Goal: Transaction & Acquisition: Purchase product/service

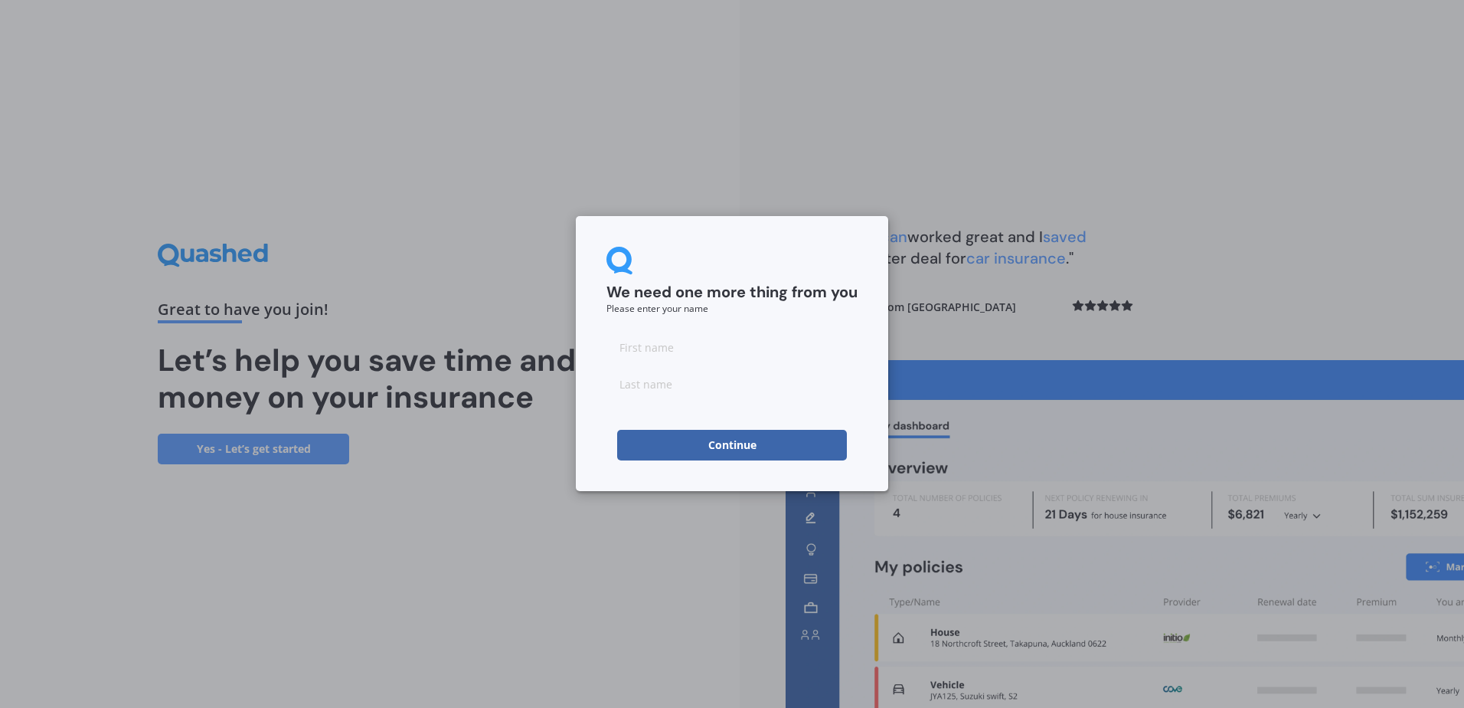
click at [672, 345] on input at bounding box center [731, 347] width 251 height 31
type input "[PERSON_NAME]"
click at [727, 441] on button "Continue" at bounding box center [732, 445] width 230 height 31
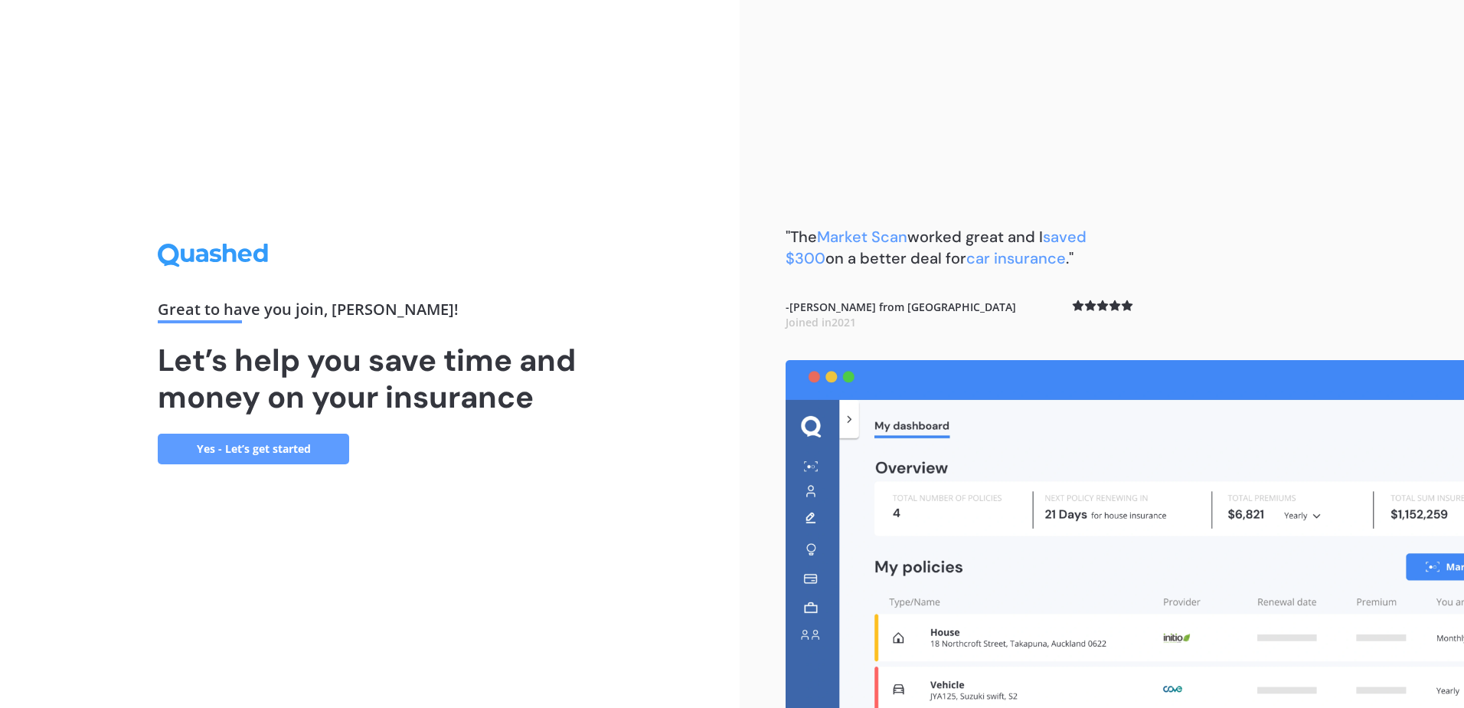
click at [280, 437] on link "Yes - Let’s get started" at bounding box center [253, 448] width 191 height 31
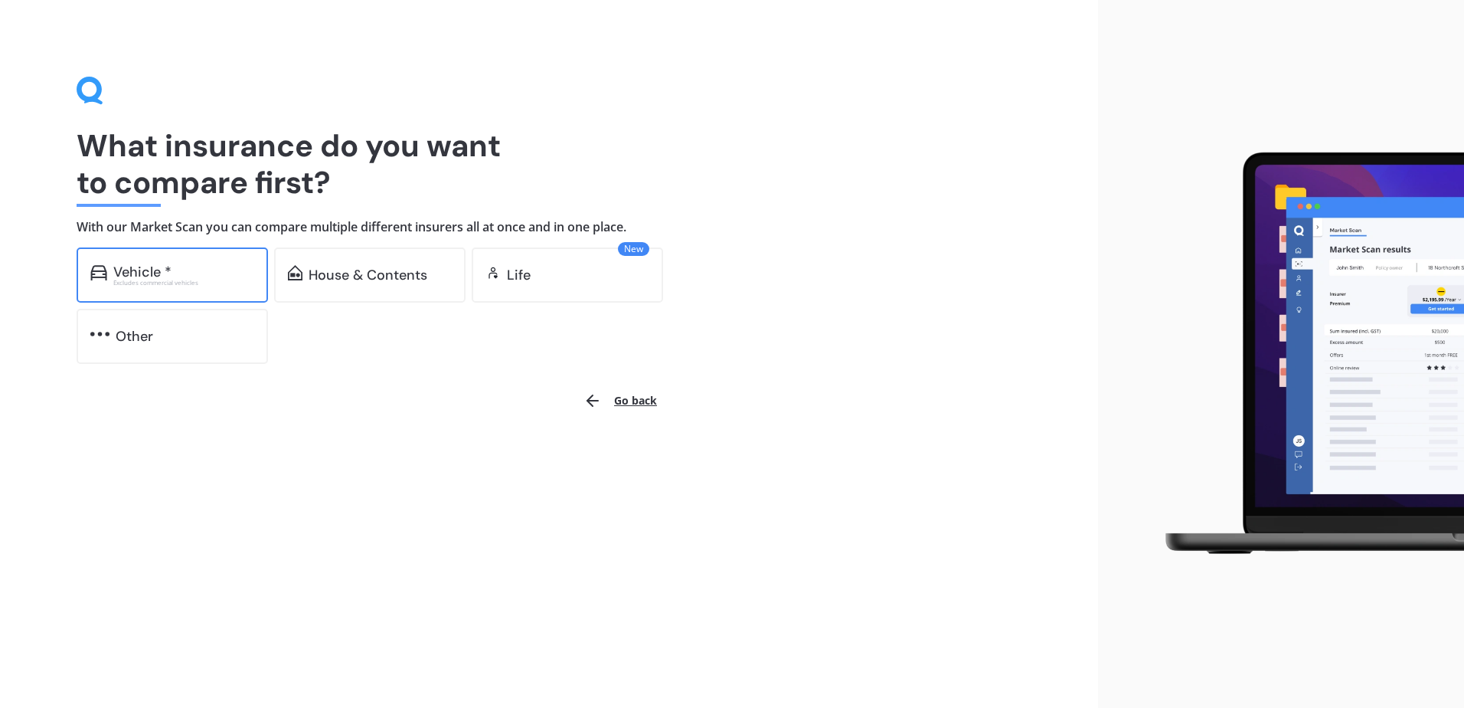
click at [174, 275] on div "Vehicle *" at bounding box center [183, 271] width 141 height 15
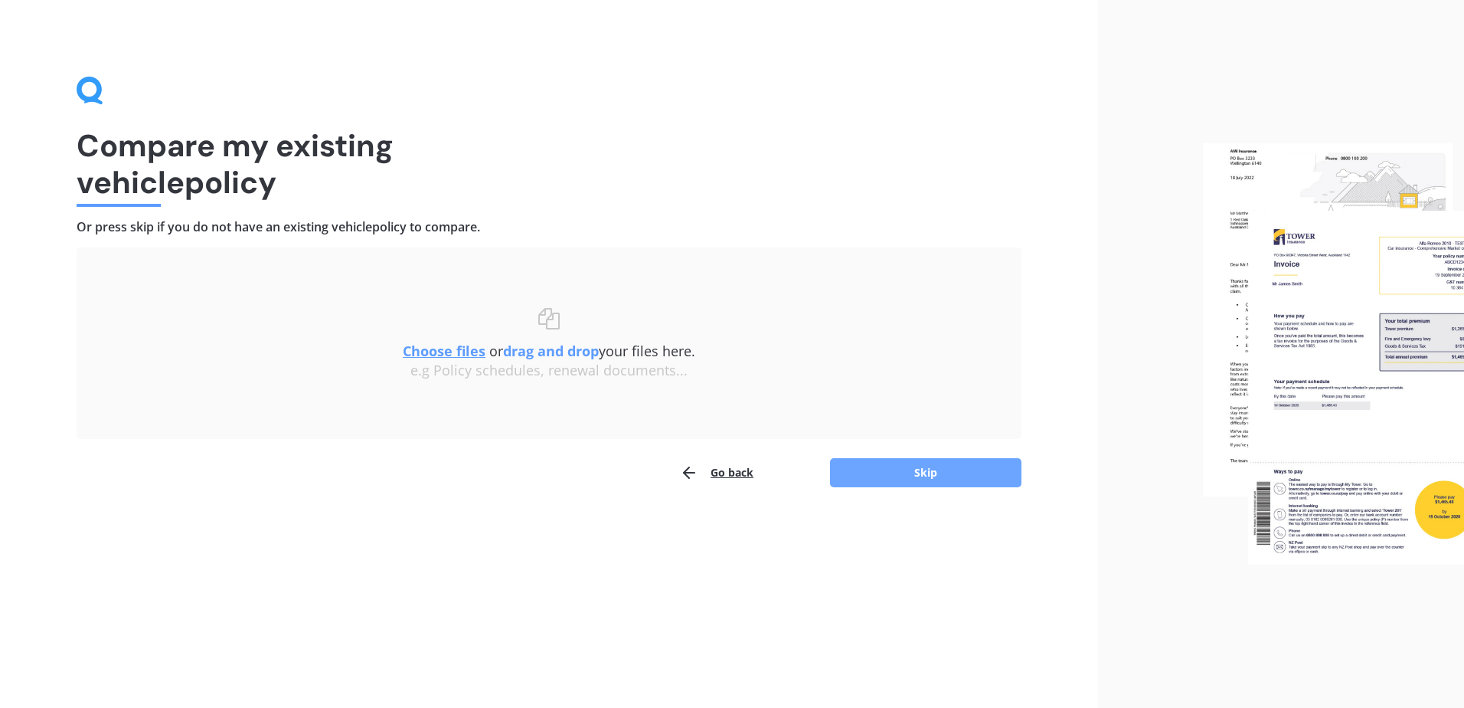
click at [906, 468] on button "Skip" at bounding box center [925, 472] width 191 height 29
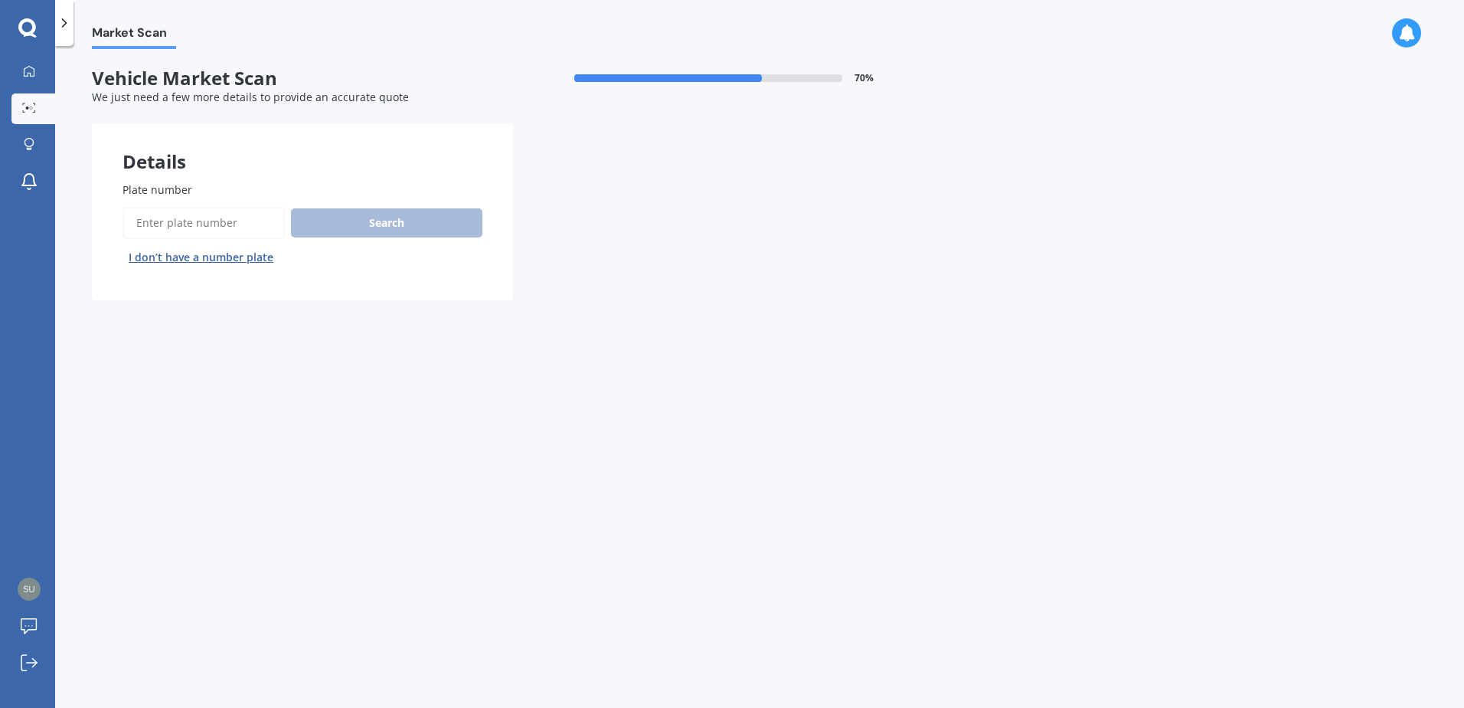
click at [198, 225] on input "Plate number" at bounding box center [204, 223] width 162 height 32
type input "B"
type input "NUB874"
click at [415, 224] on button "Search" at bounding box center [386, 222] width 191 height 29
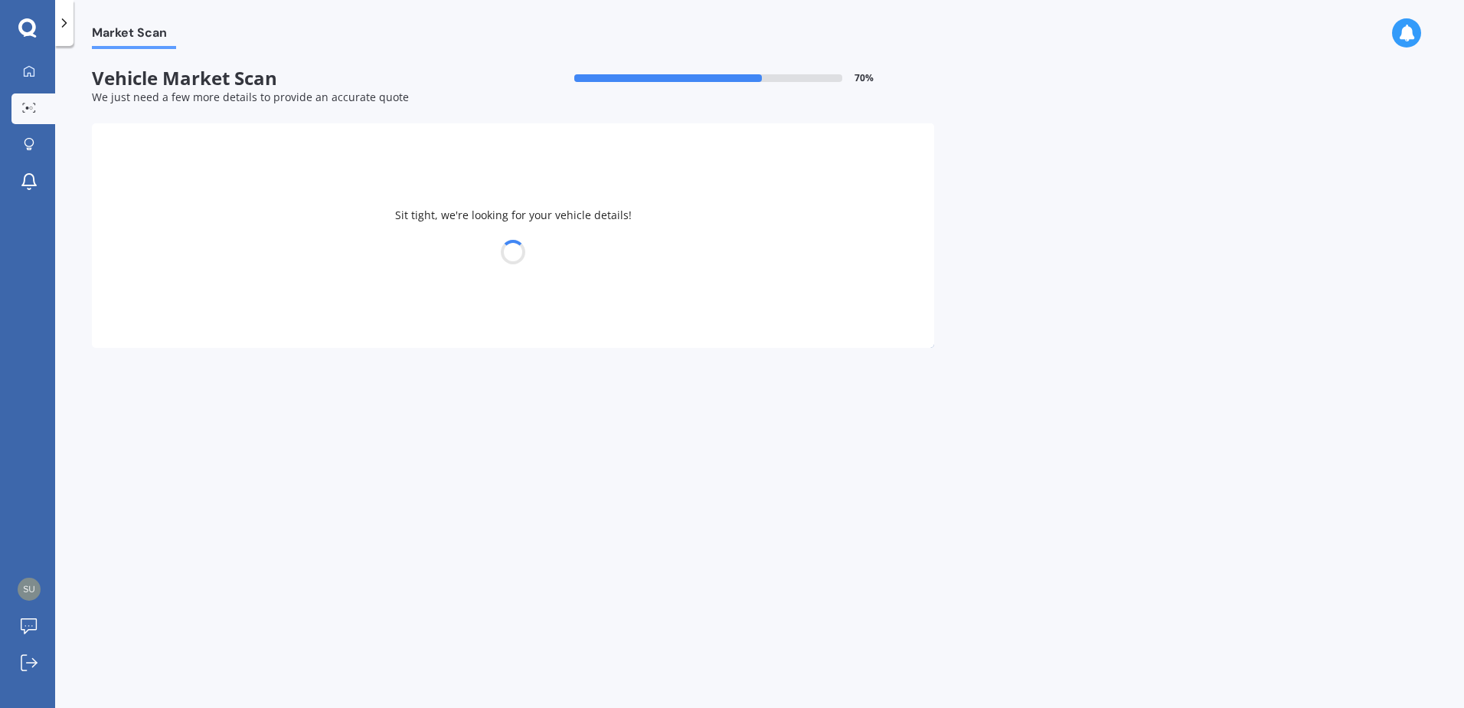
select select "TOYOTA"
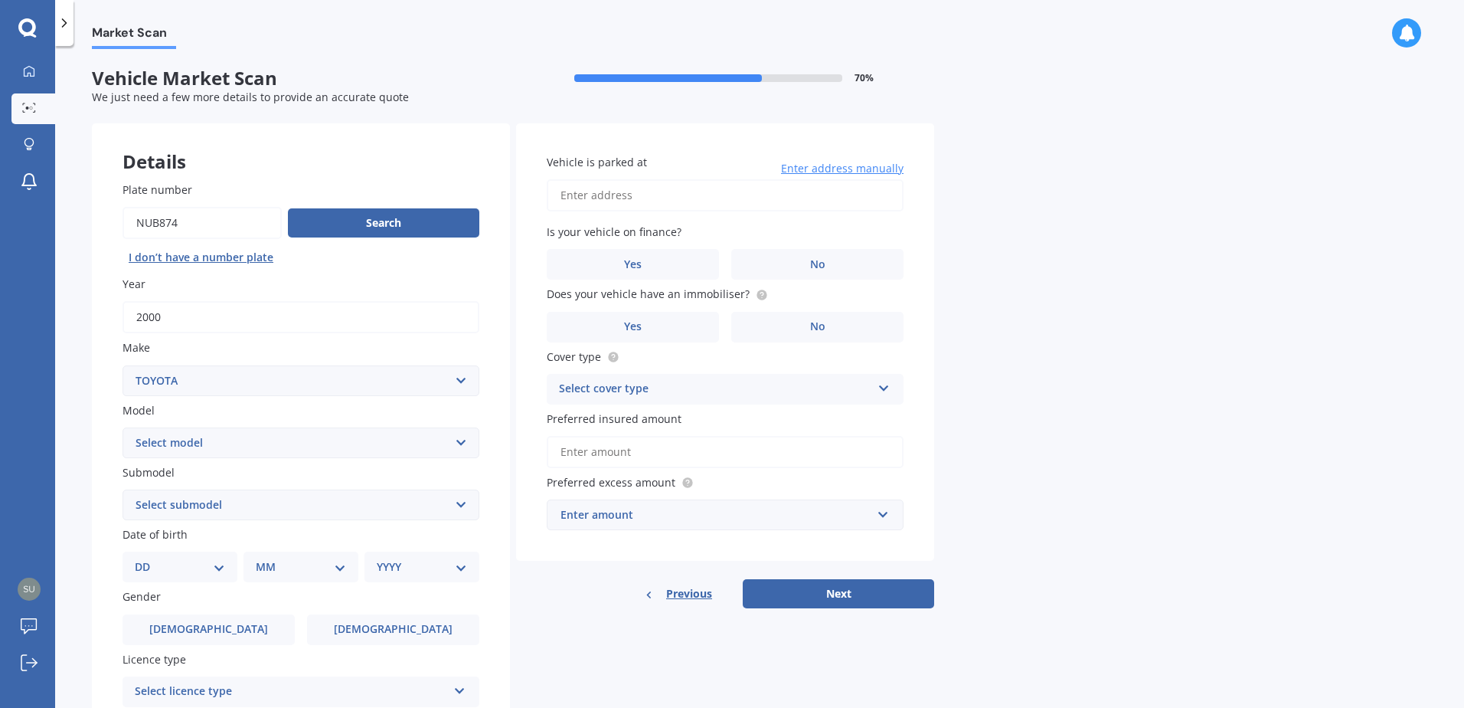
click at [274, 440] on select "Select model 4 Runner 86 [PERSON_NAME] Alphard Altezza Aqua Aristo Aurion Auris…" at bounding box center [301, 442] width 357 height 31
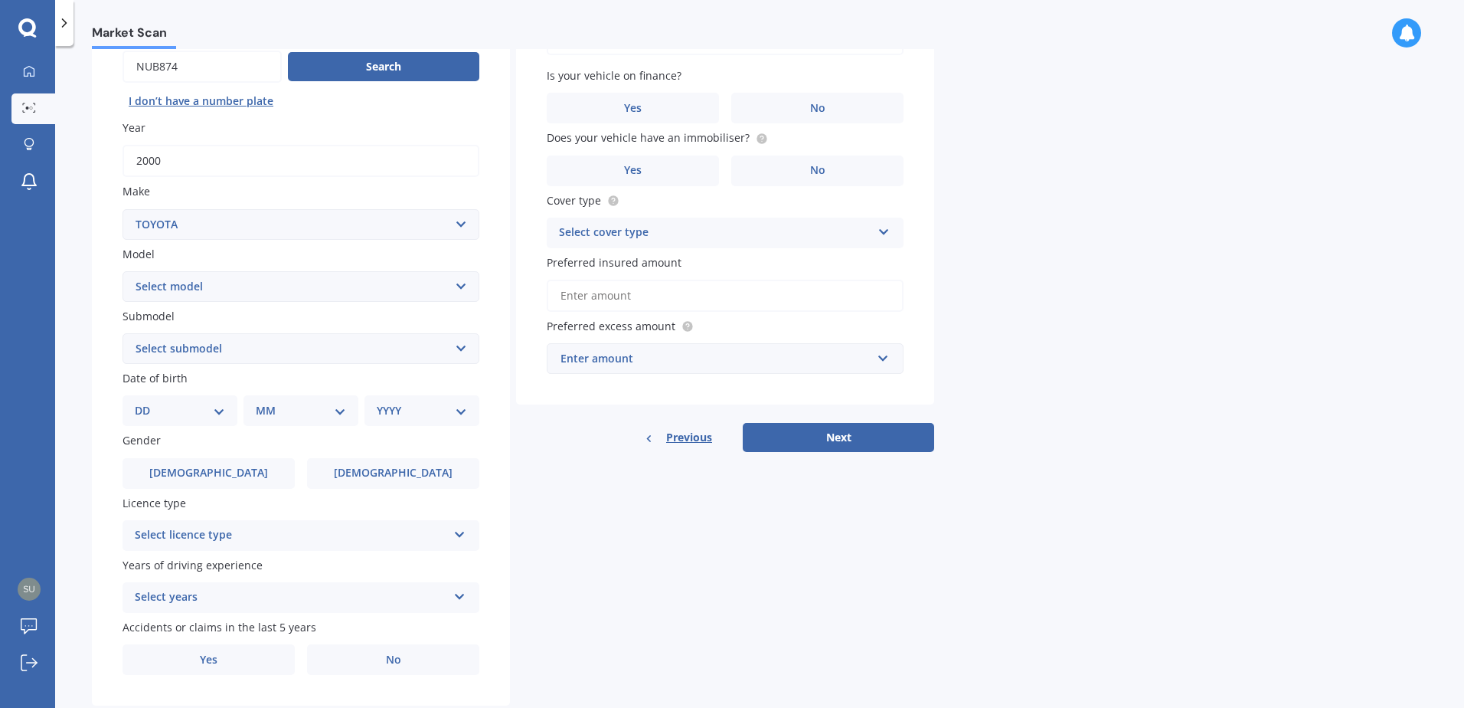
scroll to position [144, 0]
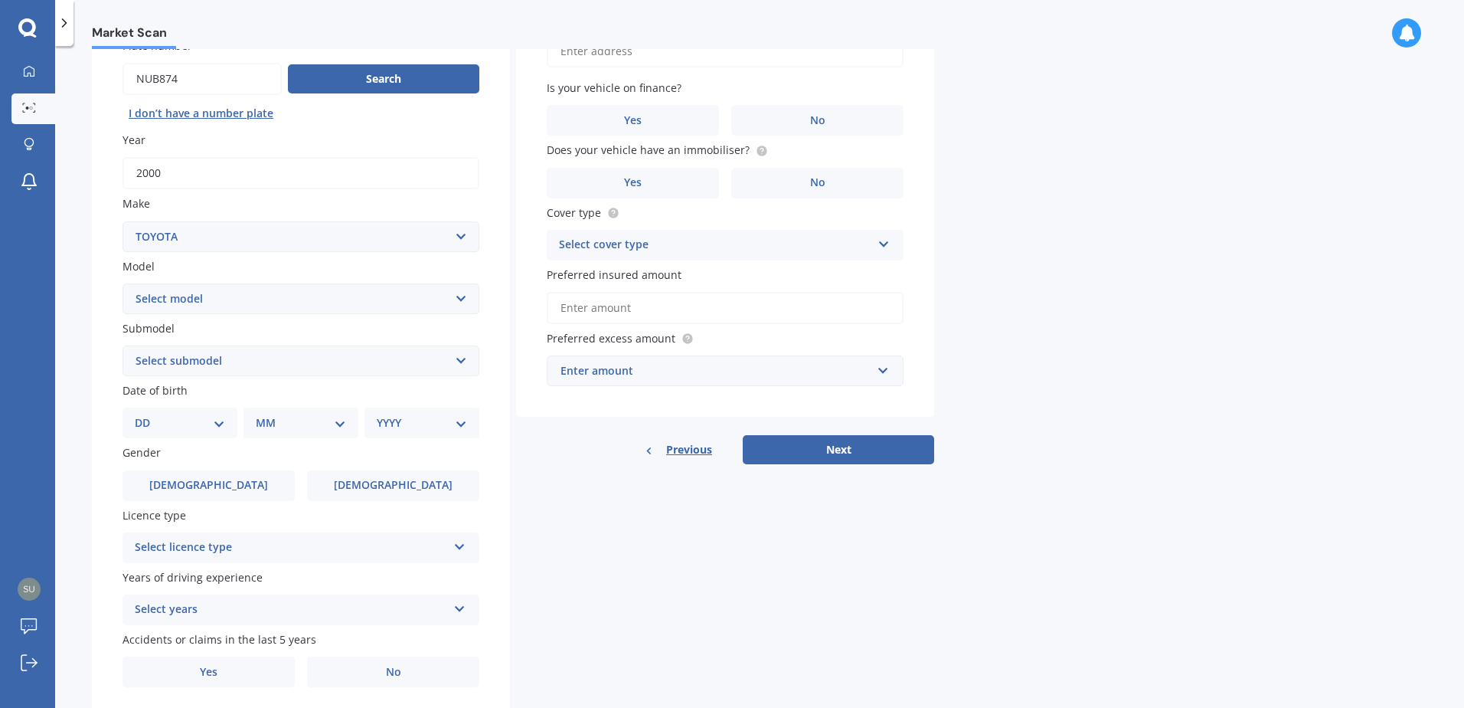
click at [289, 297] on select "Select model 4 Runner 86 Allex Allion Alphard Altezza Aqua Aristo Aurion Auris …" at bounding box center [301, 298] width 357 height 31
select select "MARK 2"
click at [123, 283] on select "Select model 4 Runner 86 Allex Allion Alphard Altezza Aqua Aristo Aurion Auris …" at bounding box center [301, 298] width 357 height 31
click at [227, 358] on select "Select submodel" at bounding box center [301, 360] width 357 height 31
select select "PETROL"
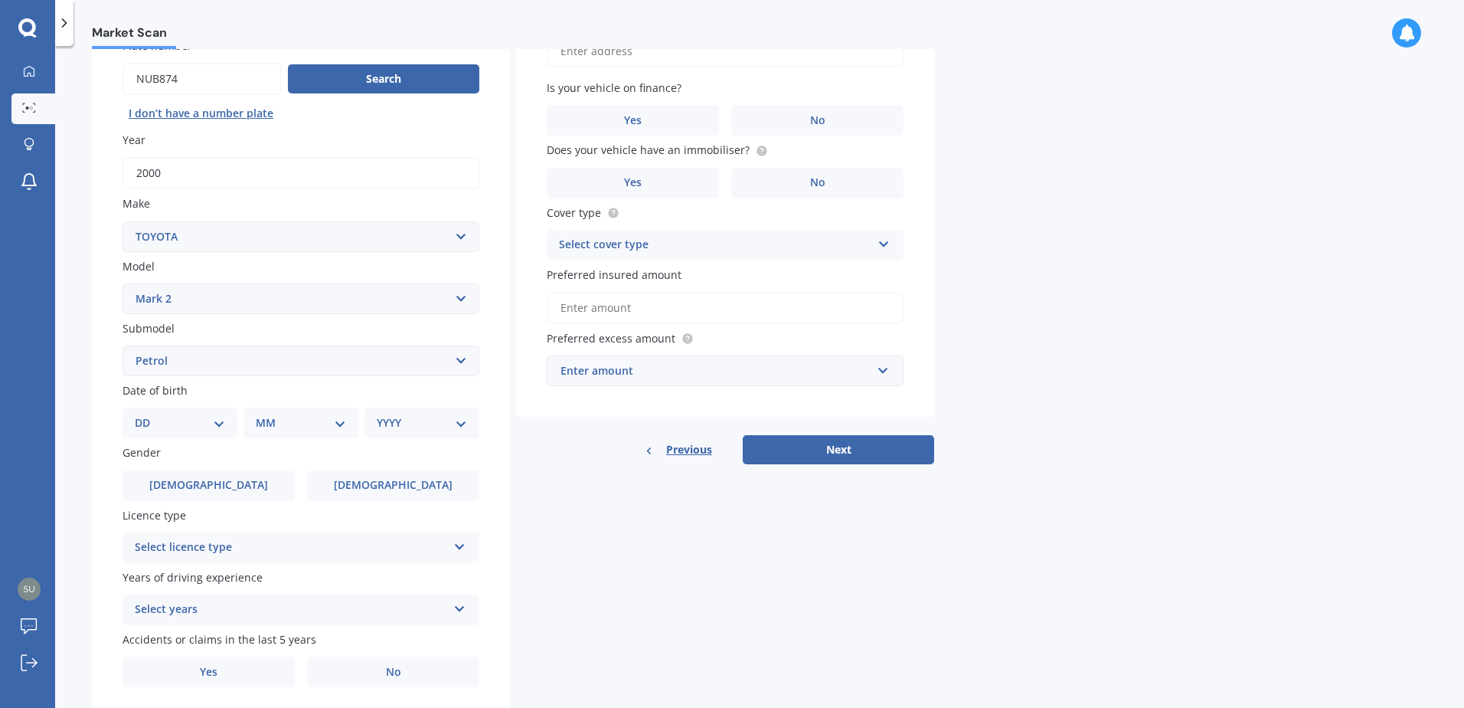
click at [123, 345] on select "Select submodel Diesel iR-V Petrol" at bounding box center [301, 360] width 357 height 31
click at [217, 420] on select "DD 01 02 03 04 05 06 07 08 09 10 11 12 13 14 15 16 17 18 19 20 21 22 23 24 25 2…" at bounding box center [180, 422] width 90 height 17
select select "01"
click at [147, 414] on select "DD 01 02 03 04 05 06 07 08 09 10 11 12 13 14 15 16 17 18 19 20 21 22 23 24 25 2…" at bounding box center [180, 422] width 90 height 17
click at [278, 421] on select "MM 01 02 03 04 05 06 07 08 09 10 11 12" at bounding box center [304, 422] width 84 height 17
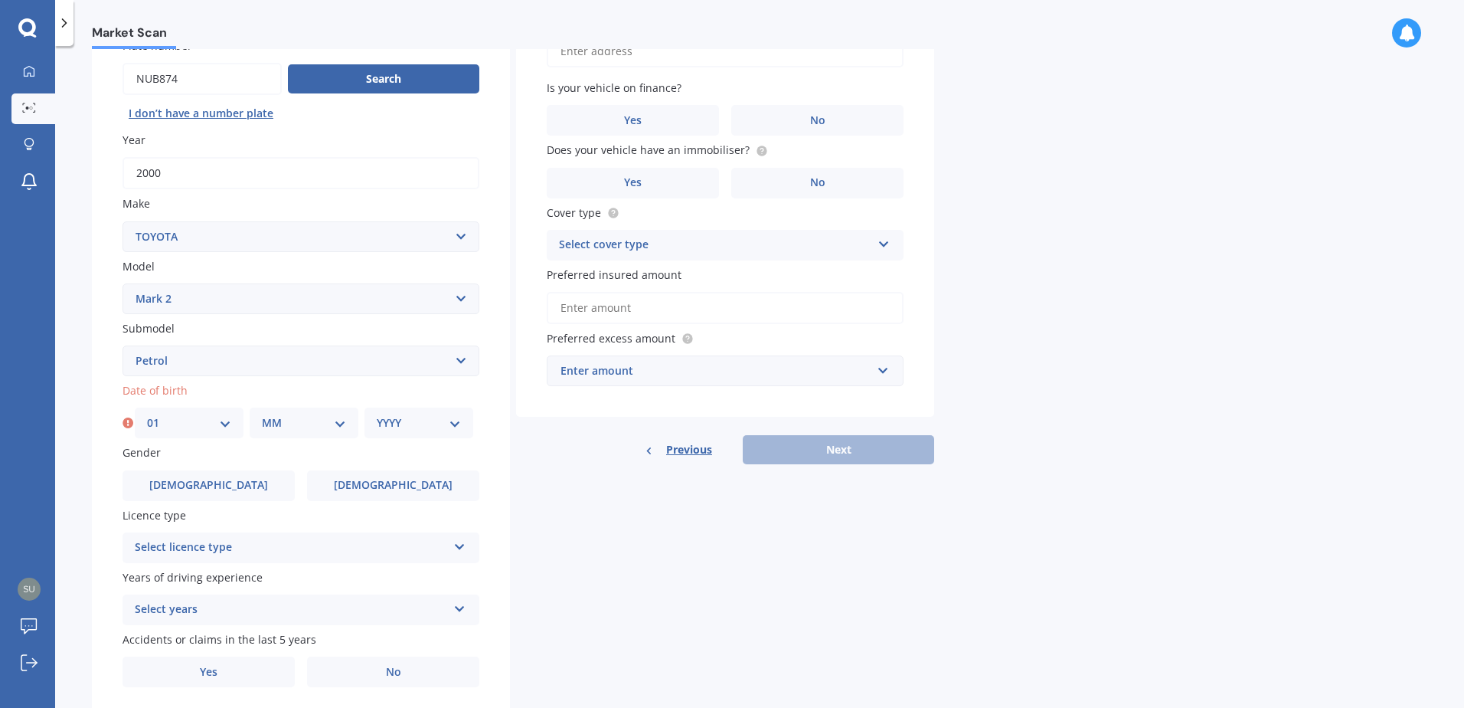
select select "04"
click at [262, 414] on select "MM 01 02 03 04 05 06 07 08 09 10 11 12" at bounding box center [304, 422] width 84 height 17
click at [400, 425] on select "YYYY 2025 2024 2023 2022 2021 2020 2019 2018 2017 2016 2015 2014 2013 2012 2011…" at bounding box center [419, 422] width 84 height 17
select select "2006"
click at [377, 414] on select "YYYY 2025 2024 2023 2022 2021 2020 2019 2018 2017 2016 2015 2014 2013 2012 2011…" at bounding box center [419, 422] width 84 height 17
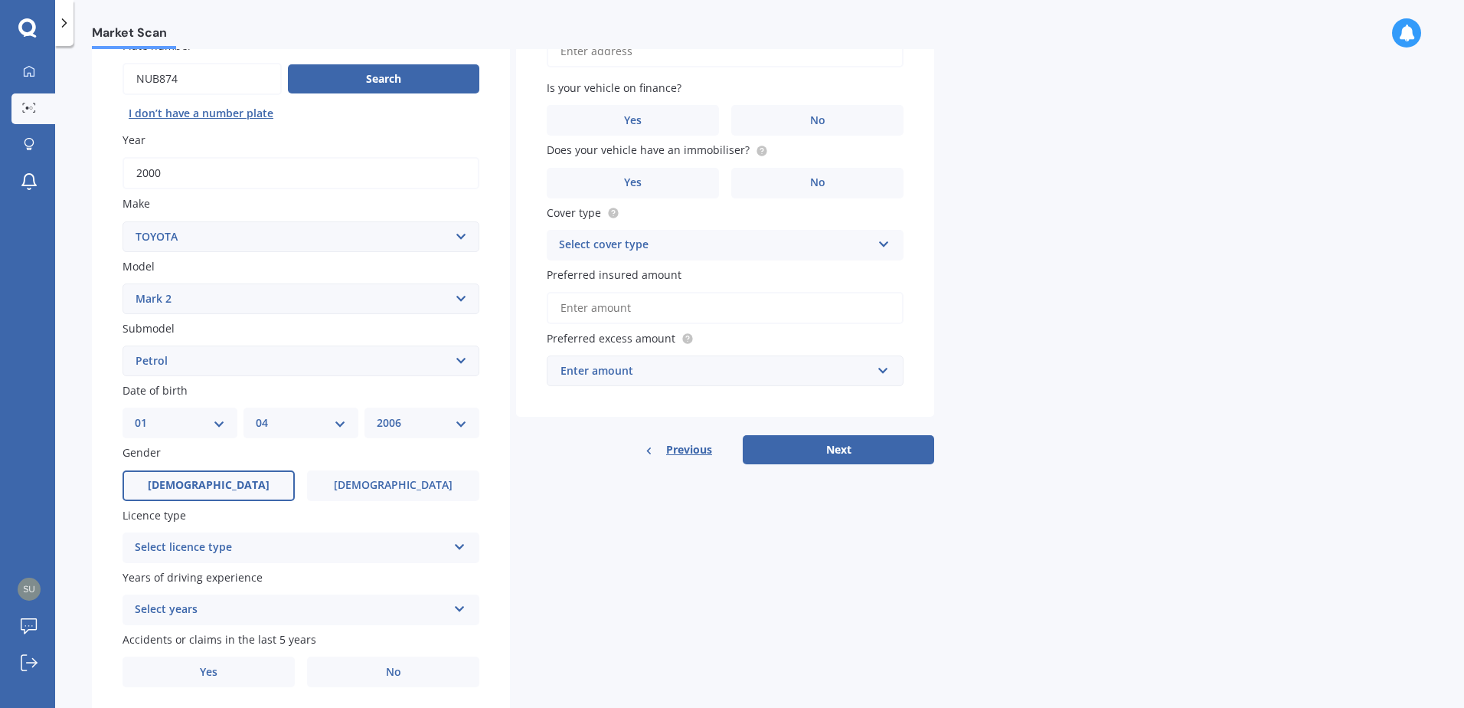
click at [213, 487] on span "Male" at bounding box center [209, 485] width 122 height 13
click at [0, 0] on input "Male" at bounding box center [0, 0] width 0 height 0
click at [221, 541] on div "Select licence type" at bounding box center [291, 547] width 312 height 18
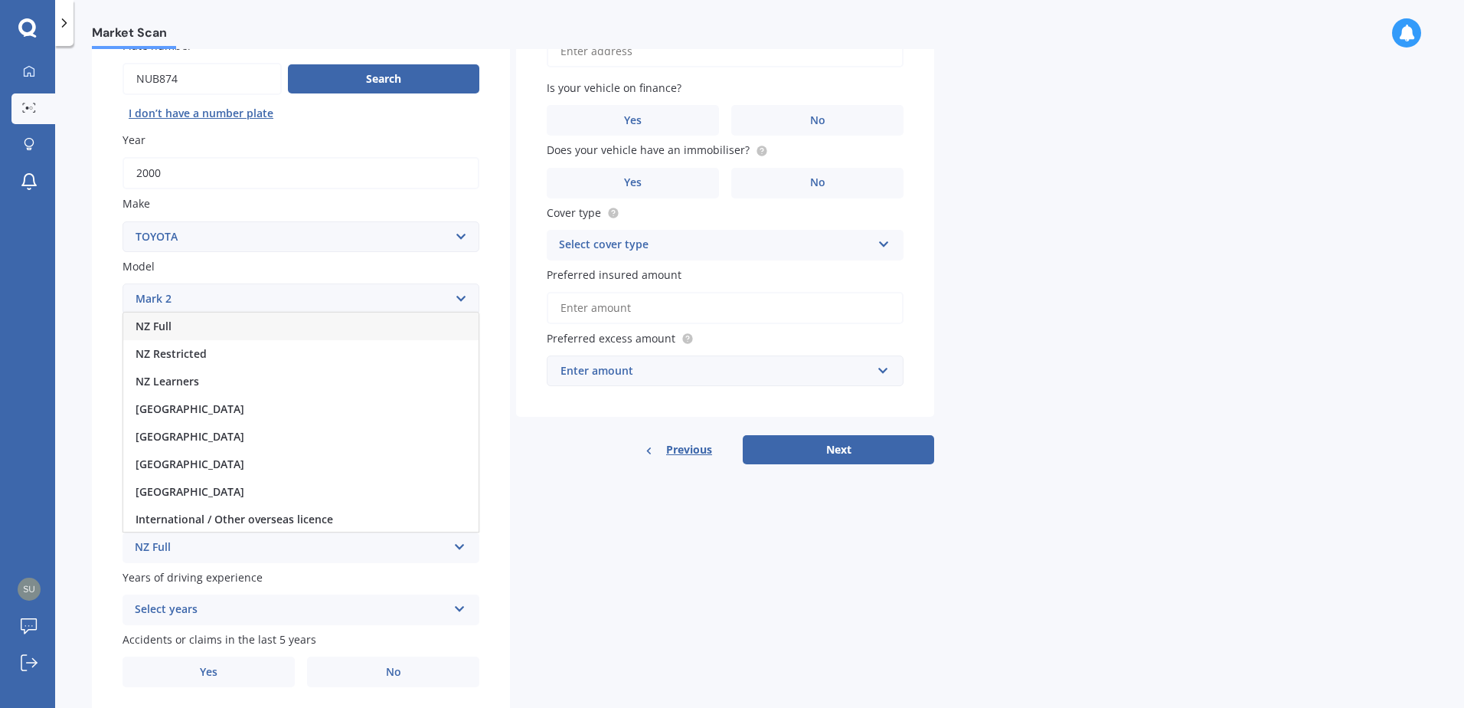
click at [192, 328] on div "NZ Full" at bounding box center [300, 326] width 355 height 28
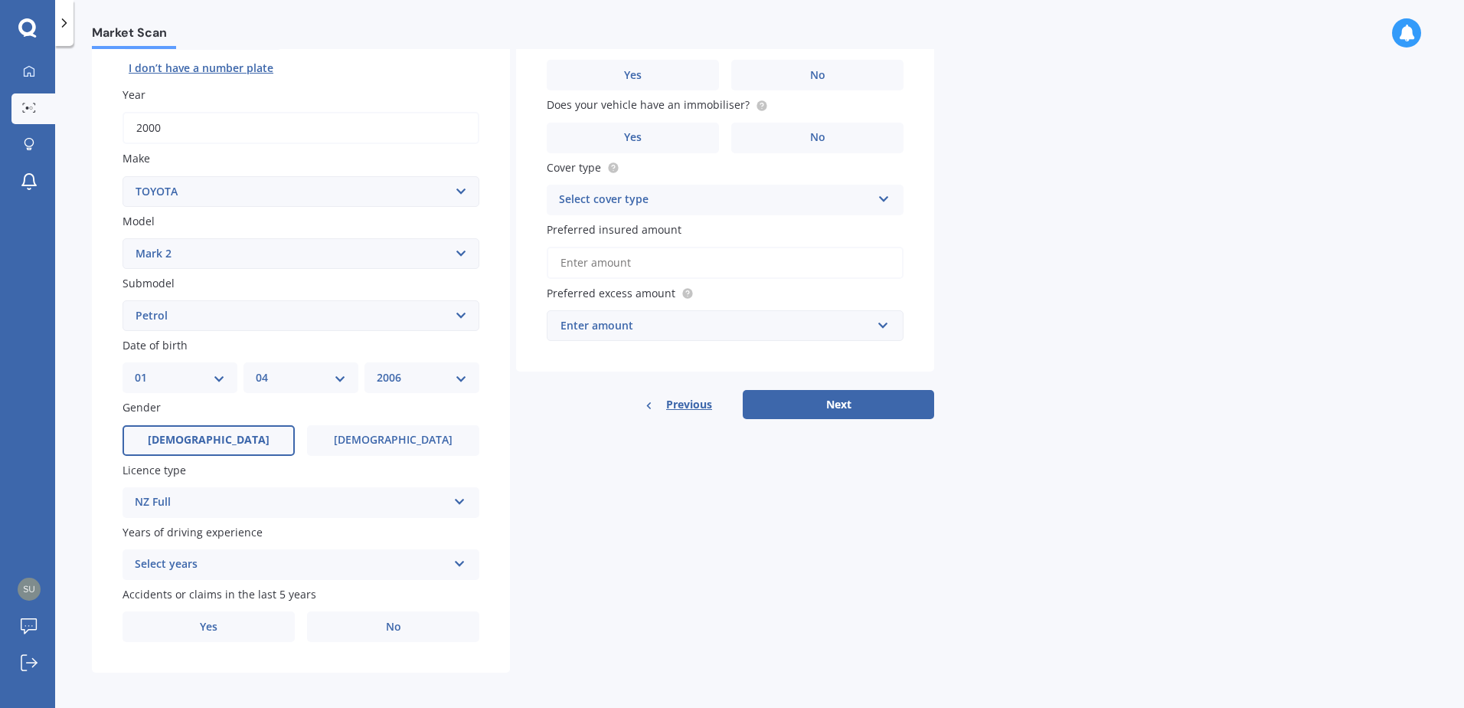
scroll to position [194, 0]
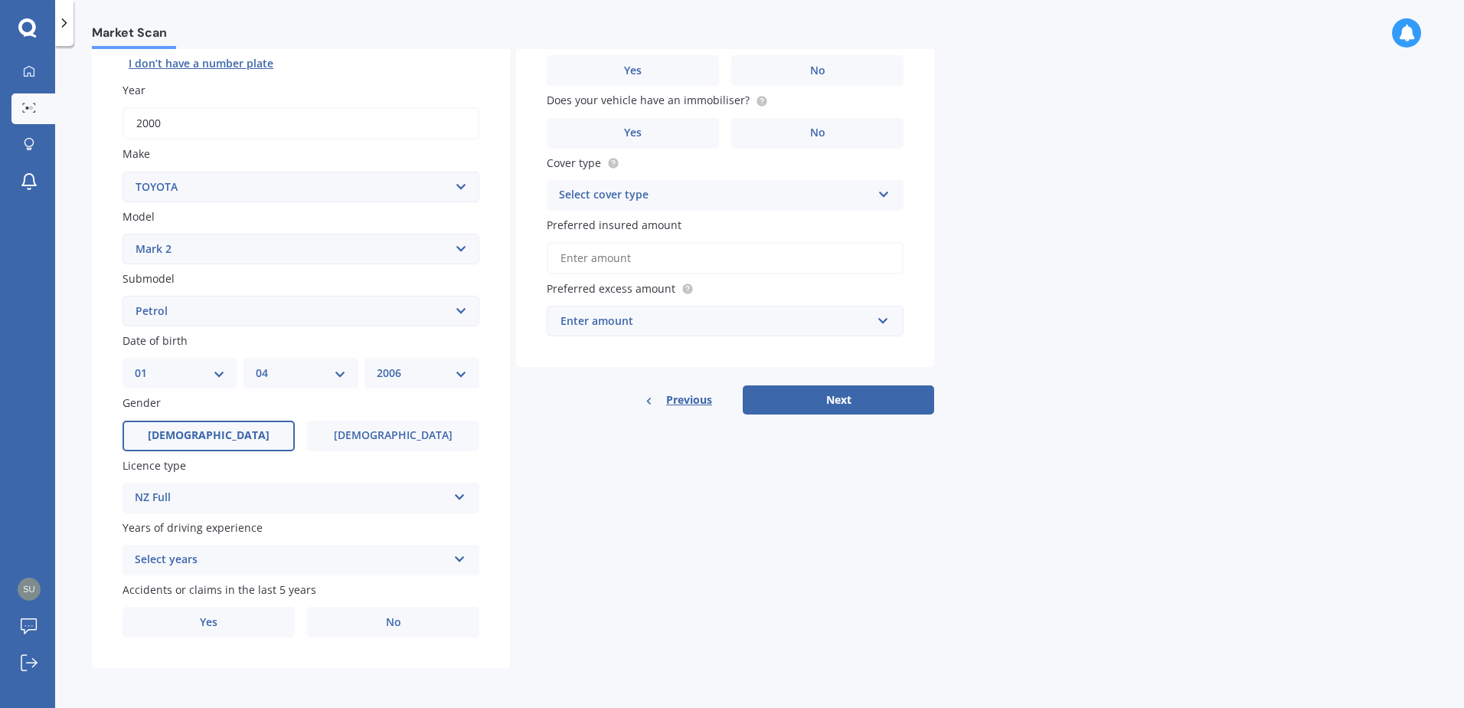
click at [314, 489] on div "NZ Full" at bounding box center [291, 498] width 312 height 18
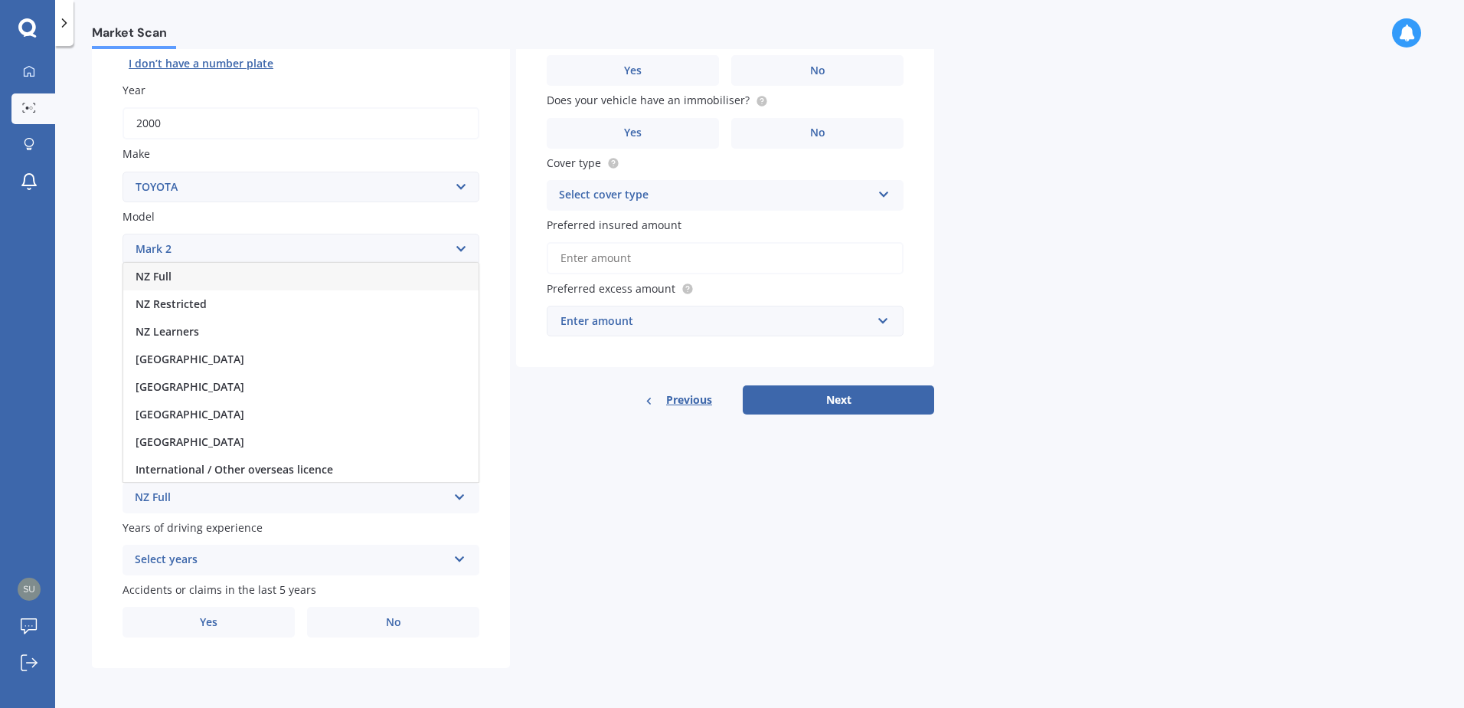
click at [179, 495] on div "NZ Full" at bounding box center [291, 498] width 312 height 18
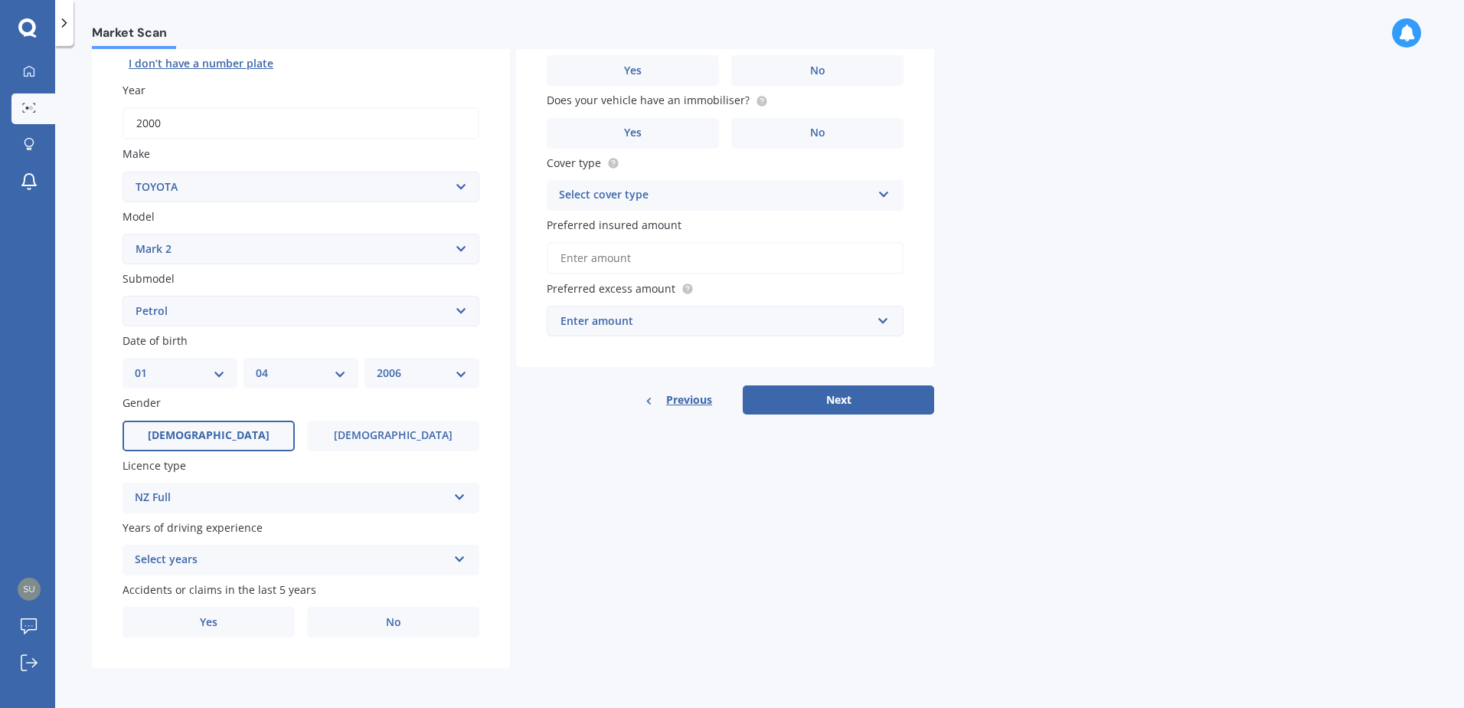
click at [213, 565] on div "Select years" at bounding box center [291, 560] width 312 height 18
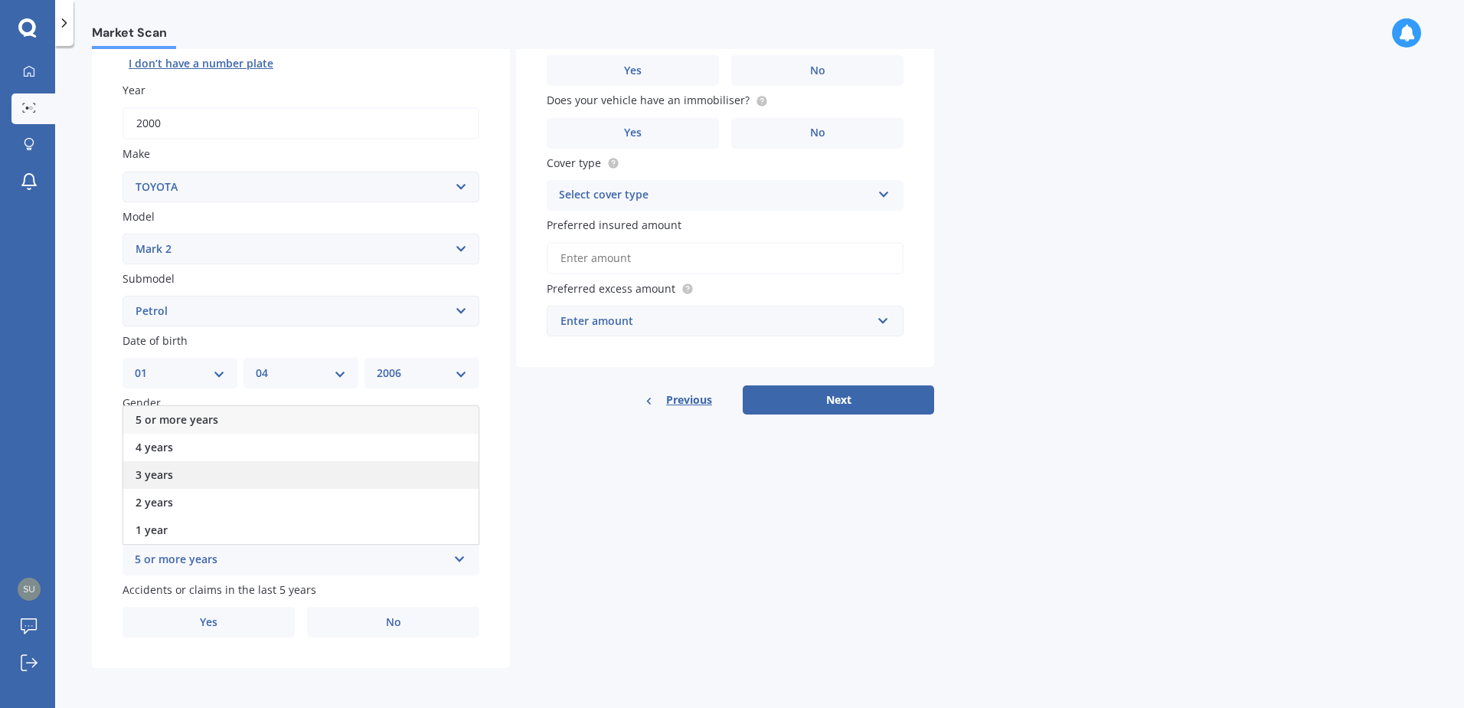
click at [194, 479] on div "3 years" at bounding box center [300, 475] width 355 height 28
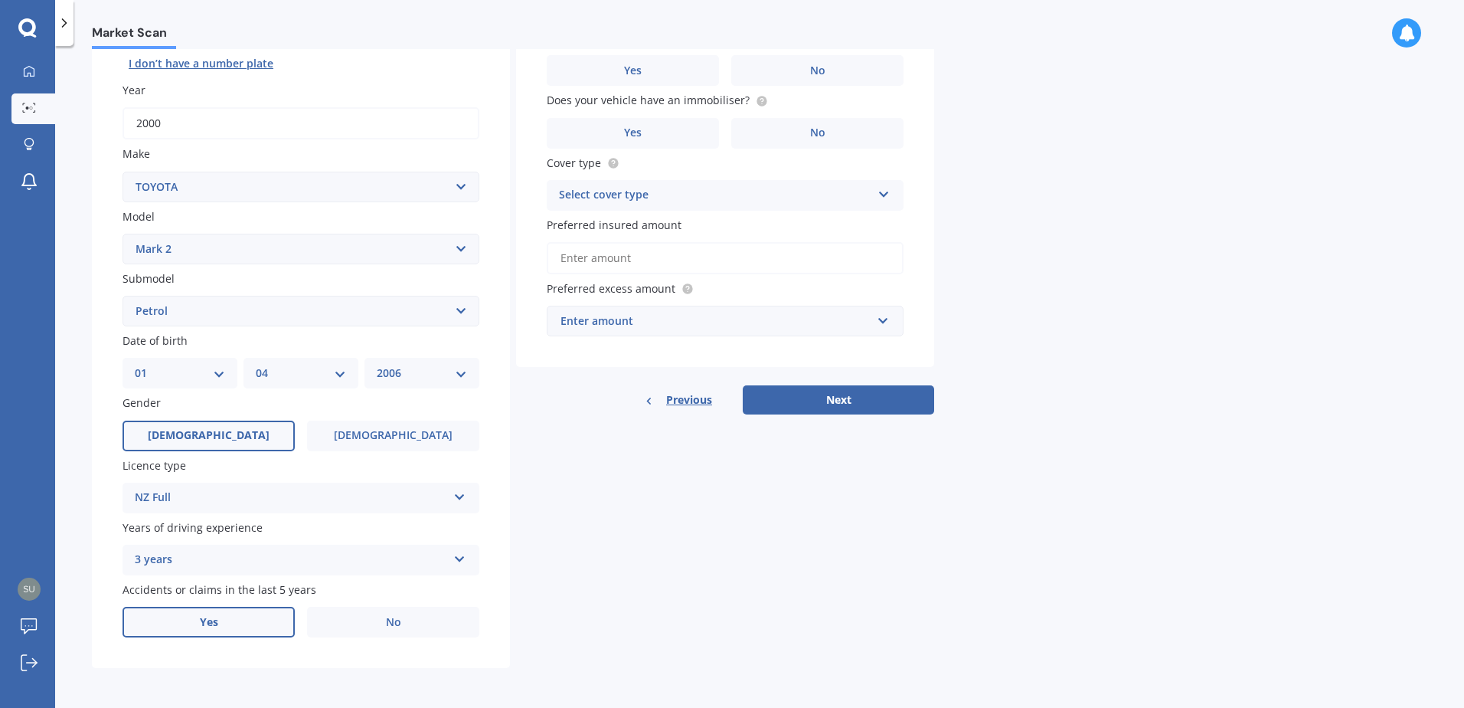
click at [243, 610] on label "Yes" at bounding box center [209, 621] width 172 height 31
click at [0, 0] on input "Yes" at bounding box center [0, 0] width 0 height 0
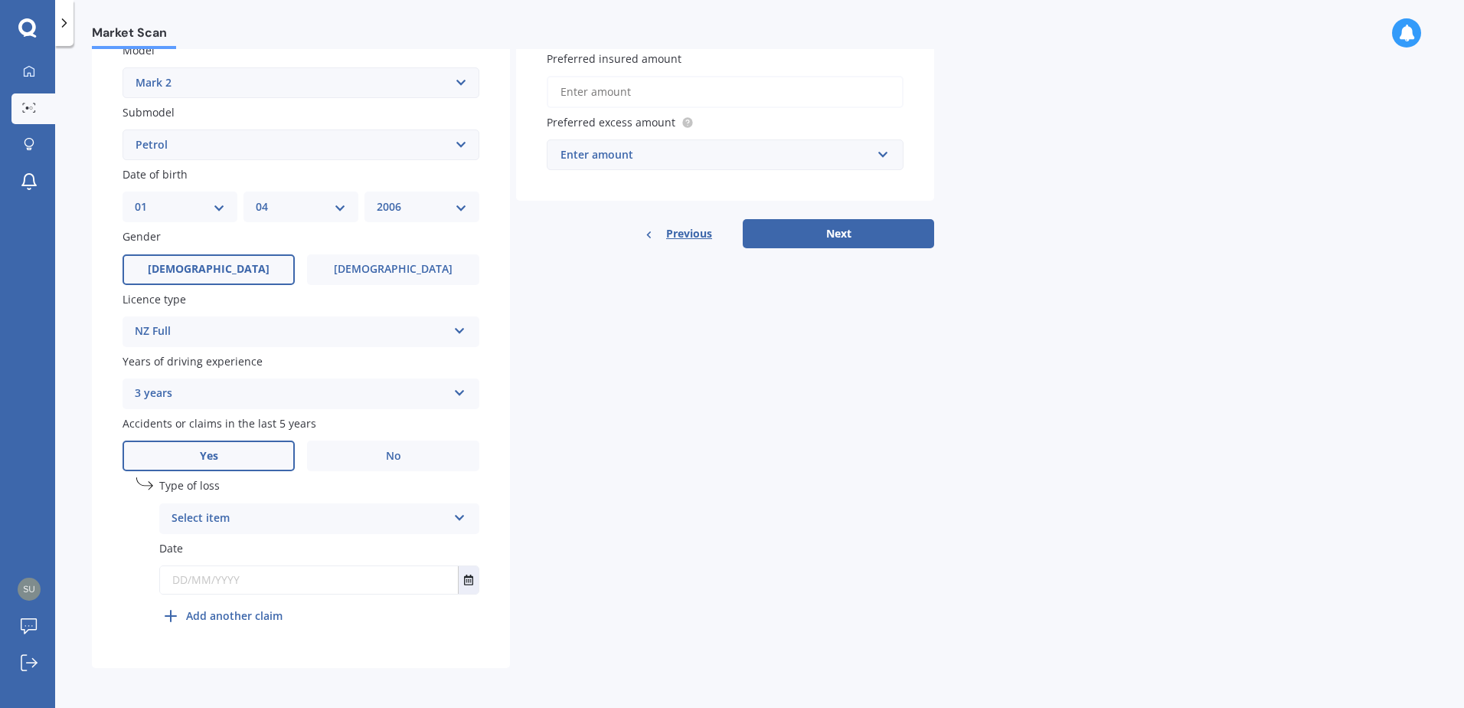
click at [403, 519] on div "Select item" at bounding box center [310, 518] width 276 height 18
click at [262, 545] on div "At fault accident" at bounding box center [319, 548] width 319 height 28
click at [469, 580] on icon "Select date" at bounding box center [468, 579] width 9 height 11
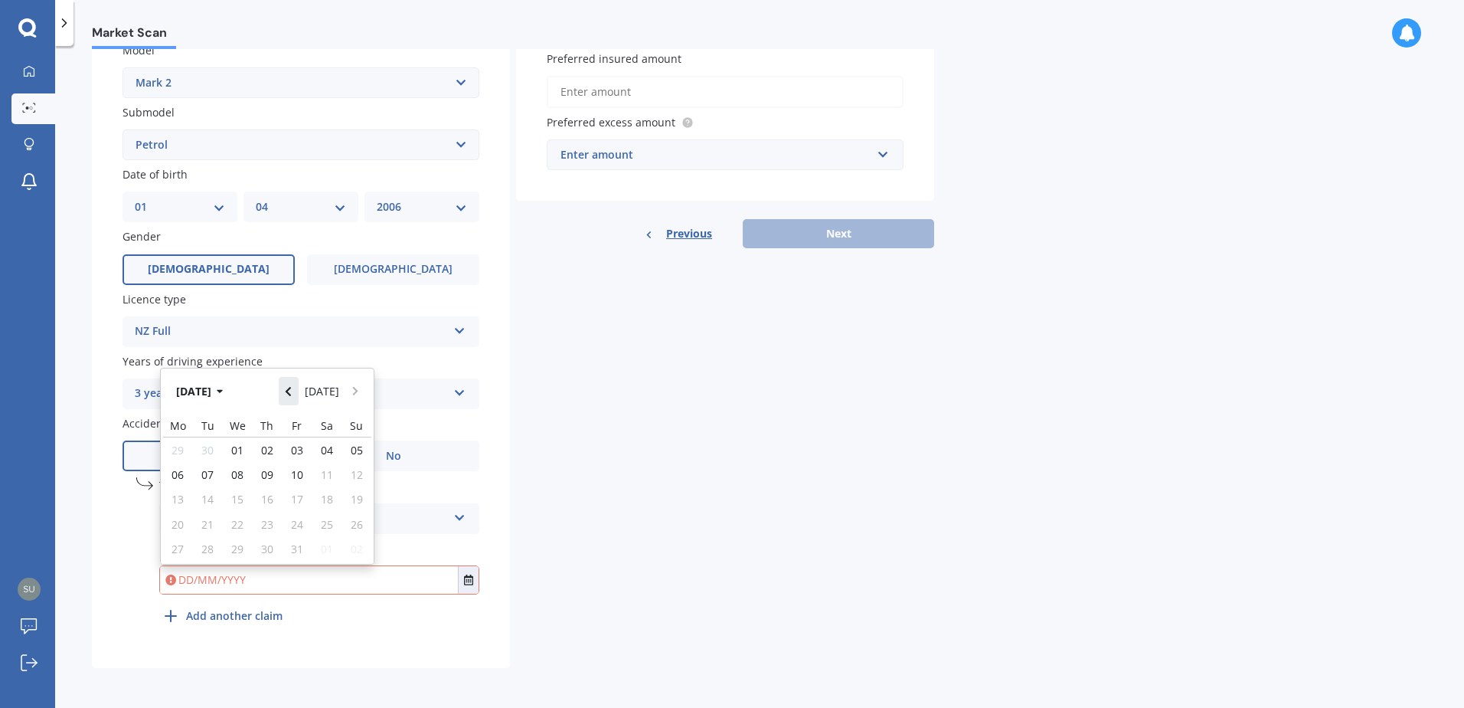
click at [291, 387] on icon "Navigate back" at bounding box center [288, 391] width 5 height 9
click at [183, 522] on span "23" at bounding box center [178, 528] width 12 height 15
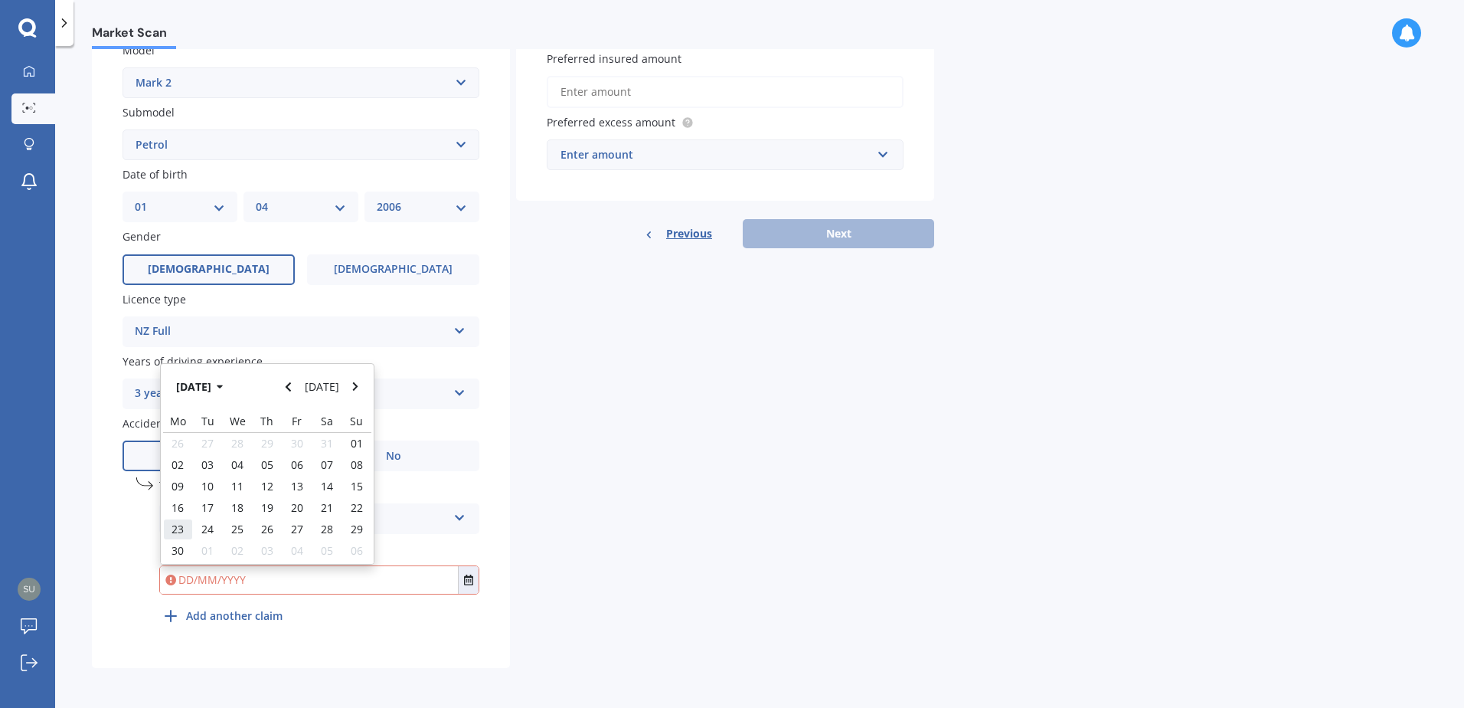
type input "23/06/2025"
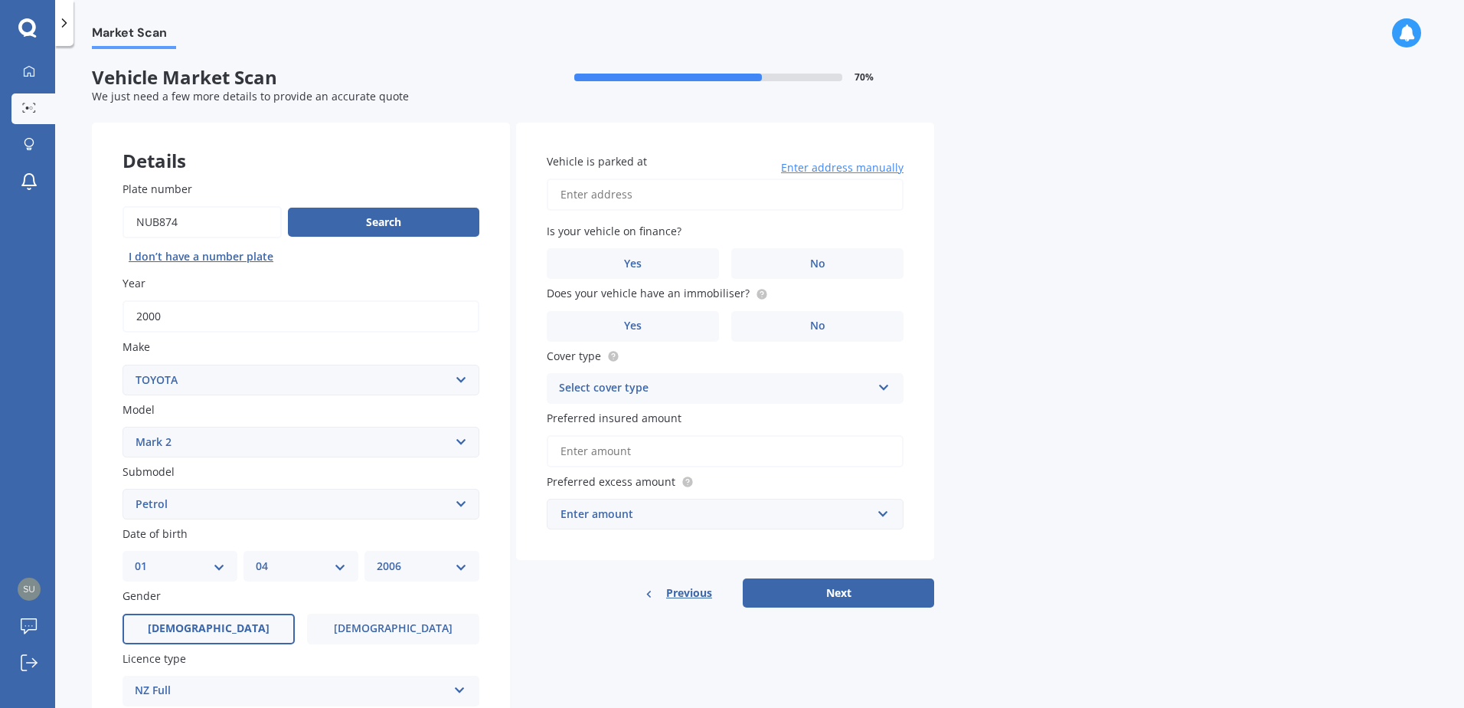
scroll to position [0, 0]
click at [681, 196] on input "Vehicle is parked at" at bounding box center [725, 195] width 357 height 32
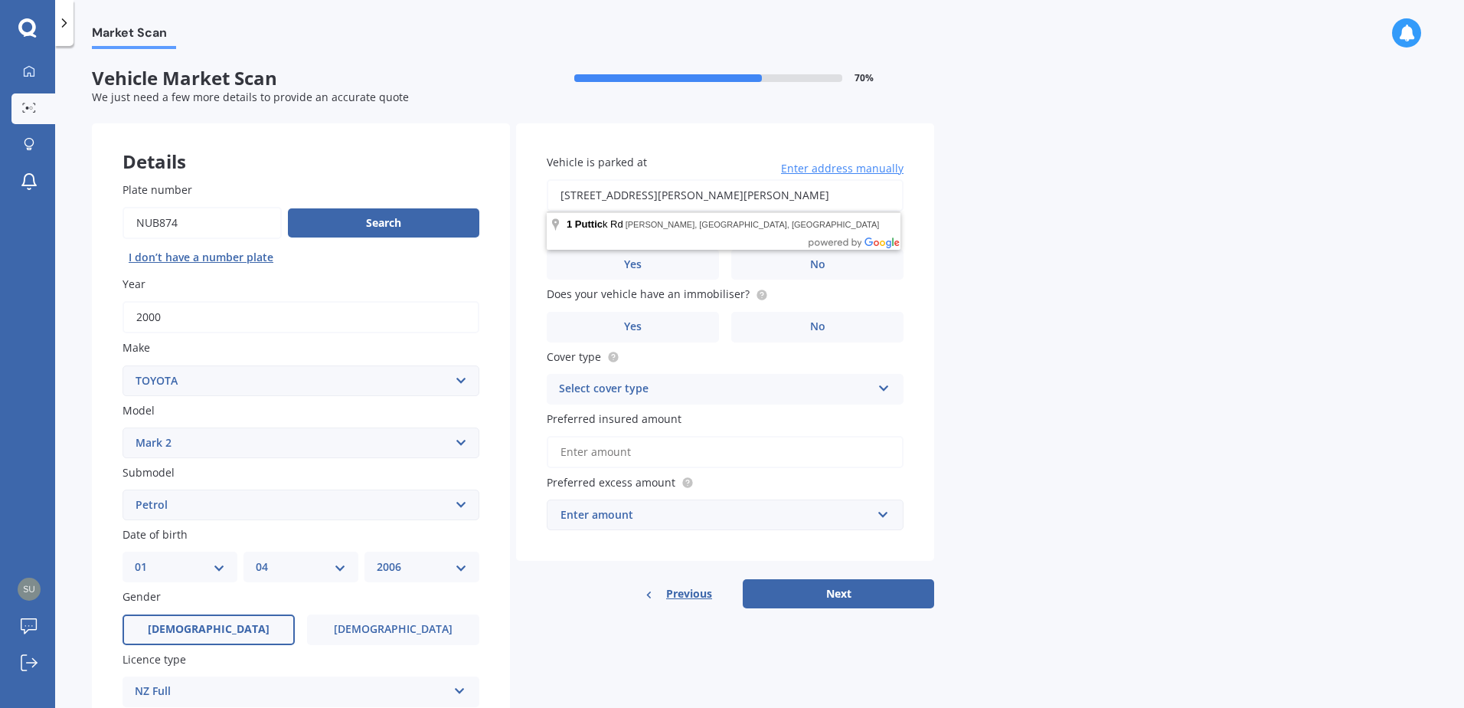
type input "1 Puttick Road, Linton Camp, Palmerston North 4820"
click at [781, 260] on label "No" at bounding box center [817, 264] width 172 height 31
click at [0, 0] on input "No" at bounding box center [0, 0] width 0 height 0
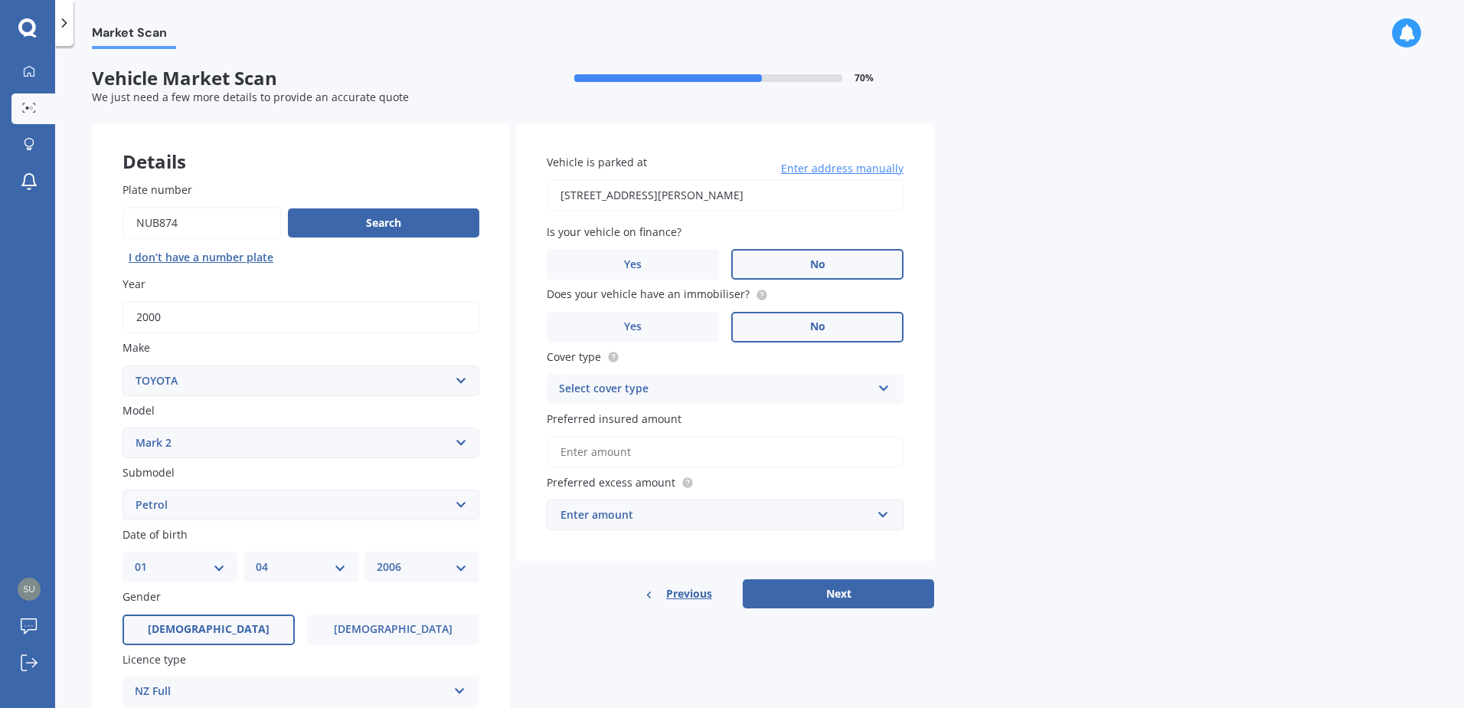
click at [806, 324] on label "No" at bounding box center [817, 327] width 172 height 31
click at [0, 0] on input "No" at bounding box center [0, 0] width 0 height 0
click at [717, 381] on div "Select cover type" at bounding box center [715, 389] width 312 height 18
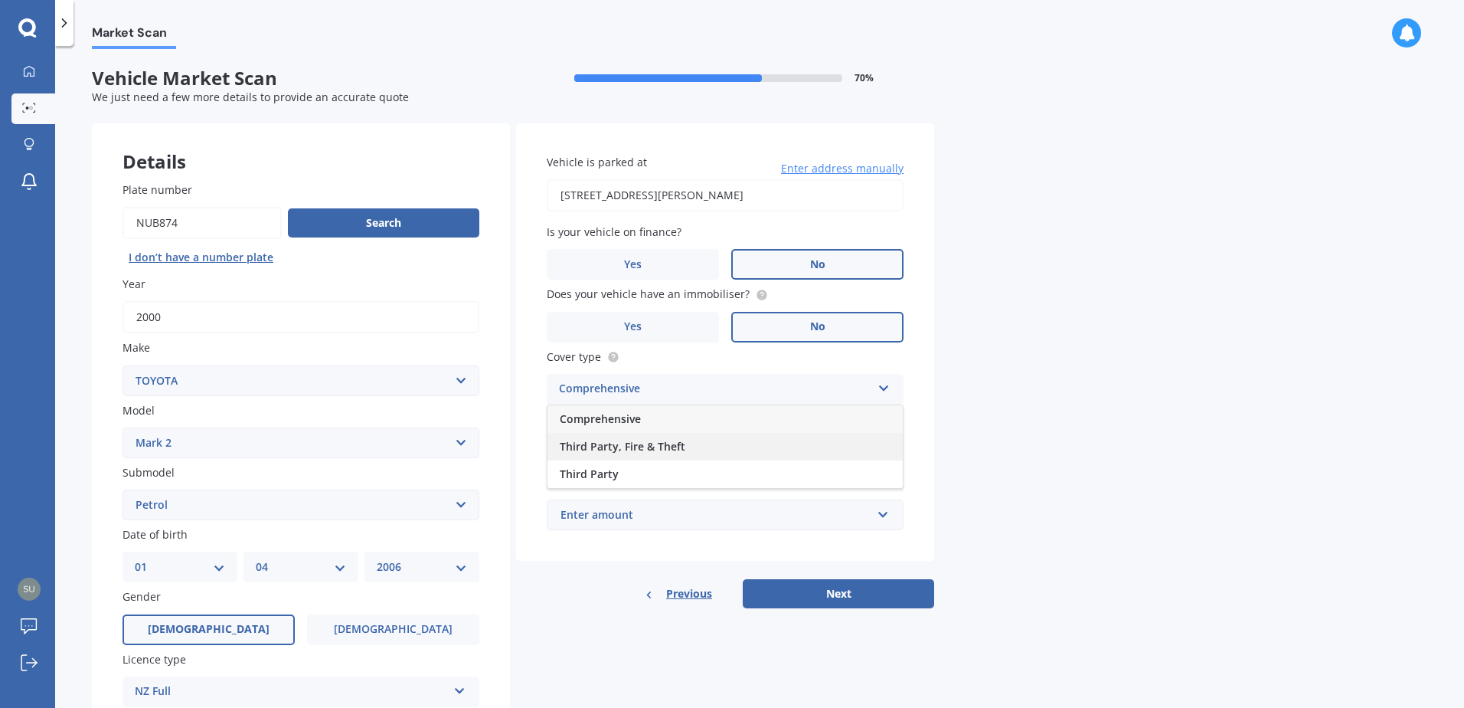
click at [654, 449] on span "Third Party, Fire & Theft" at bounding box center [623, 446] width 126 height 15
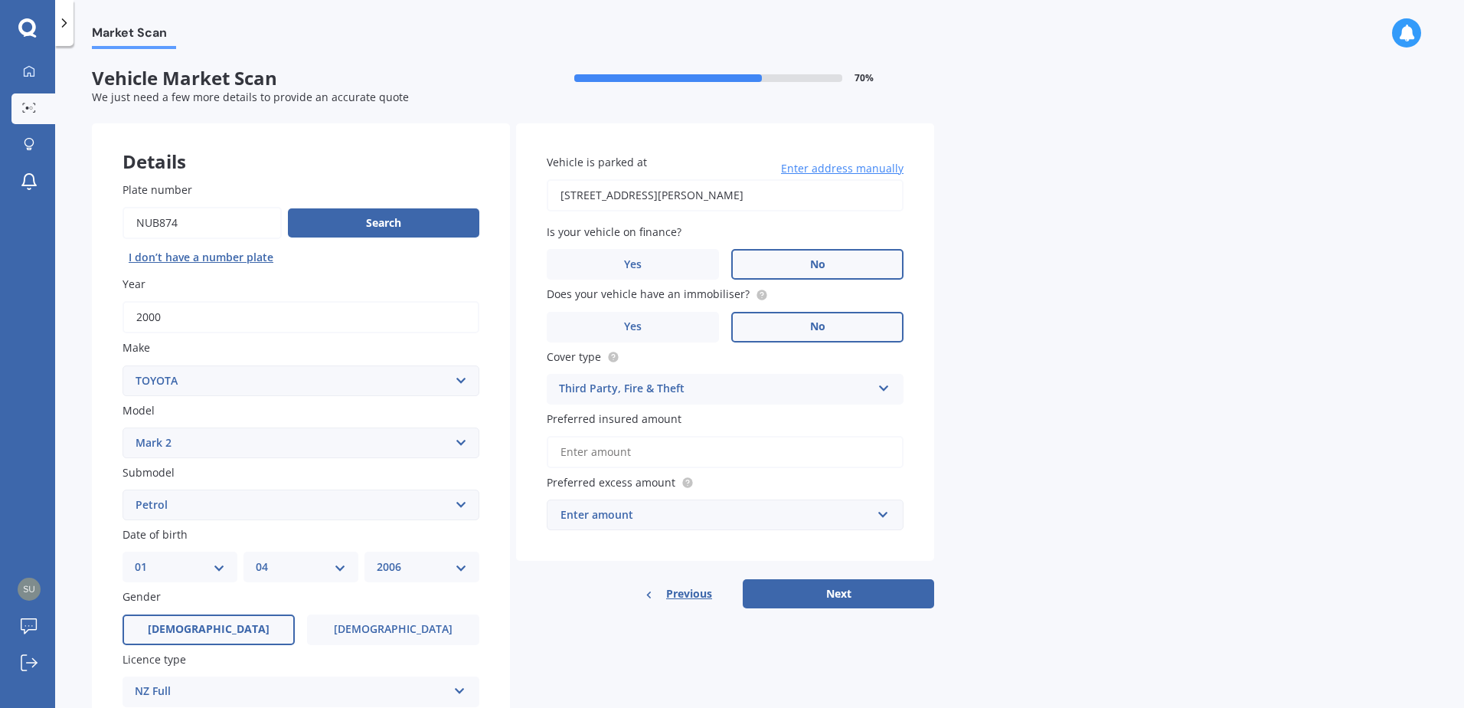
click at [659, 449] on input "Preferred insured amount" at bounding box center [725, 452] width 357 height 32
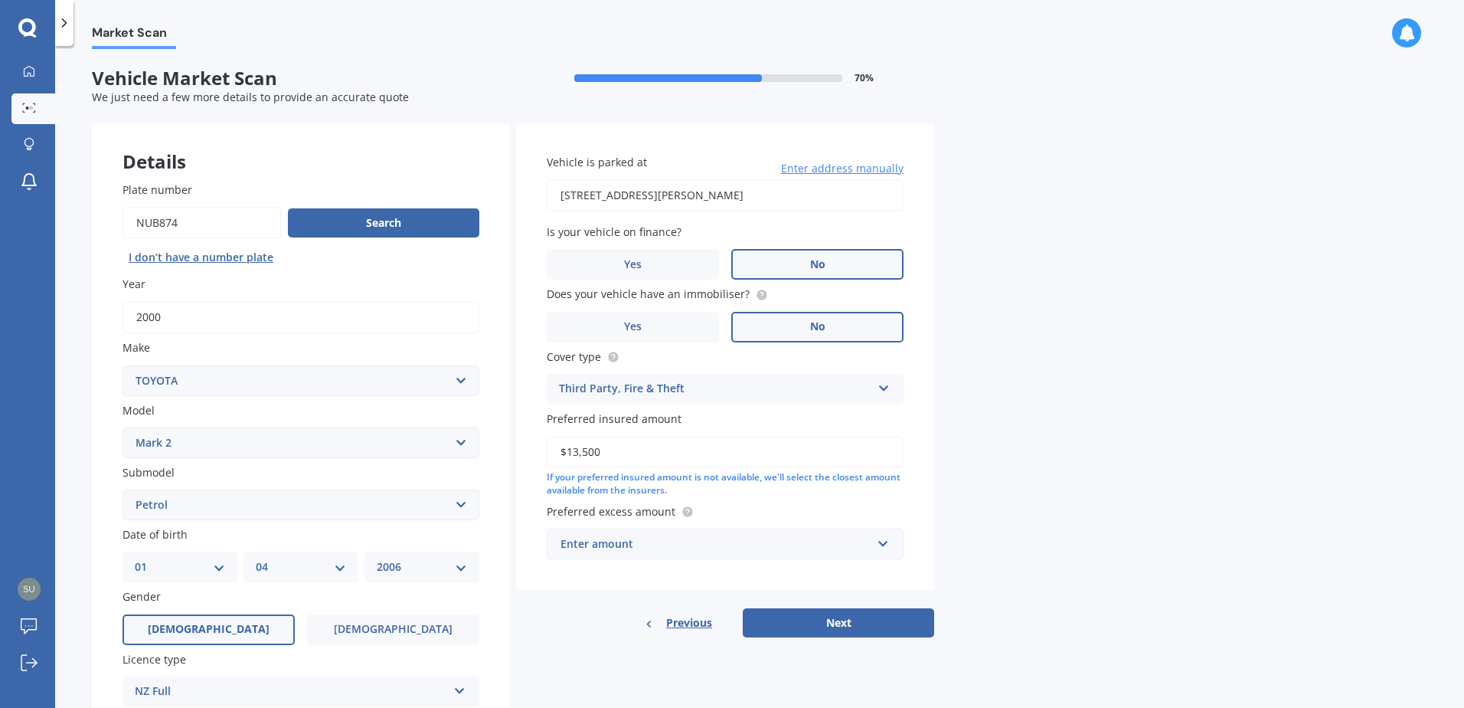
type input "$13,500"
click at [669, 539] on div "Enter amount" at bounding box center [716, 543] width 311 height 17
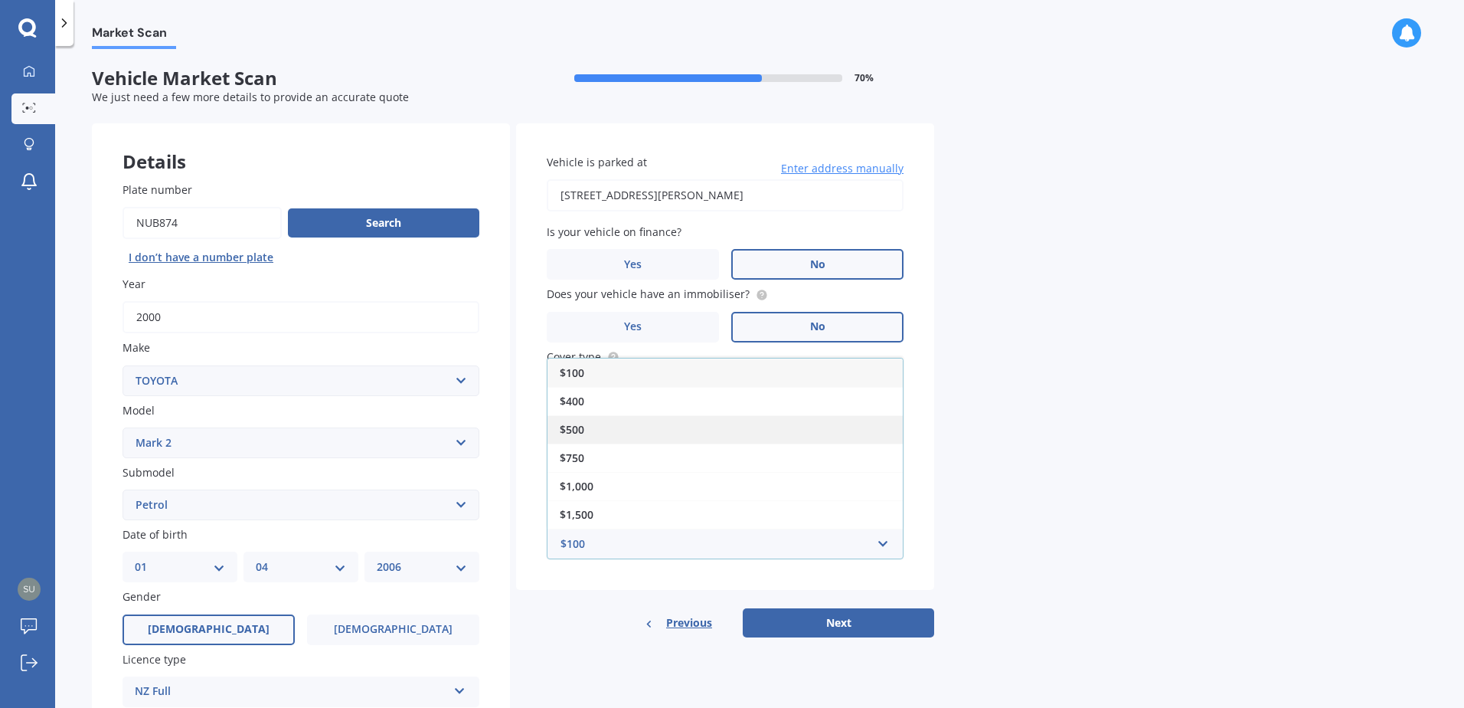
click at [596, 433] on div "$500" at bounding box center [725, 429] width 355 height 28
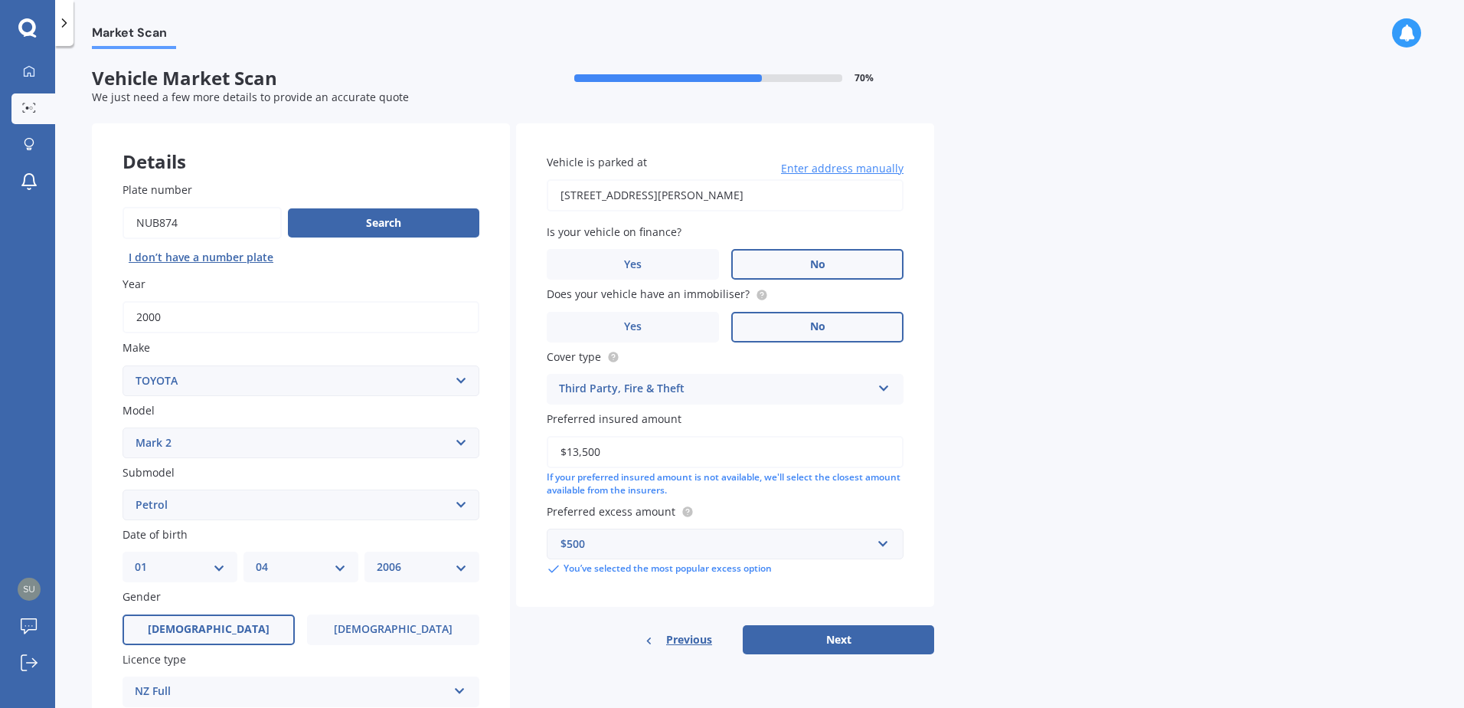
scroll to position [360, 0]
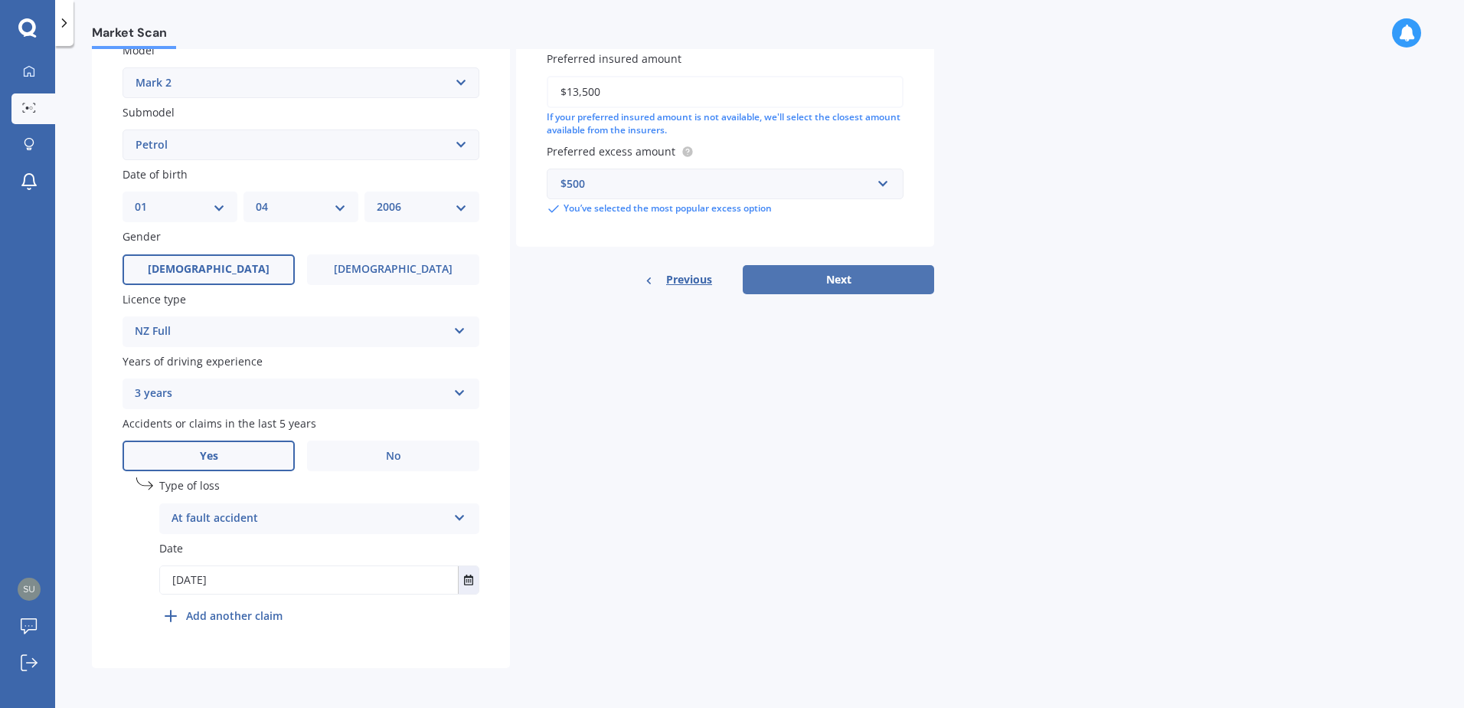
click at [845, 277] on button "Next" at bounding box center [838, 279] width 191 height 29
select select "01"
select select "04"
select select "2006"
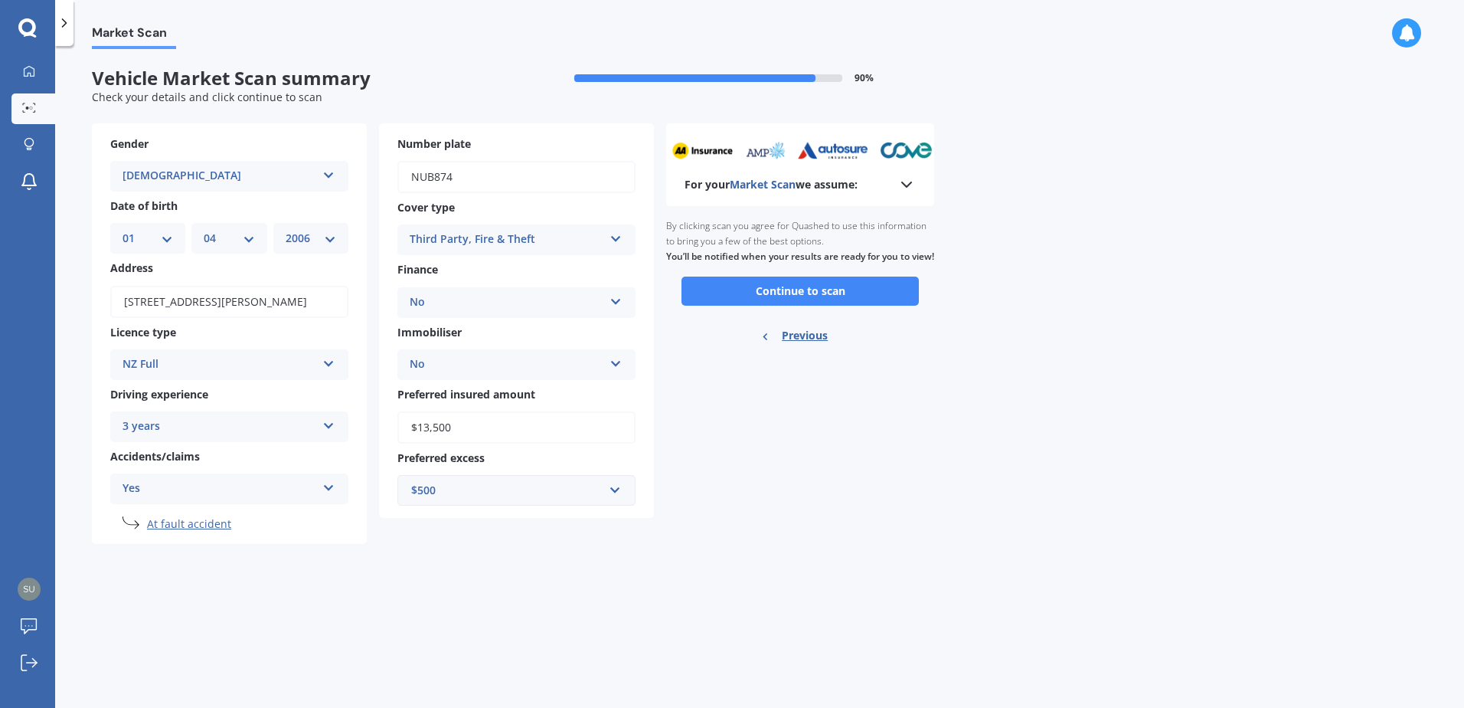
scroll to position [0, 0]
click at [812, 306] on button "Continue to scan" at bounding box center [800, 290] width 237 height 29
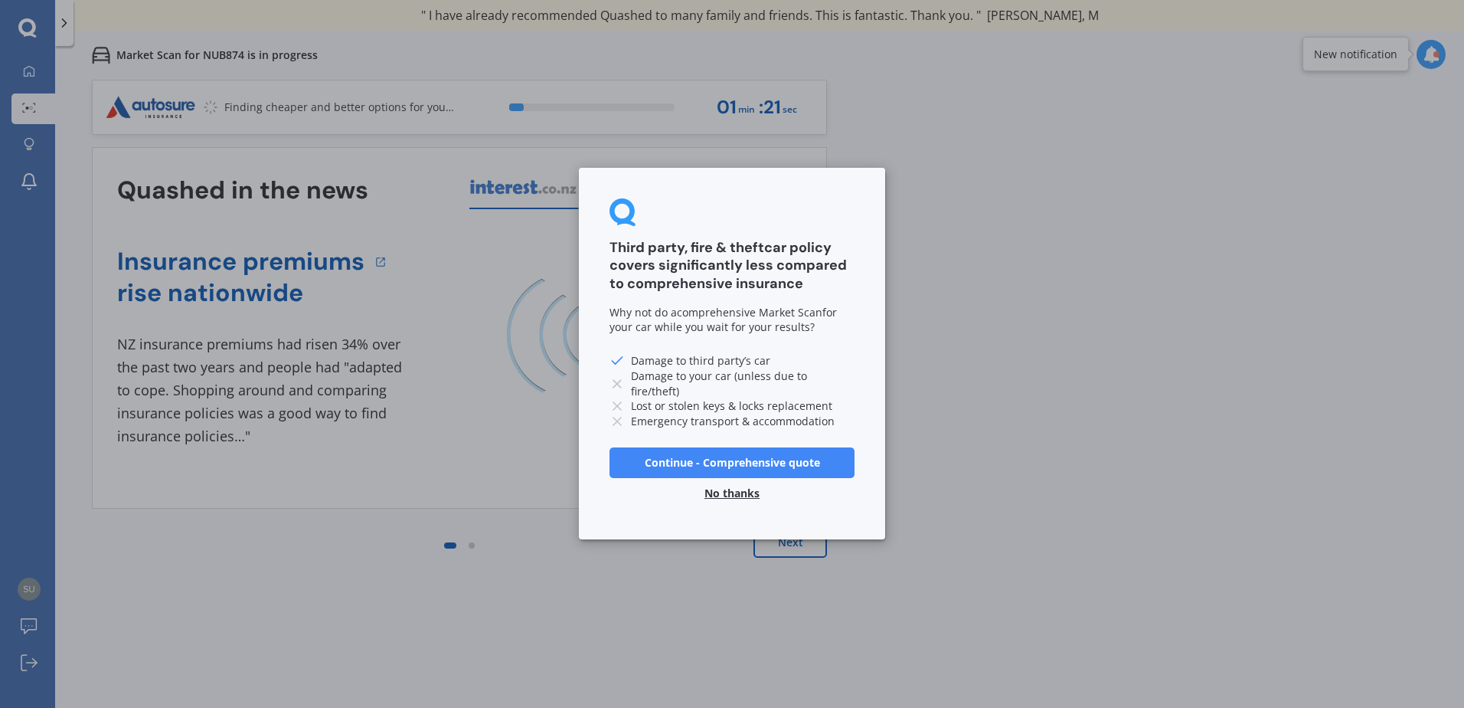
click at [753, 459] on button "Continue - Comprehensive quote" at bounding box center [732, 462] width 245 height 31
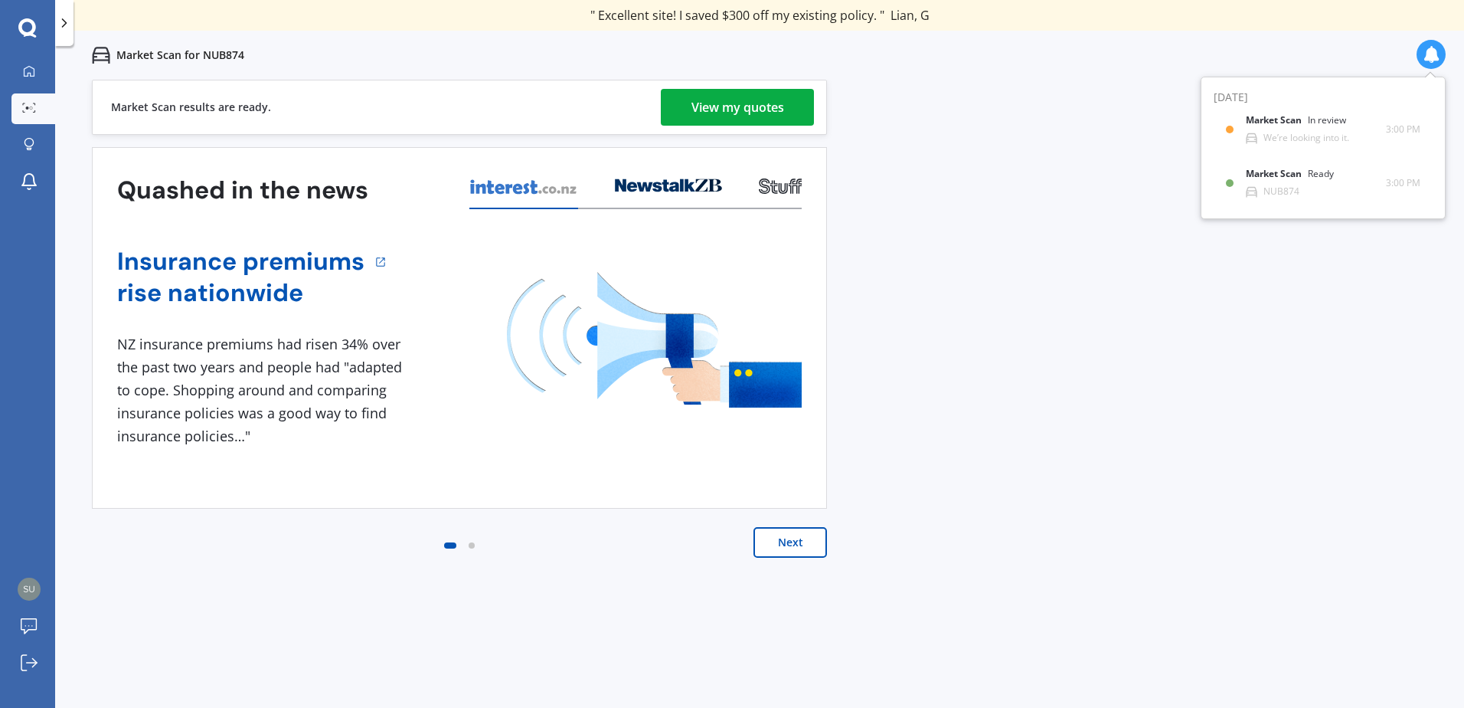
click at [776, 96] on div "View my quotes" at bounding box center [737, 107] width 93 height 37
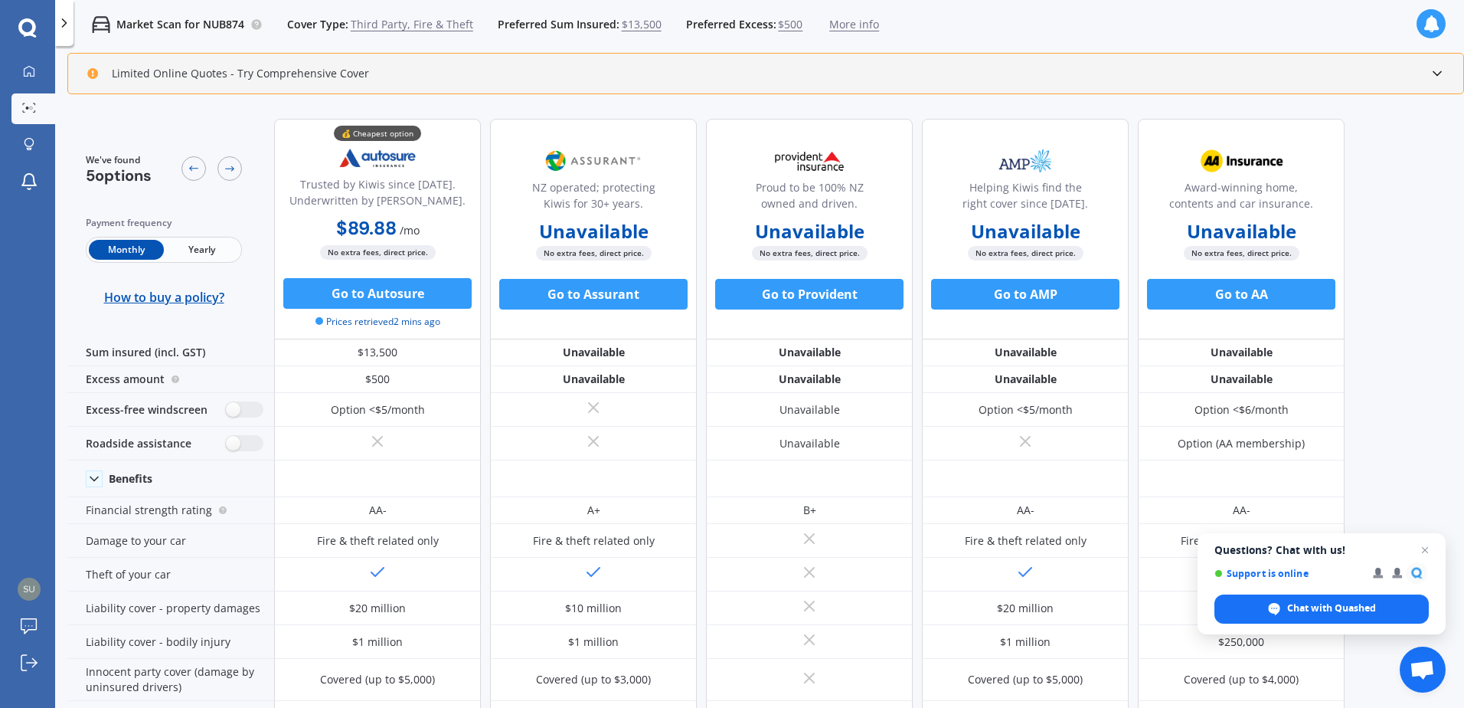
click at [1435, 70] on icon at bounding box center [1437, 73] width 15 height 15
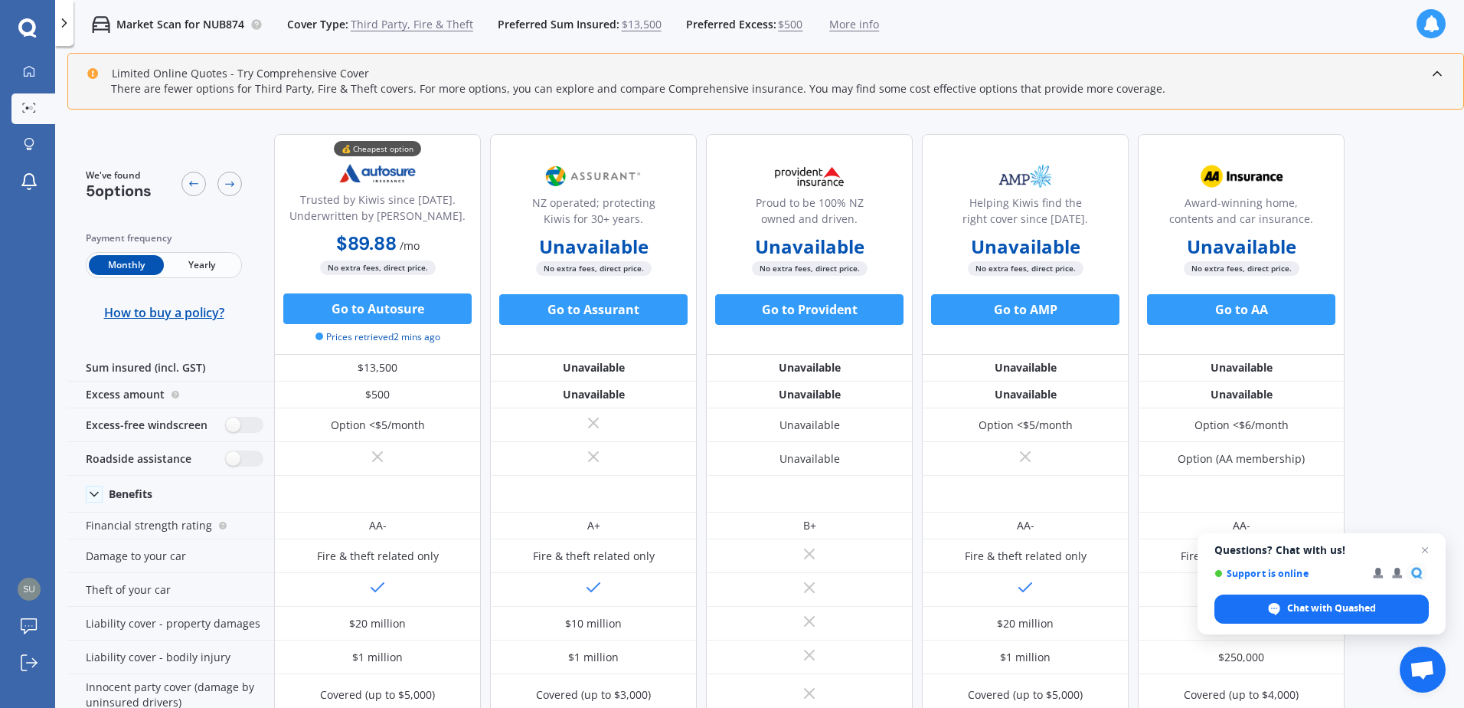
click at [228, 76] on div "Limited Online Quotes - Try Comprehensive Cover" at bounding box center [228, 73] width 283 height 15
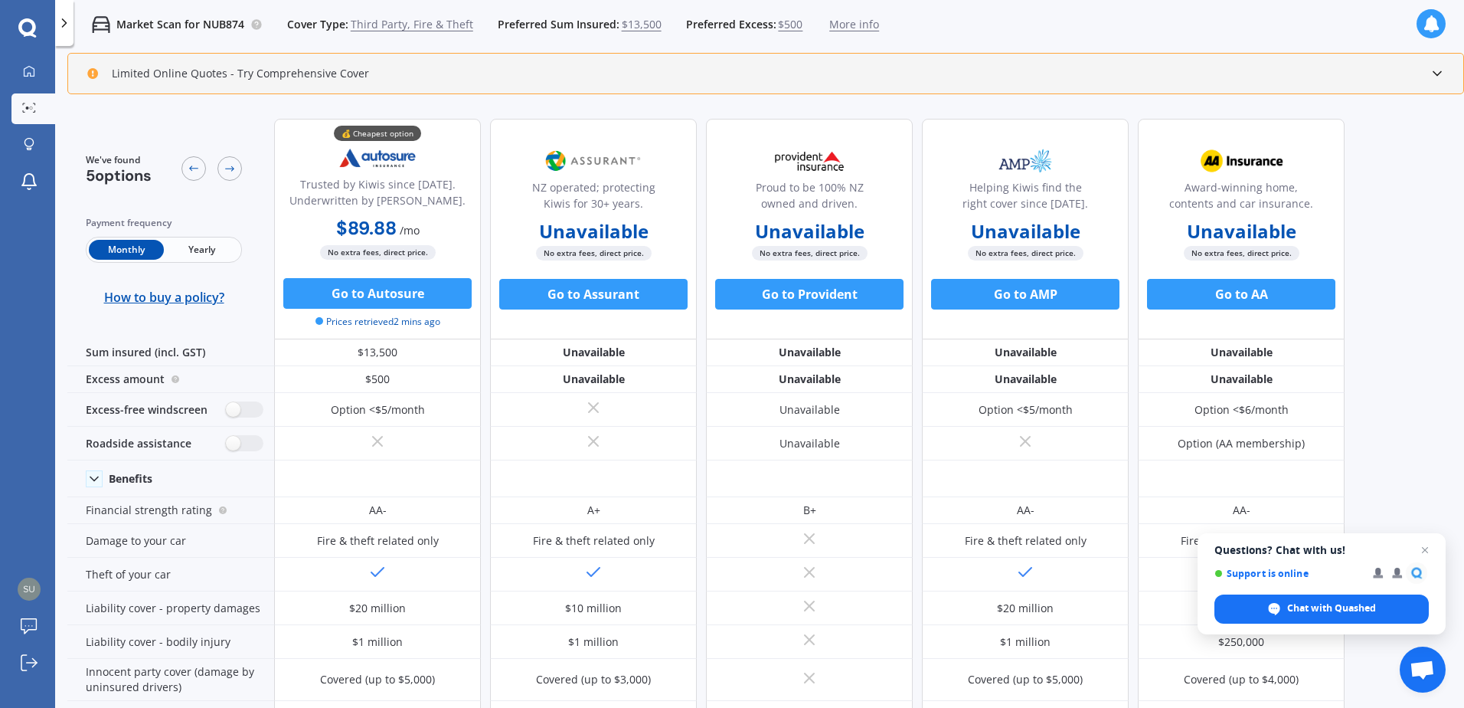
click at [252, 74] on div "Limited Online Quotes - Try Comprehensive Cover" at bounding box center [228, 73] width 283 height 15
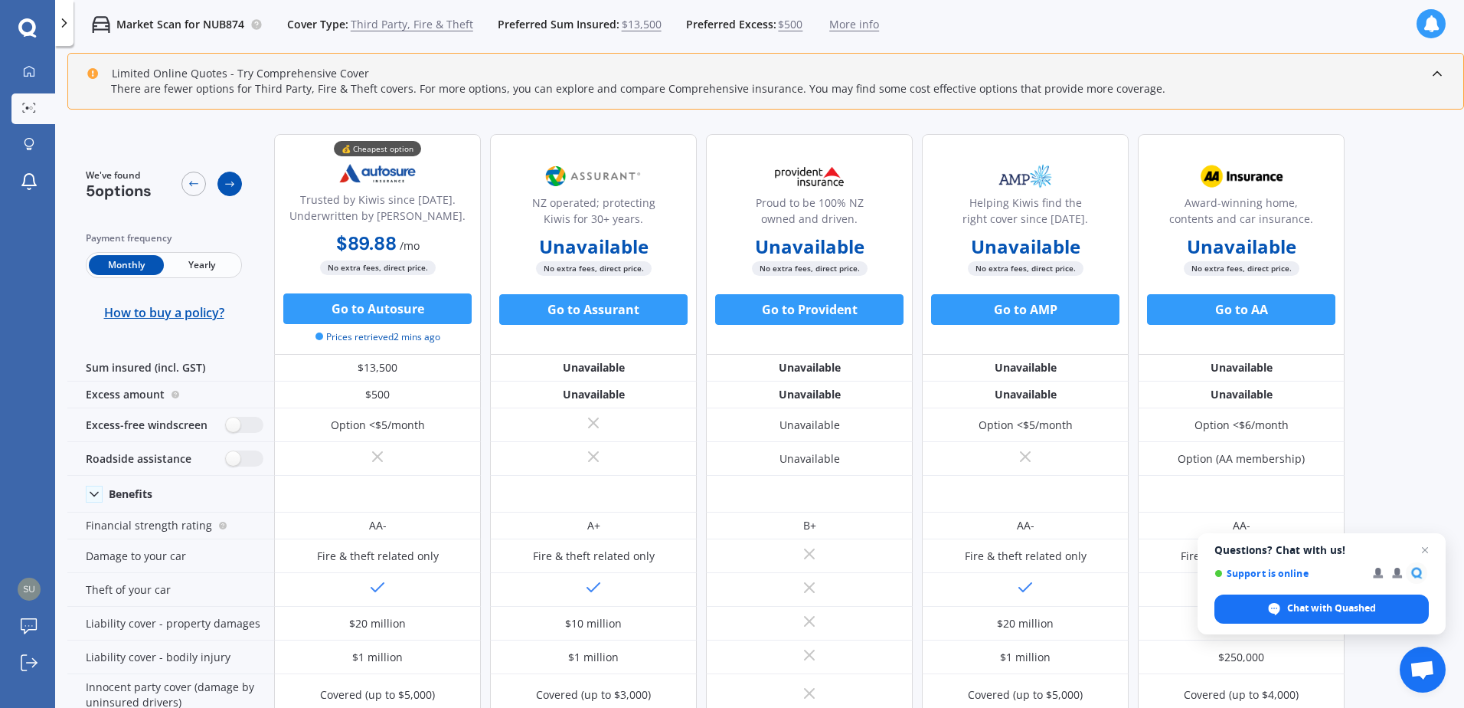
click at [234, 182] on icon at bounding box center [230, 184] width 12 height 12
click at [400, 25] on span "Third Party, Fire & Theft" at bounding box center [412, 24] width 123 height 15
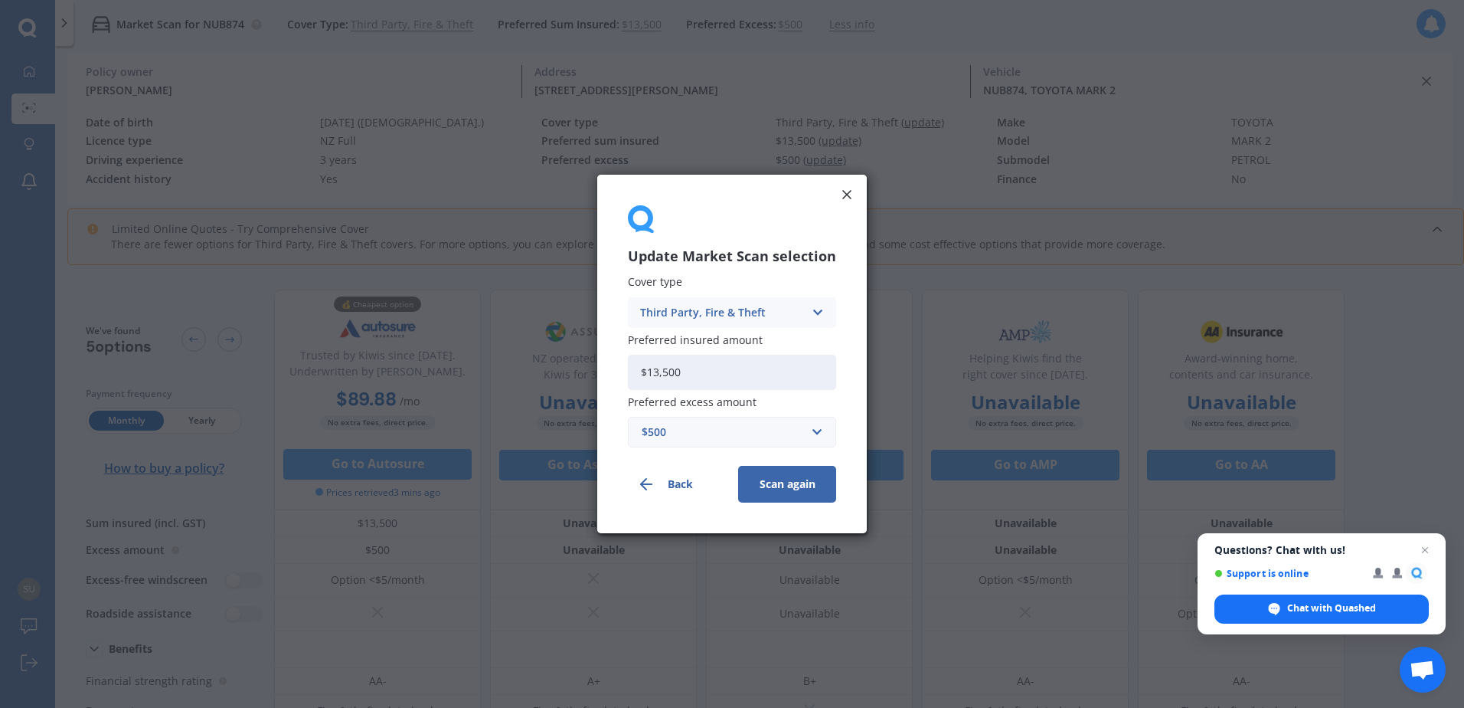
click at [708, 317] on div "Third Party, Fire & Theft" at bounding box center [722, 312] width 164 height 17
click at [687, 347] on span "Comprehensive" at bounding box center [681, 342] width 81 height 11
click at [784, 485] on button "Scan again" at bounding box center [787, 484] width 98 height 37
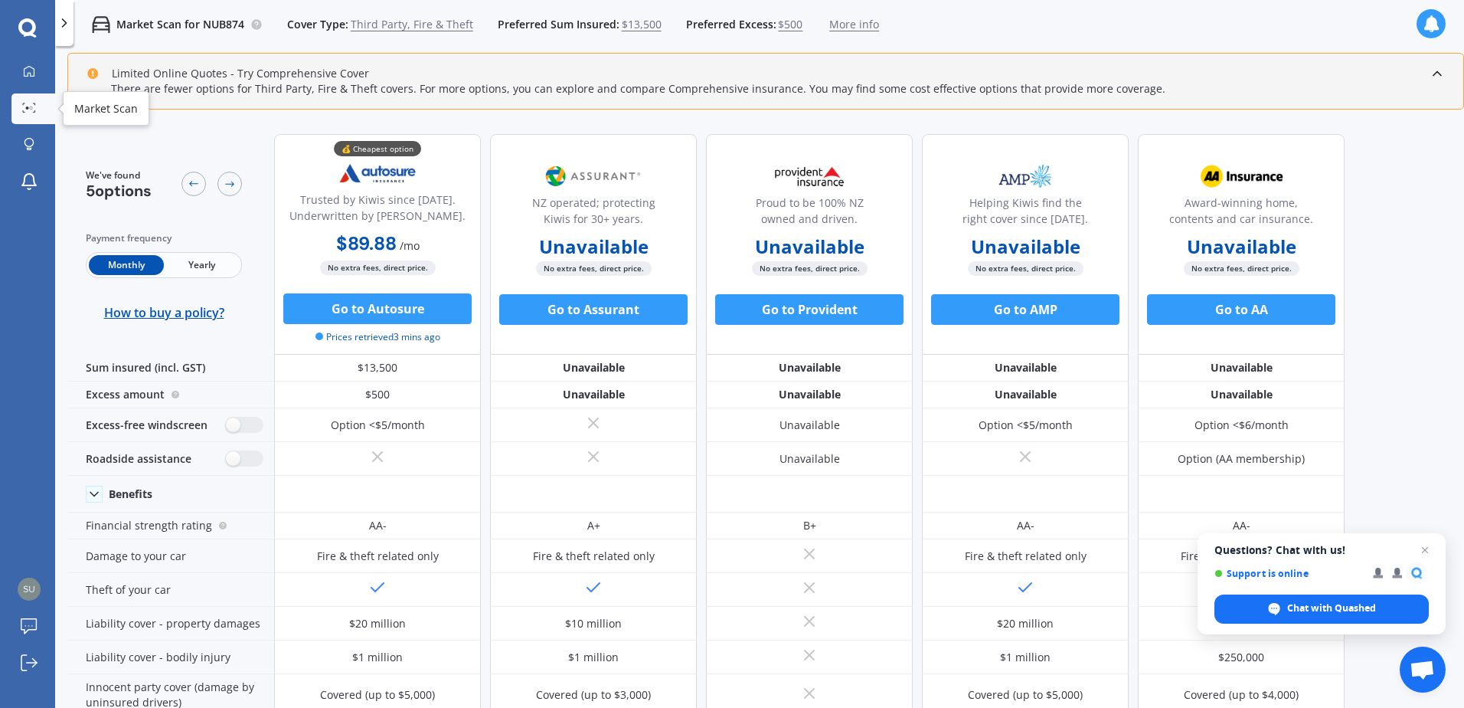
click at [32, 105] on icon at bounding box center [29, 108] width 14 height 10
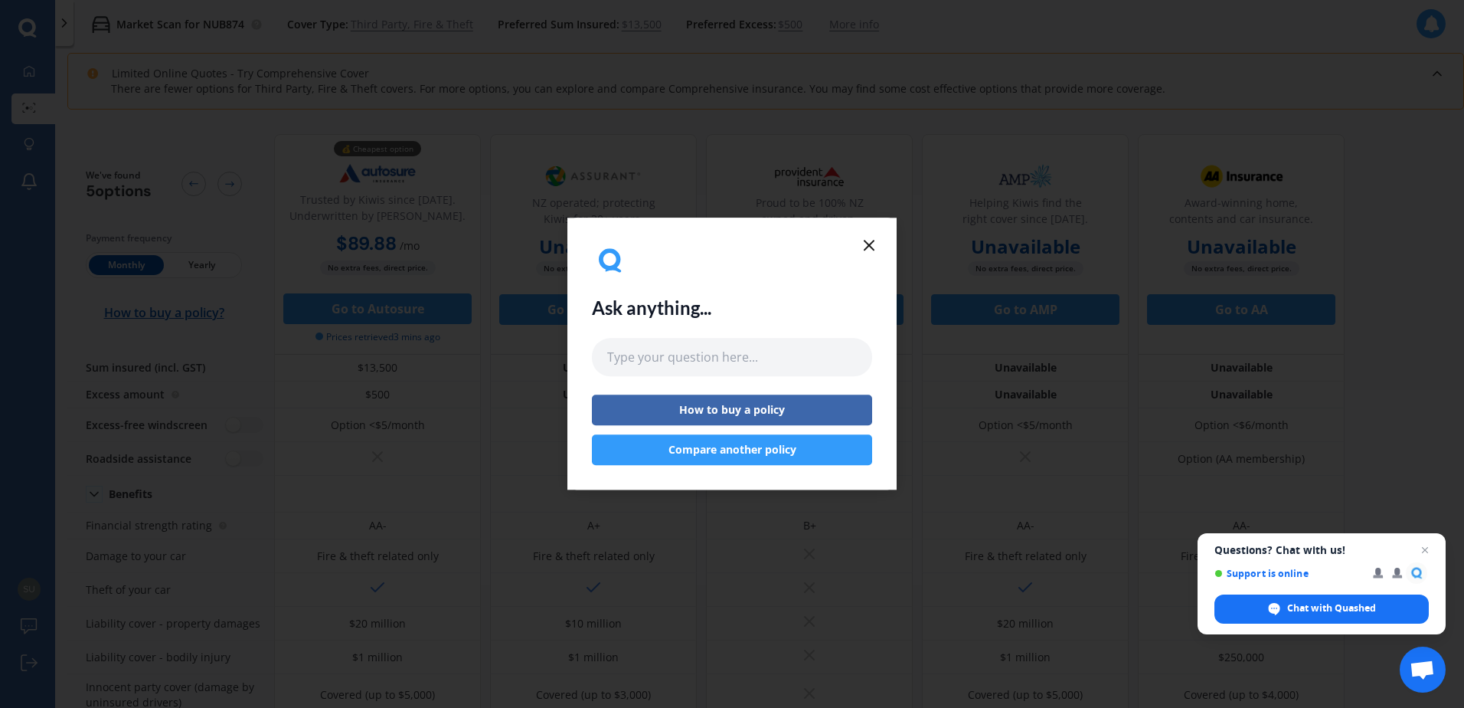
click at [862, 244] on icon at bounding box center [869, 245] width 18 height 18
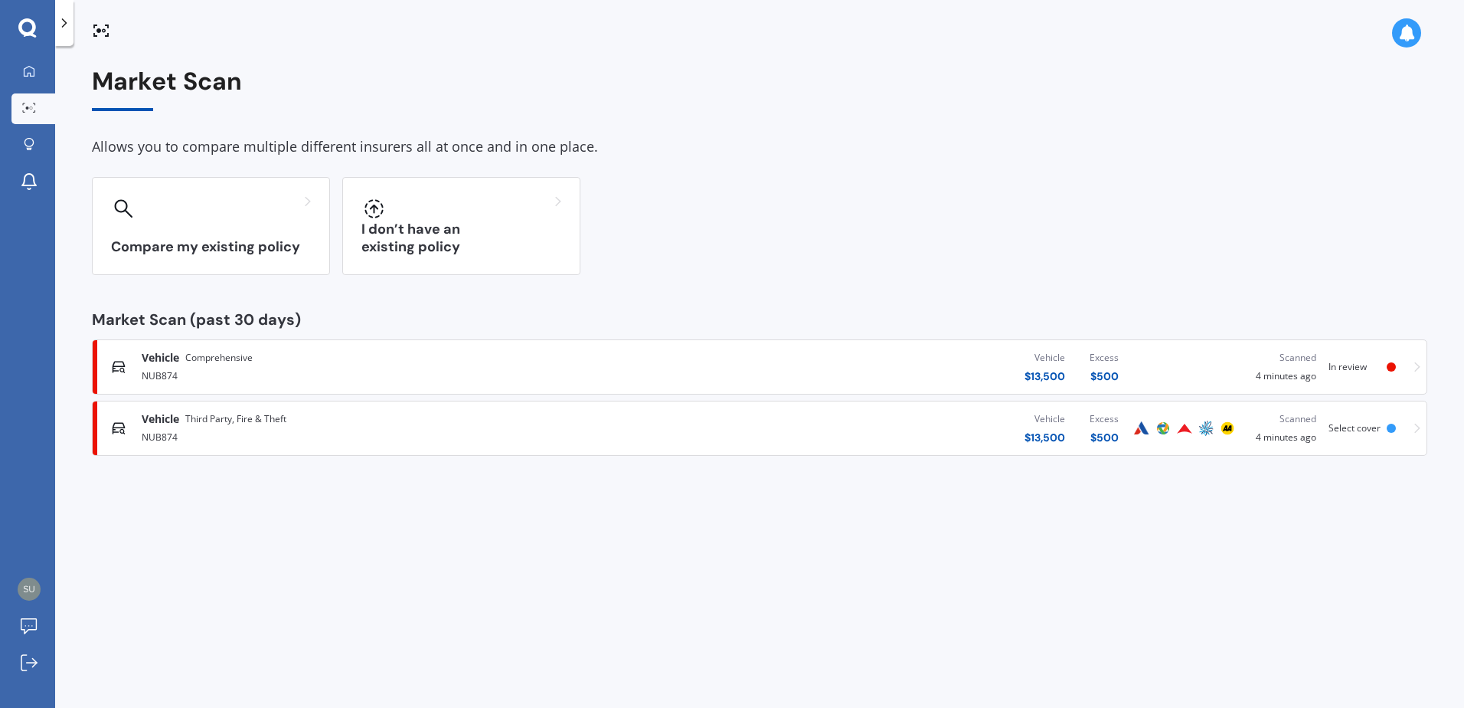
click at [207, 371] on div "NUB874" at bounding box center [381, 374] width 479 height 18
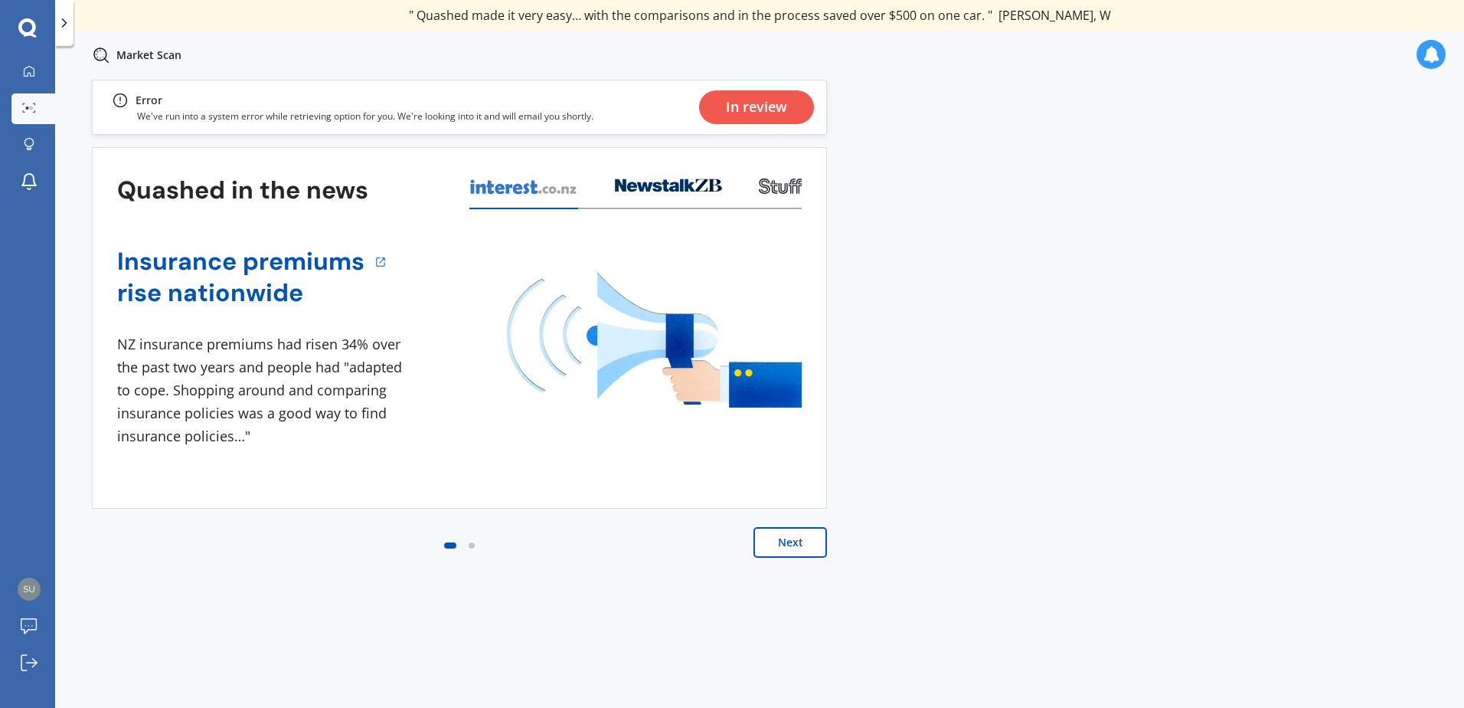
click at [793, 531] on button "Next" at bounding box center [790, 542] width 74 height 31
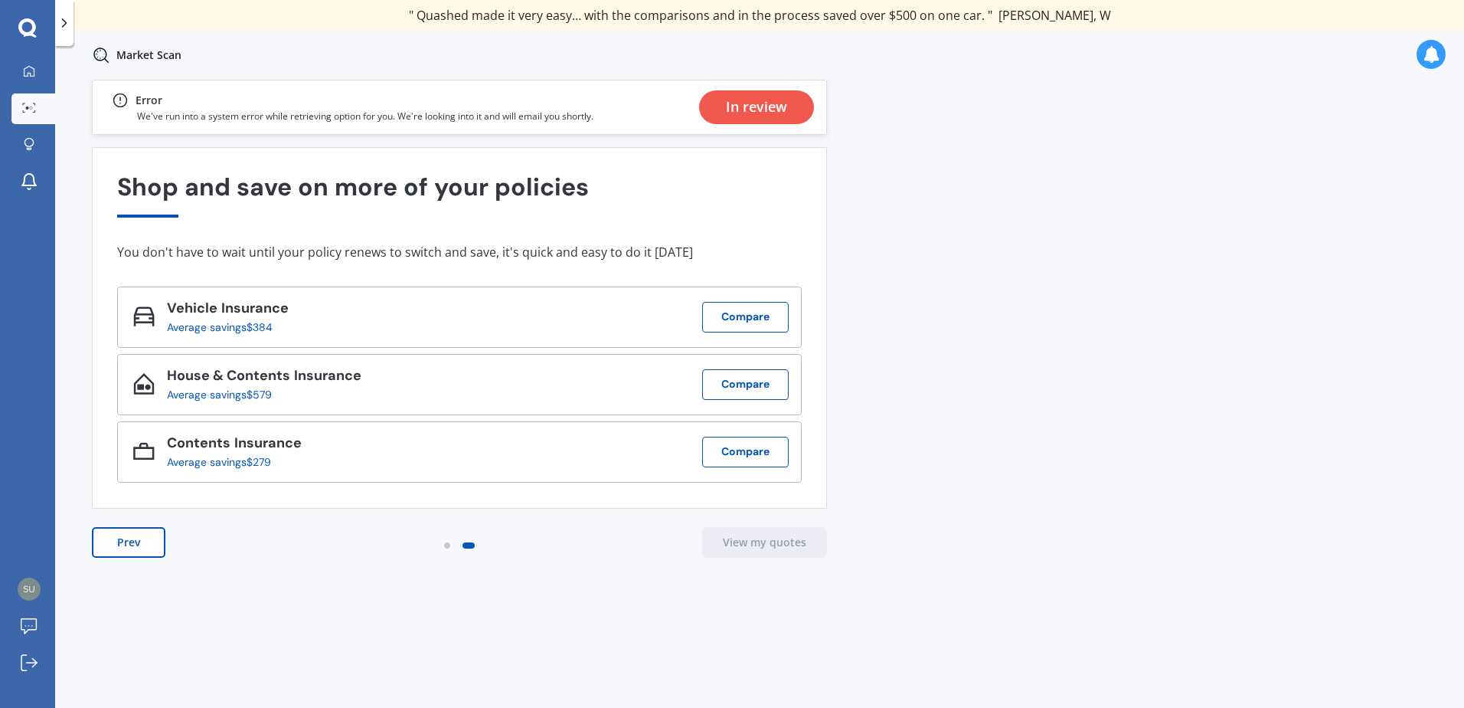
click at [140, 532] on button "Prev" at bounding box center [129, 542] width 74 height 31
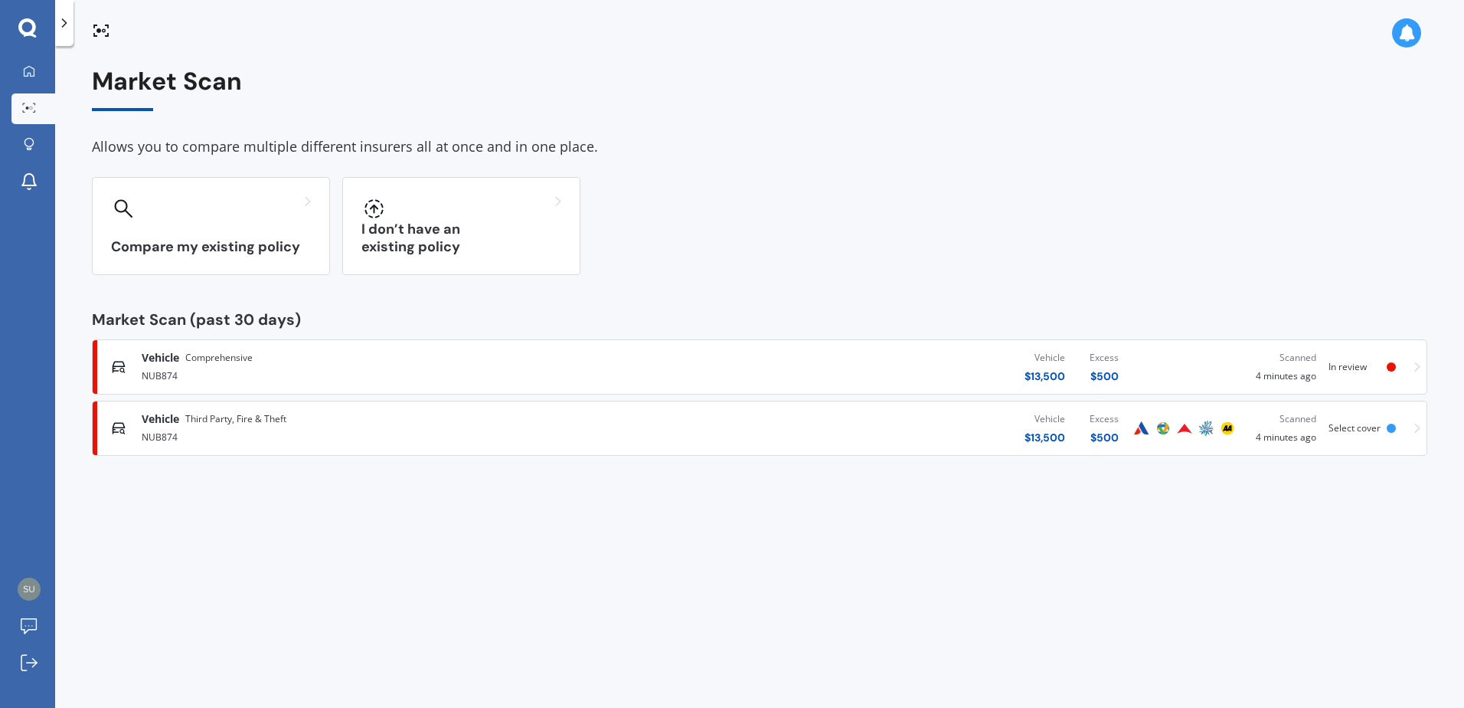
click at [1417, 369] on icon at bounding box center [1417, 367] width 6 height 10
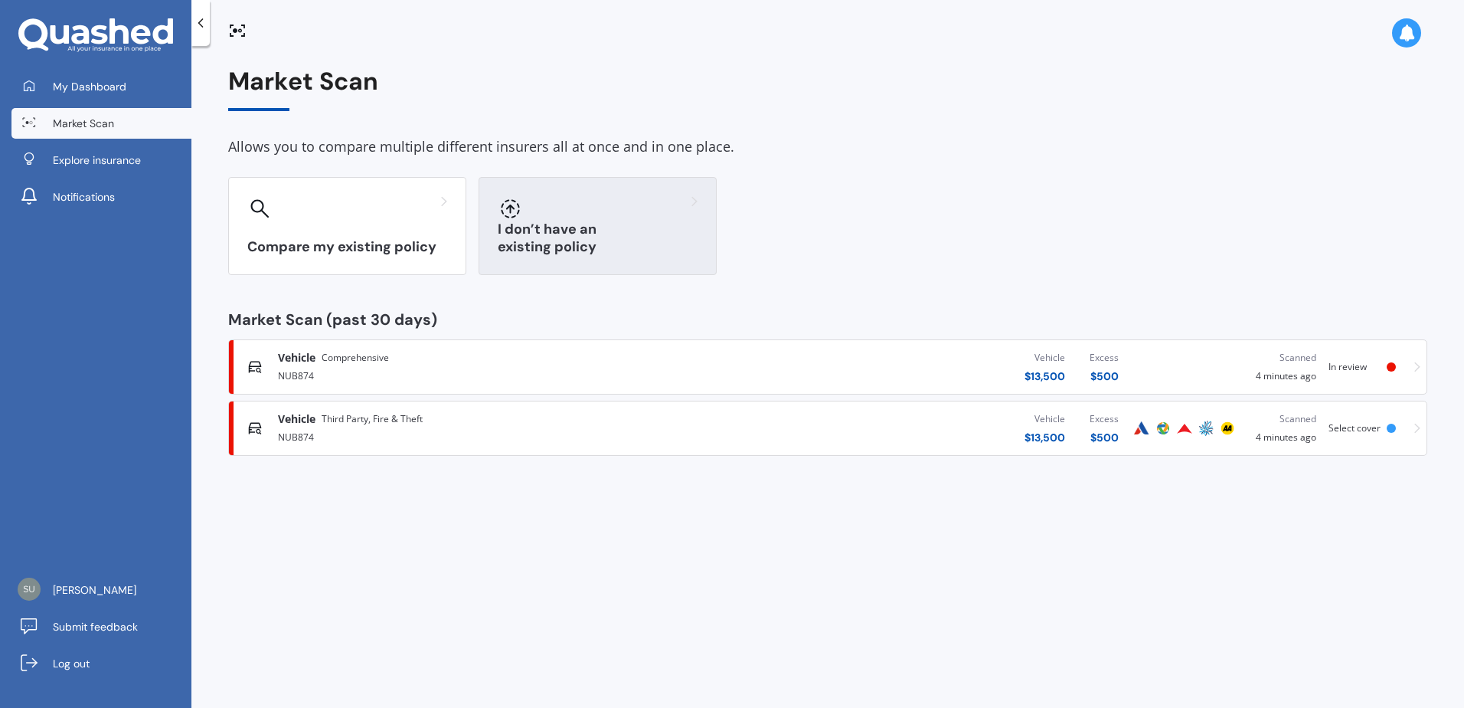
click at [582, 224] on div "I don’t have an existing policy" at bounding box center [598, 226] width 238 height 98
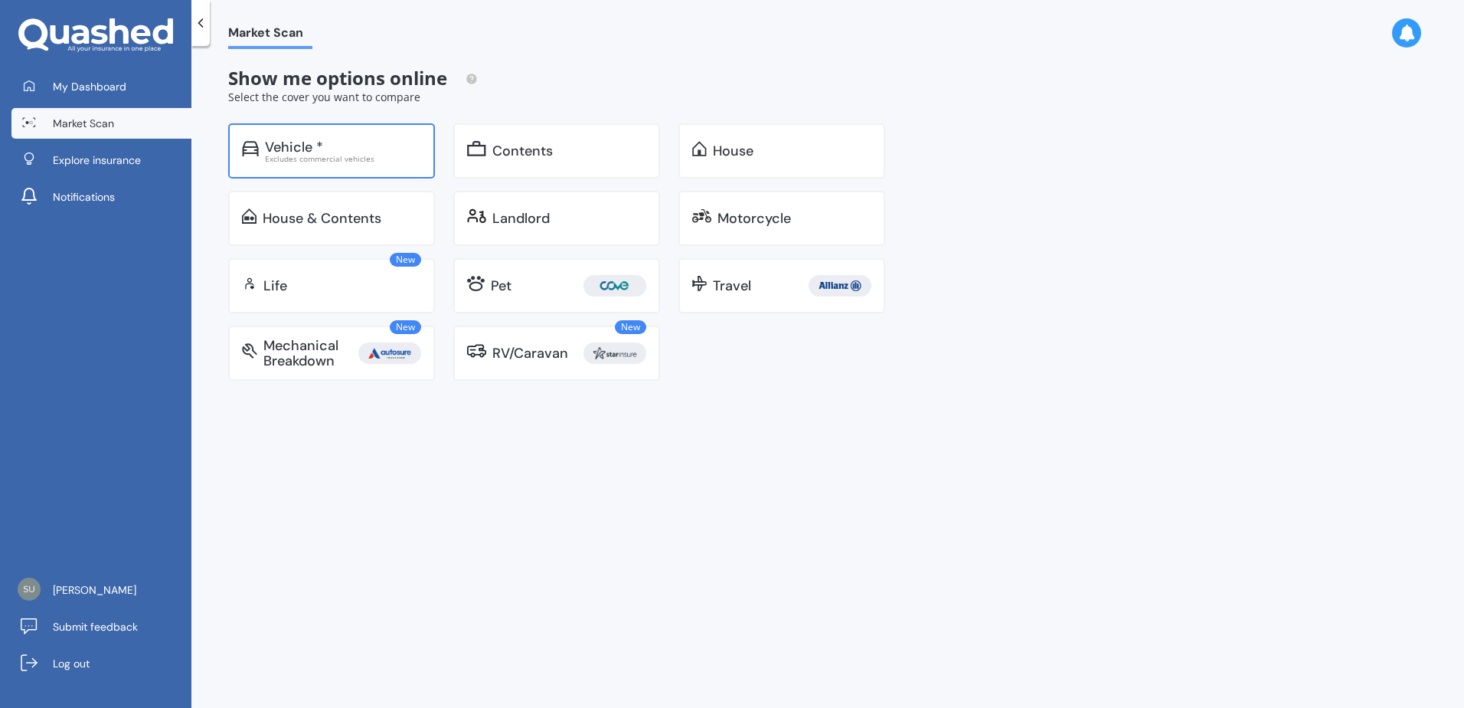
click at [344, 143] on div "Vehicle *" at bounding box center [343, 146] width 156 height 15
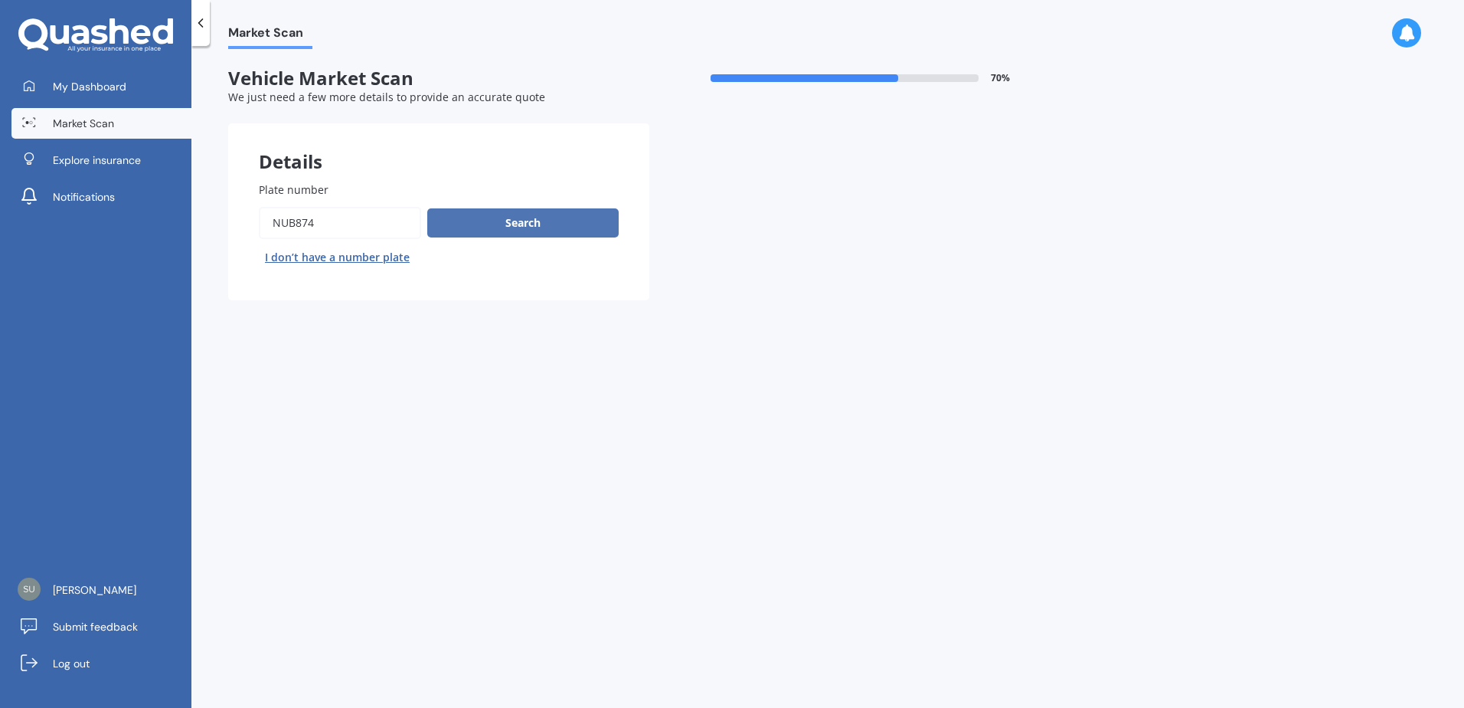
click at [526, 224] on button "Search" at bounding box center [522, 222] width 191 height 29
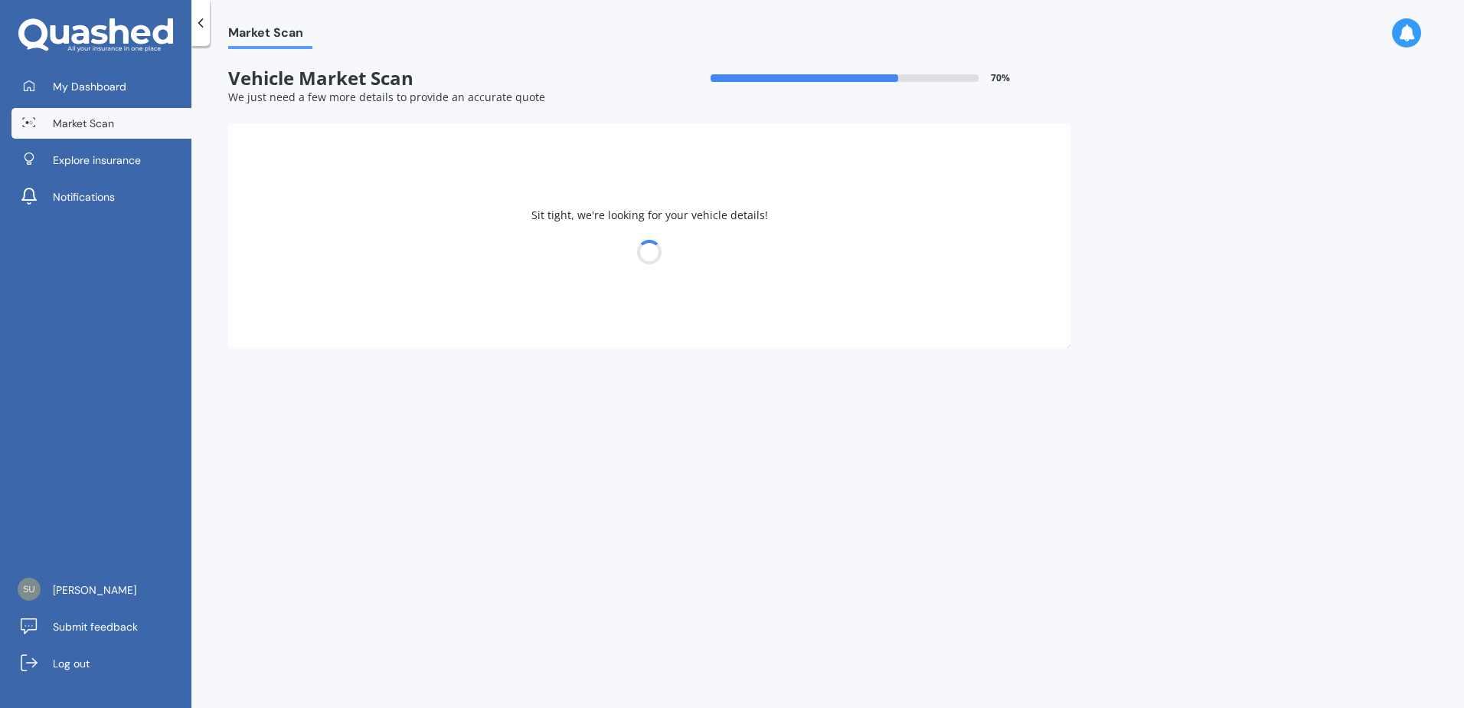
select select "TOYOTA"
select select "01"
select select "04"
select select "2006"
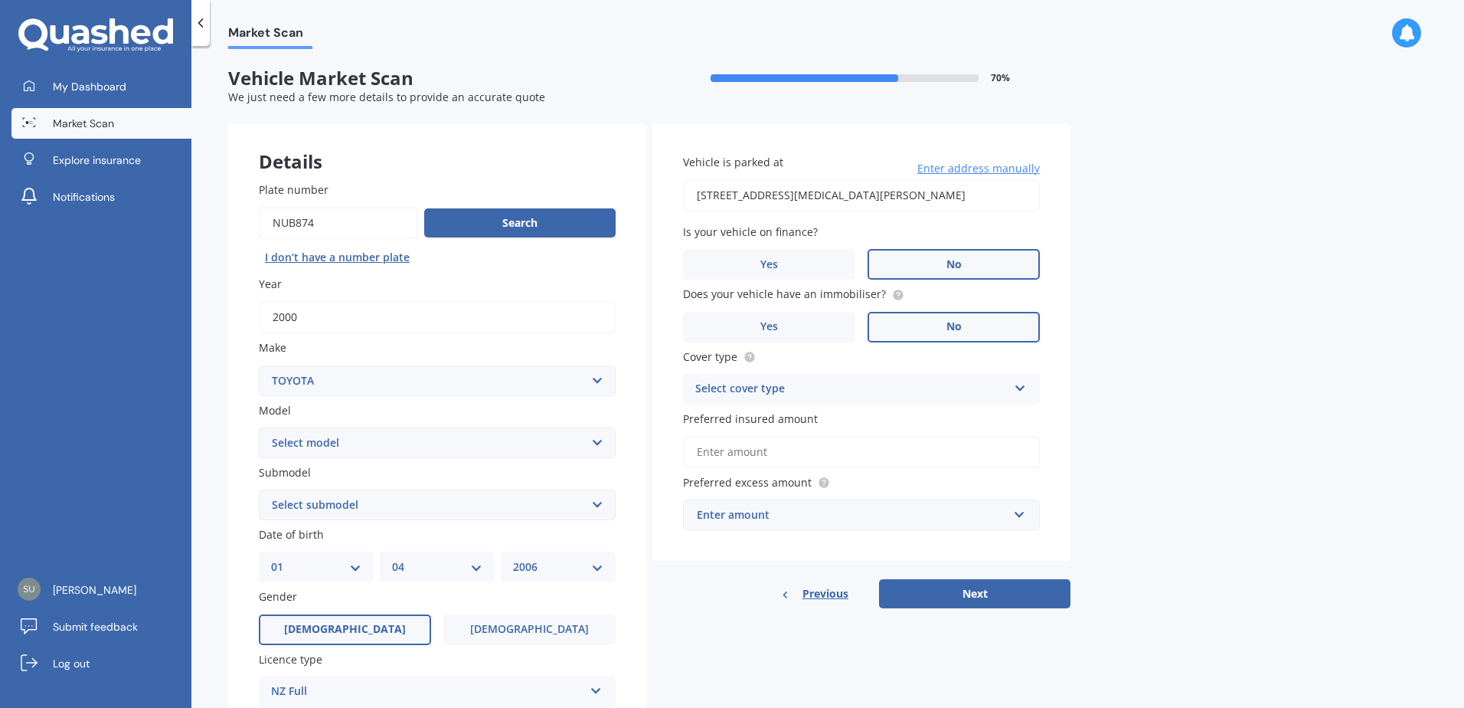
click at [382, 439] on select "Select model 4 Runner 86 [PERSON_NAME] Alphard Altezza Aqua Aristo Aurion Auris…" at bounding box center [437, 442] width 357 height 31
select select "MARK 2"
click at [259, 427] on select "Select model 4 Runner 86 [PERSON_NAME] Alphard Altezza Aqua Aristo Aurion Auris…" at bounding box center [437, 442] width 357 height 31
click at [414, 505] on select "Select submodel Diesel iR-V Petrol" at bounding box center [437, 504] width 357 height 31
select select "PETROL"
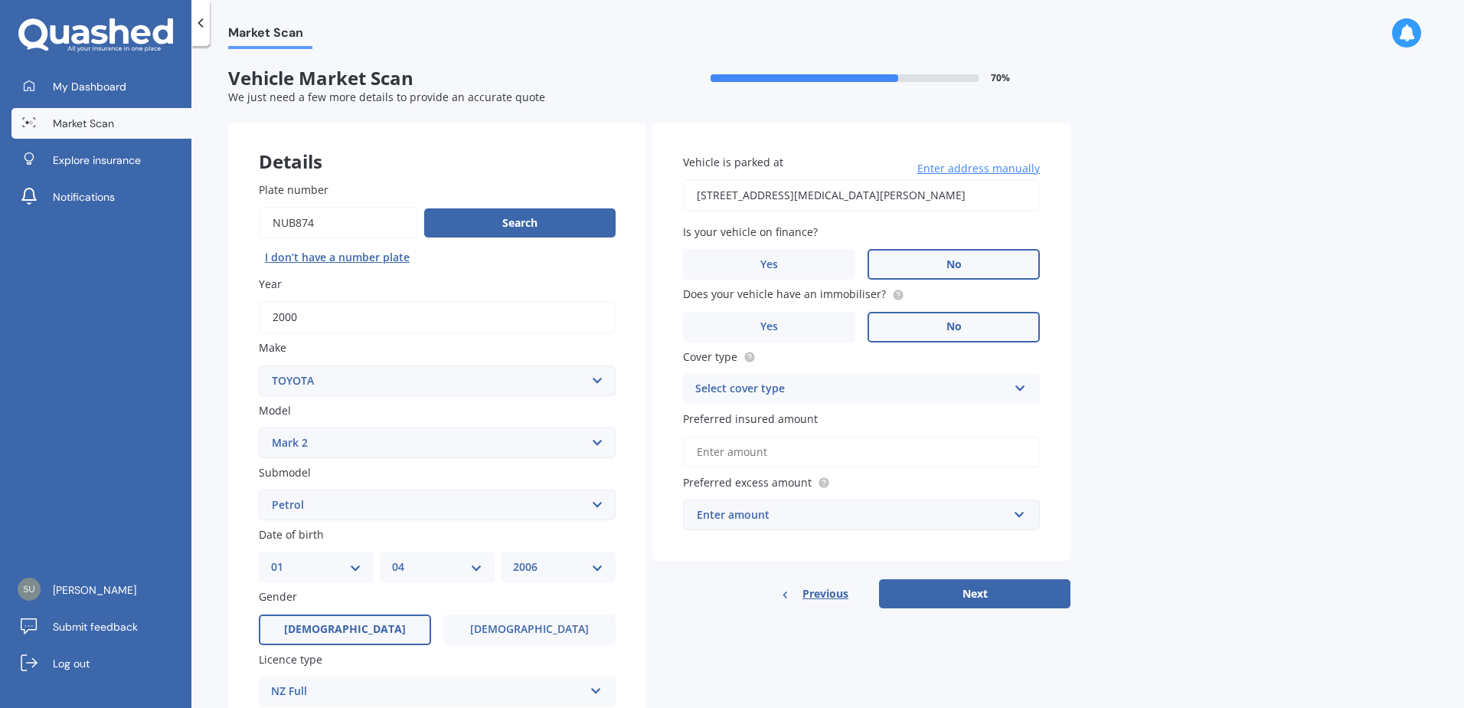
click at [259, 489] on select "Select submodel Diesel iR-V Petrol" at bounding box center [437, 504] width 357 height 31
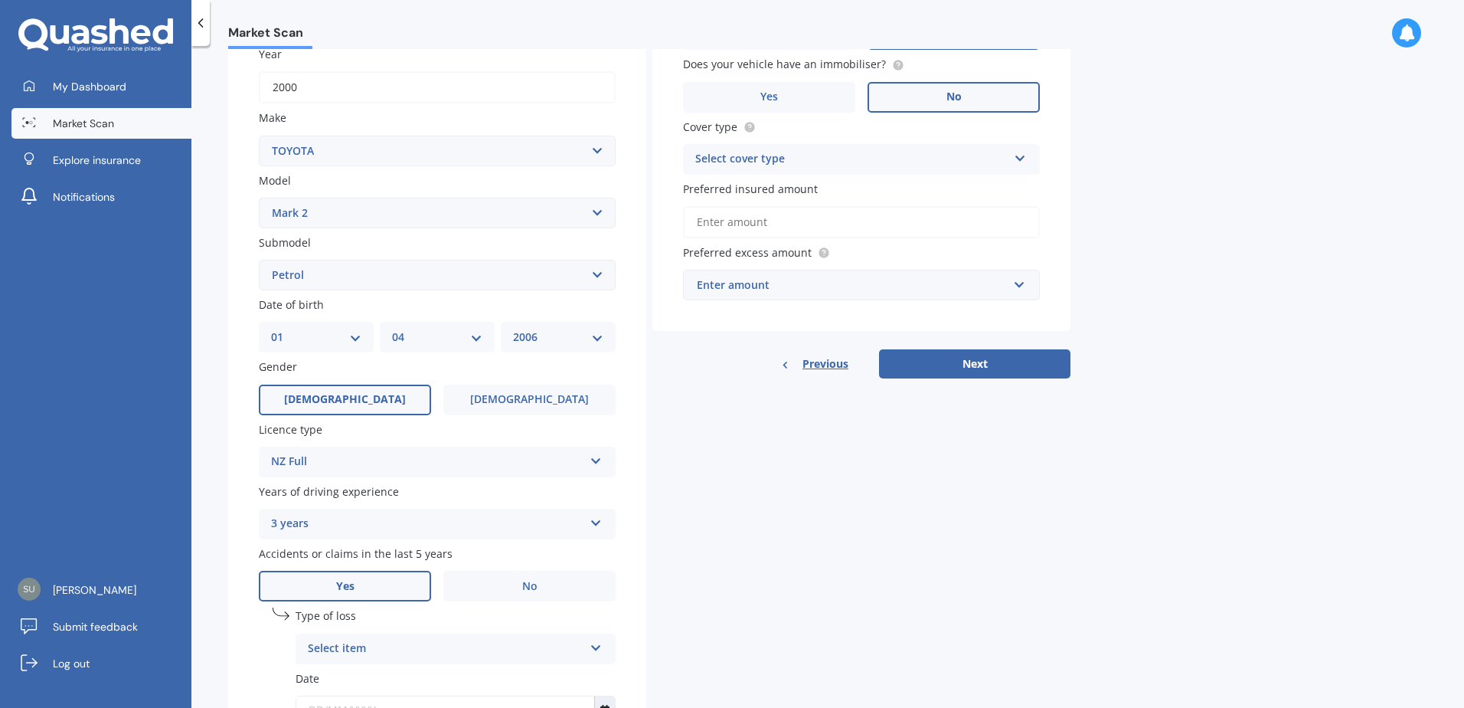
scroll to position [360, 0]
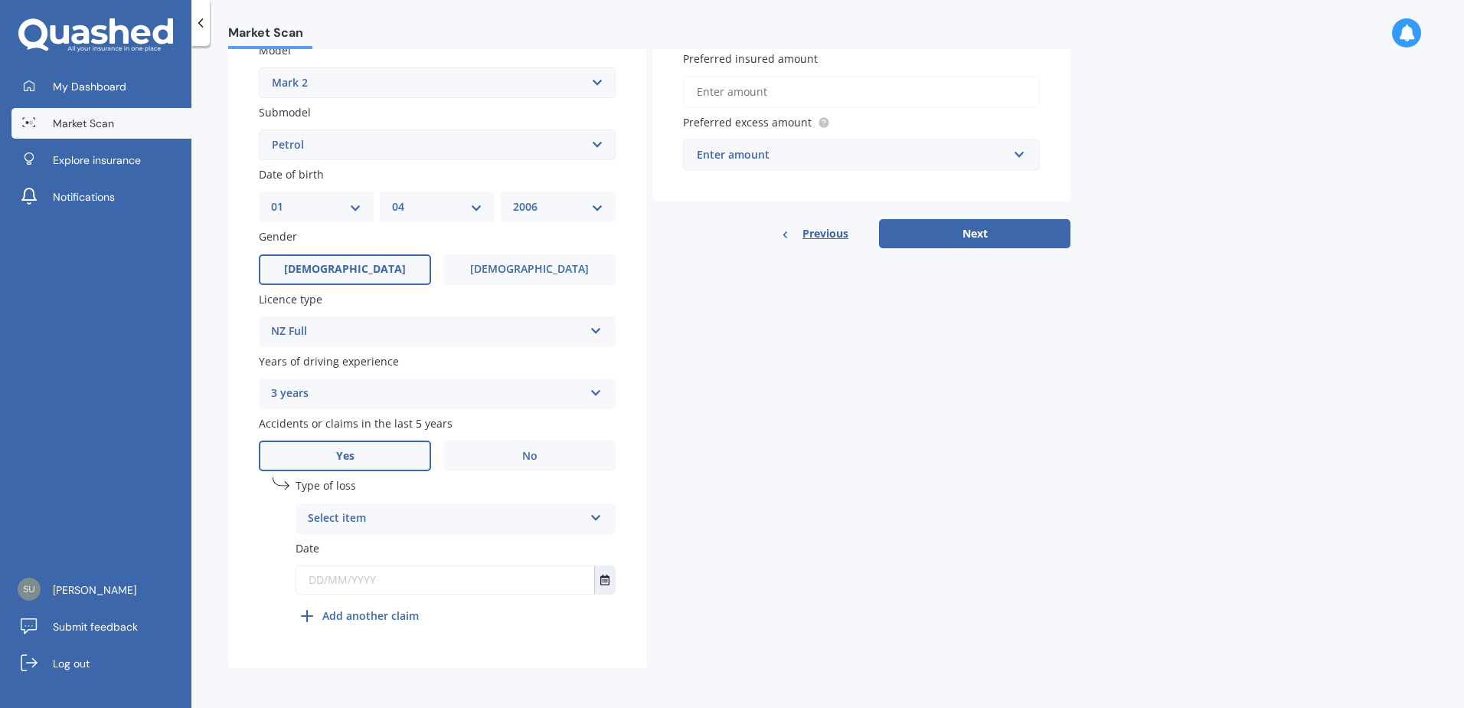
click at [433, 506] on div "Select item At fault accident Not at fault accident" at bounding box center [456, 518] width 320 height 31
click at [406, 544] on div "At fault accident" at bounding box center [455, 548] width 319 height 28
click at [599, 580] on button "Select date" at bounding box center [604, 580] width 21 height 28
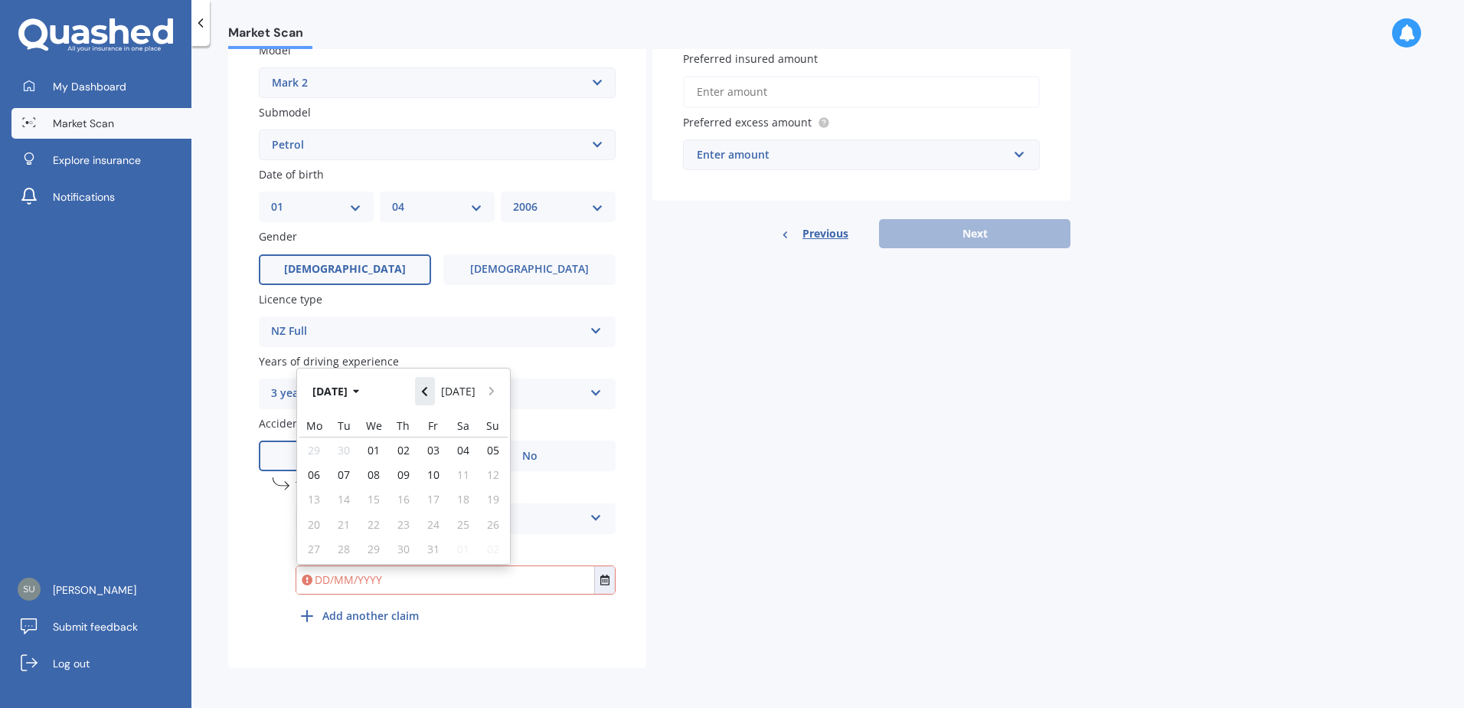
click at [424, 390] on button "Navigate back" at bounding box center [425, 391] width 20 height 28
click at [314, 531] on span "23" at bounding box center [314, 528] width 12 height 15
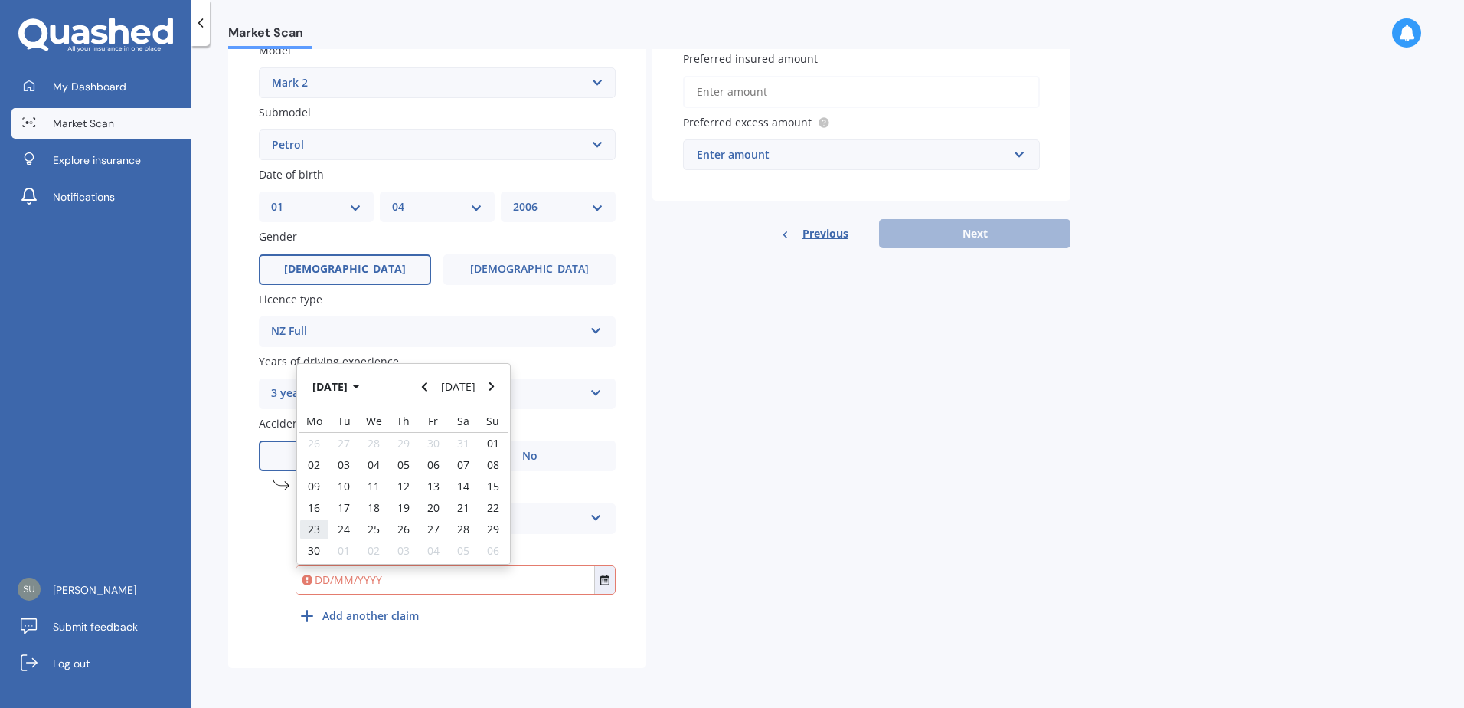
type input "23/06/2025"
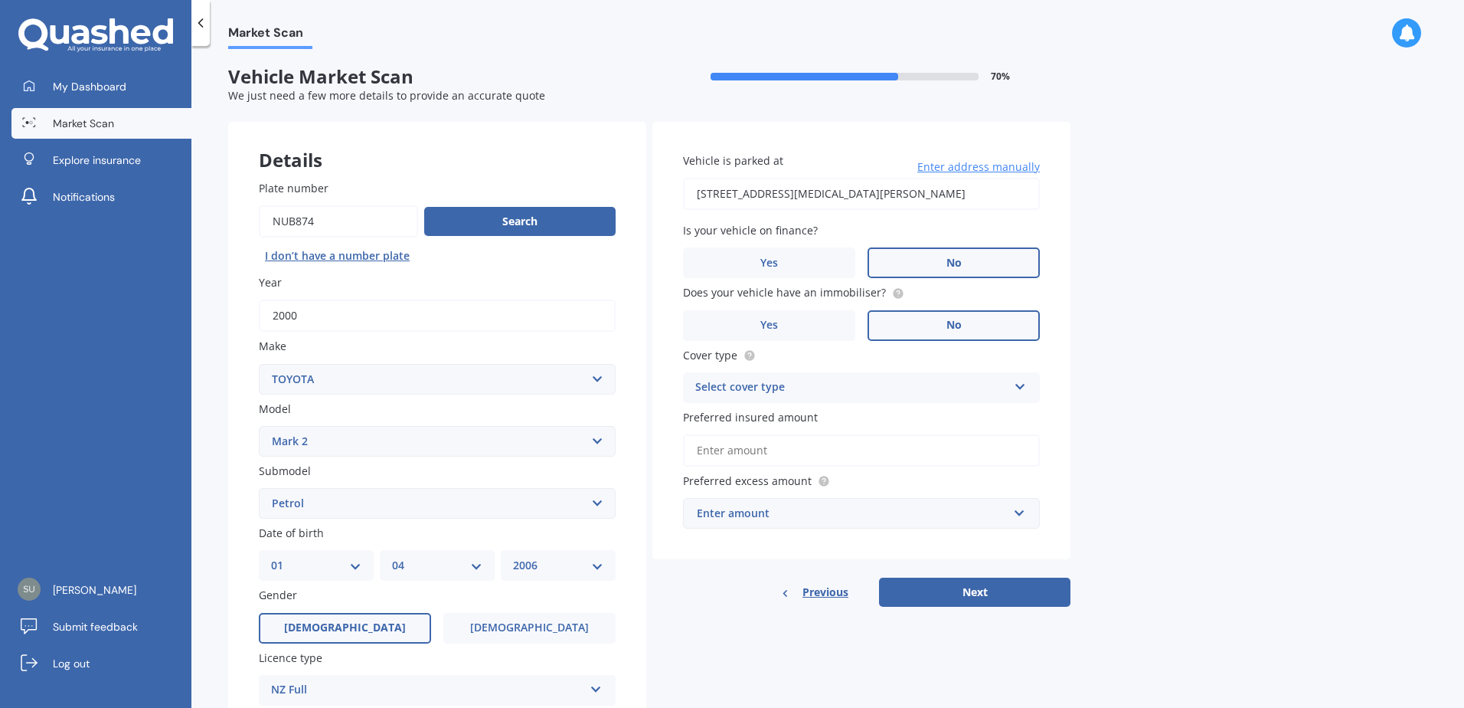
scroll to position [0, 0]
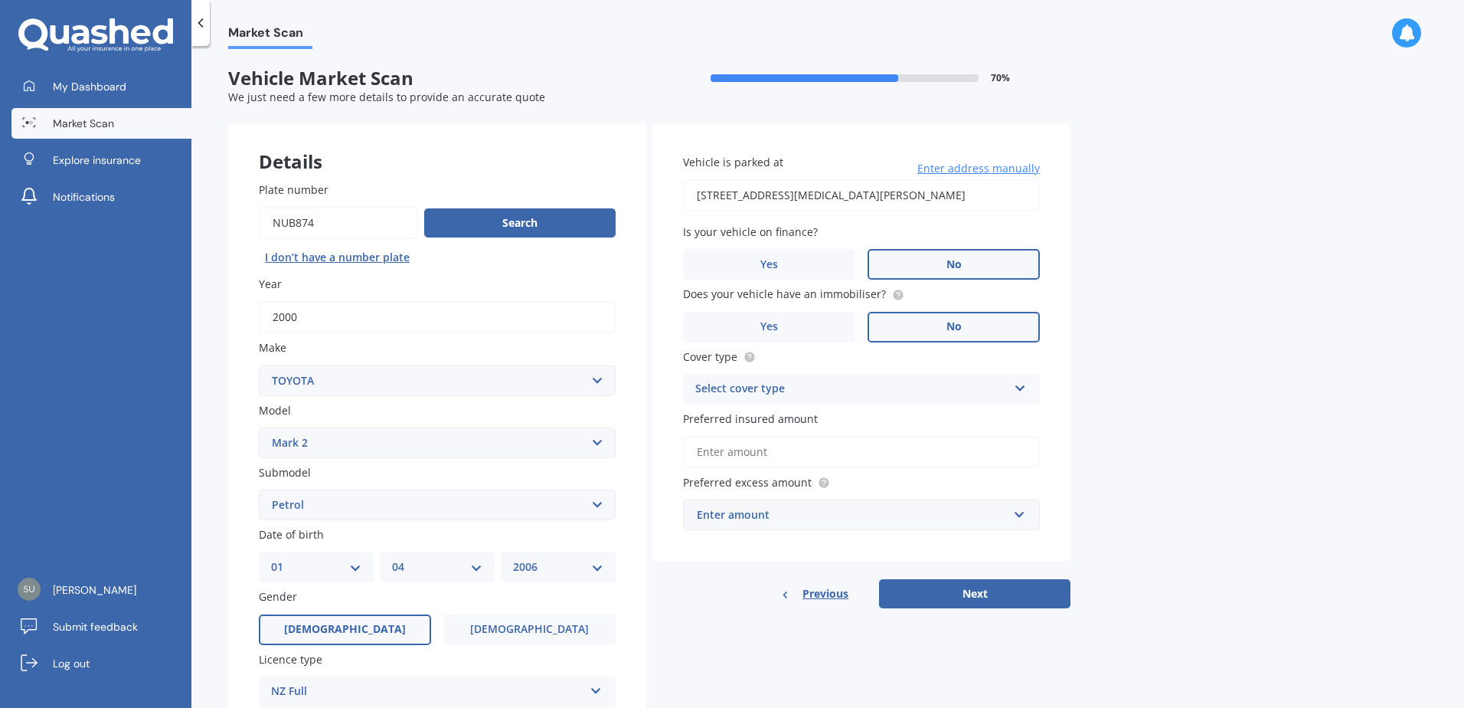
click at [863, 384] on div "Select cover type" at bounding box center [851, 389] width 312 height 18
click at [784, 421] on div "Comprehensive" at bounding box center [861, 419] width 355 height 28
click at [770, 447] on input "Preferred insured amount" at bounding box center [861, 452] width 357 height 32
type input "$13,500"
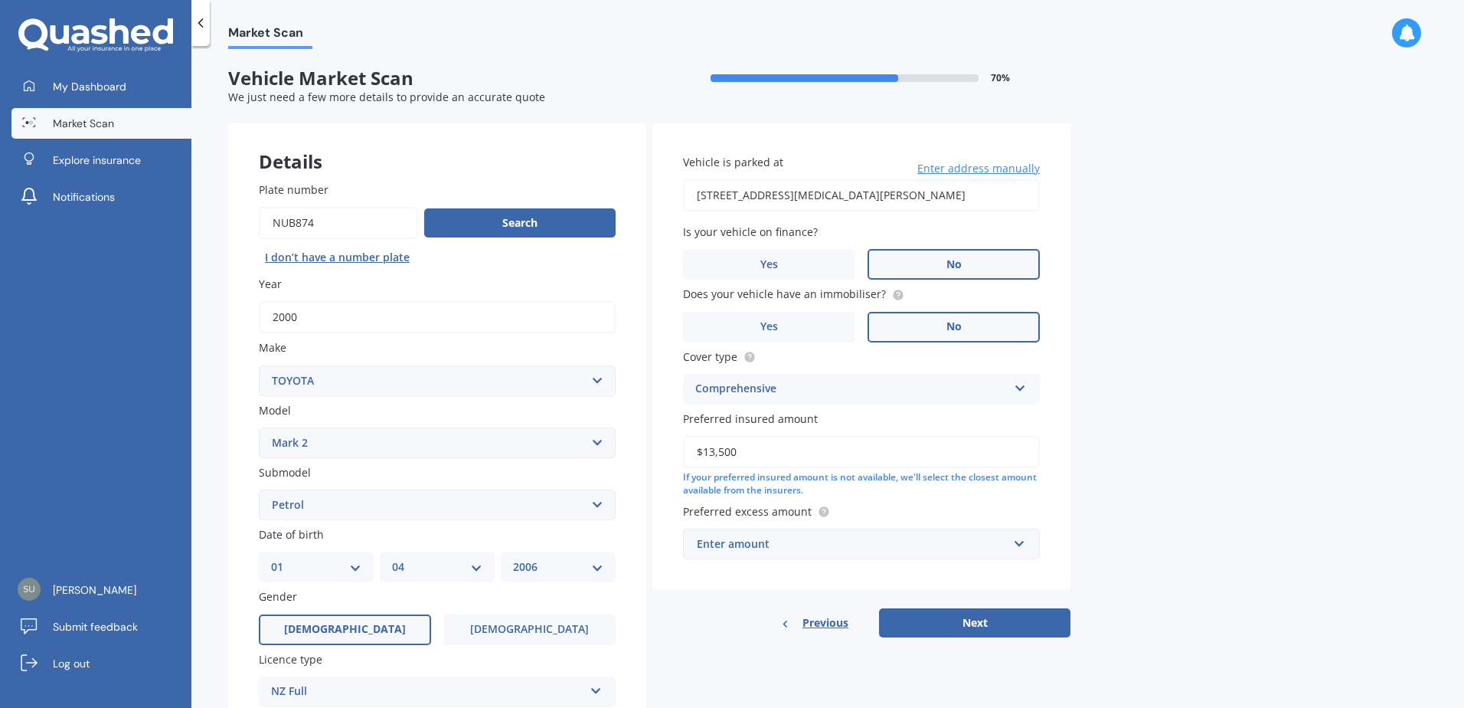
click at [756, 541] on div "Enter amount" at bounding box center [852, 543] width 311 height 17
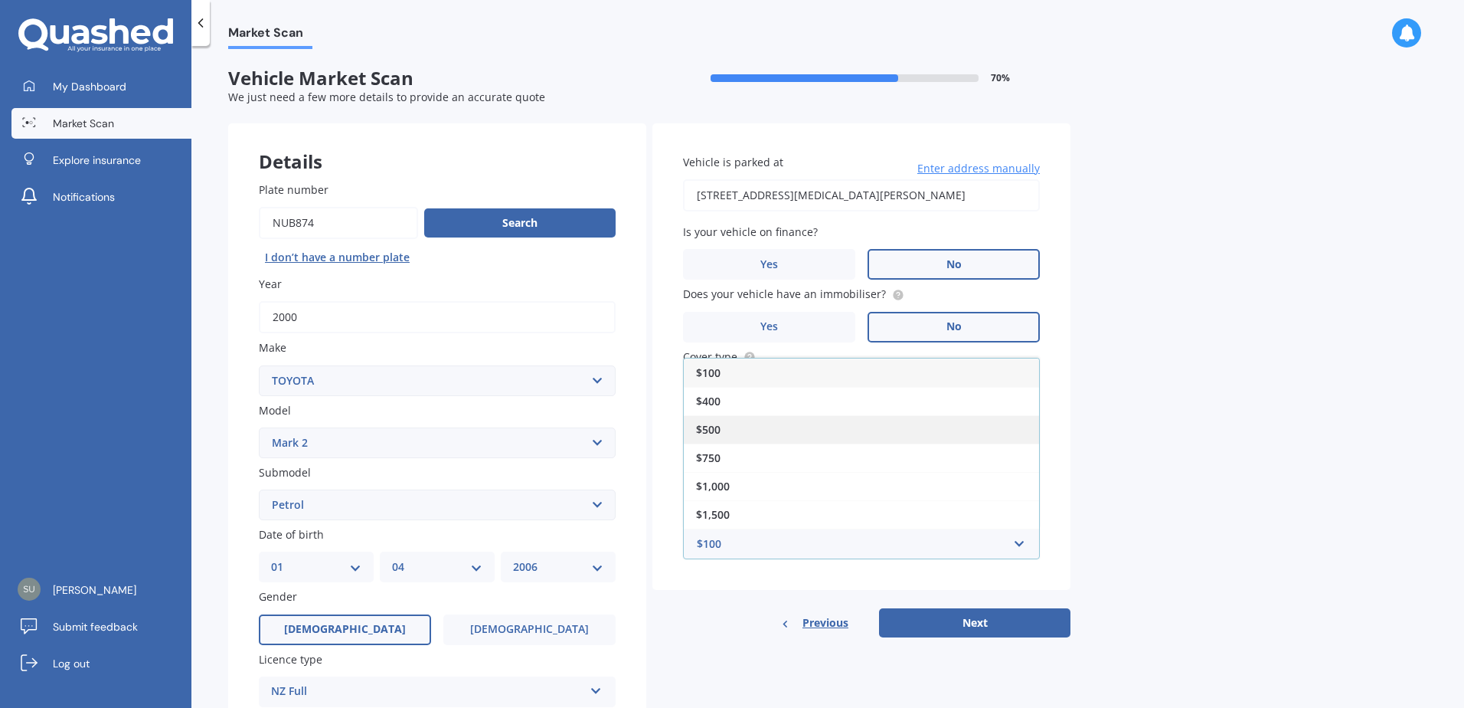
click at [725, 424] on div "$500" at bounding box center [861, 429] width 355 height 28
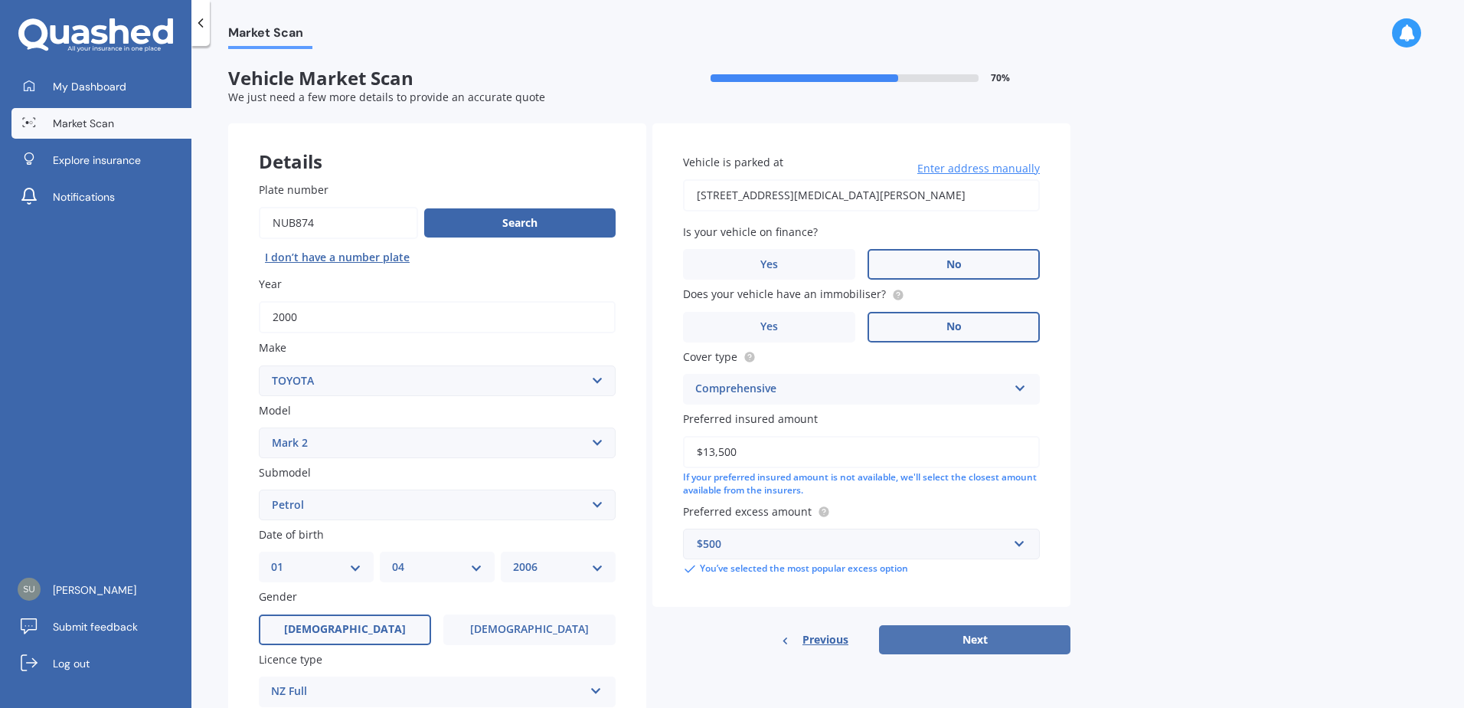
click at [969, 630] on button "Next" at bounding box center [974, 639] width 191 height 29
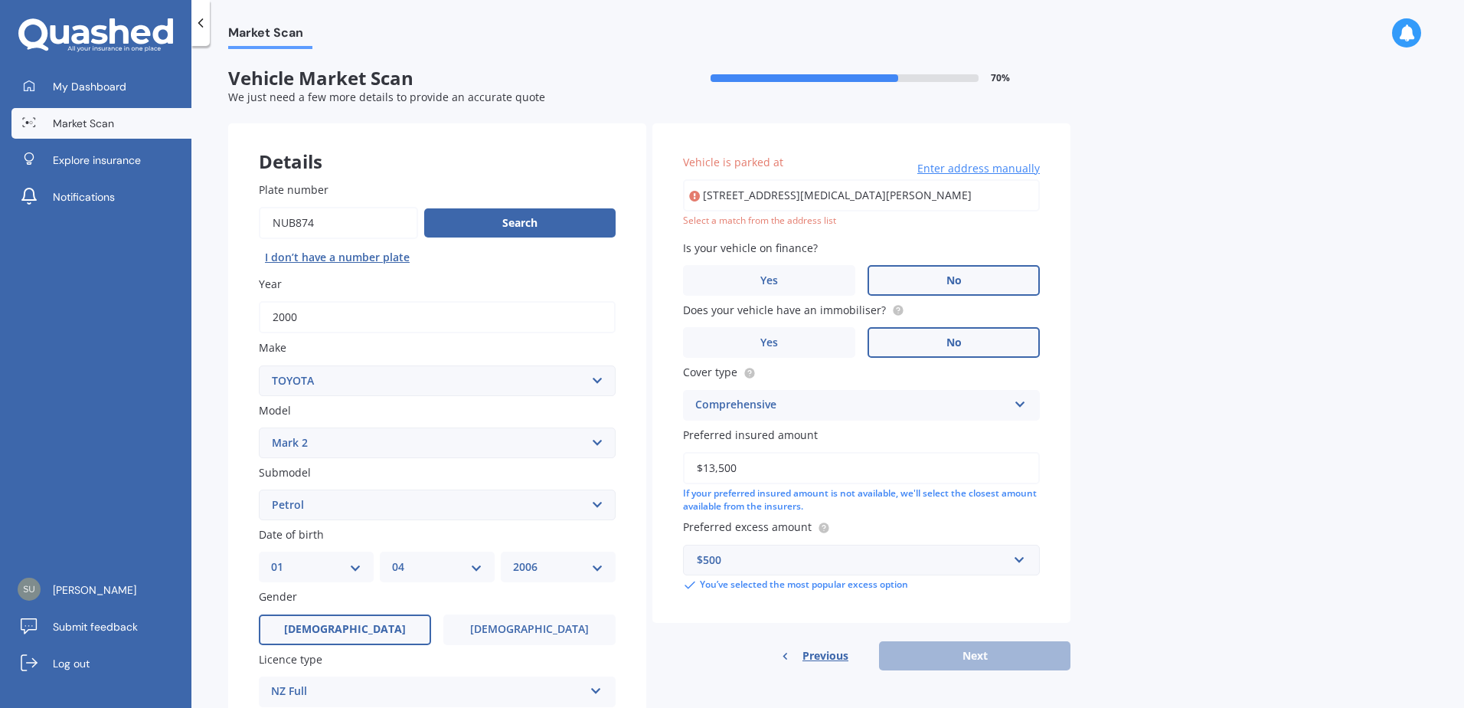
type input "1 Puttick Road, Linton Camp, Palmerston North 4820"
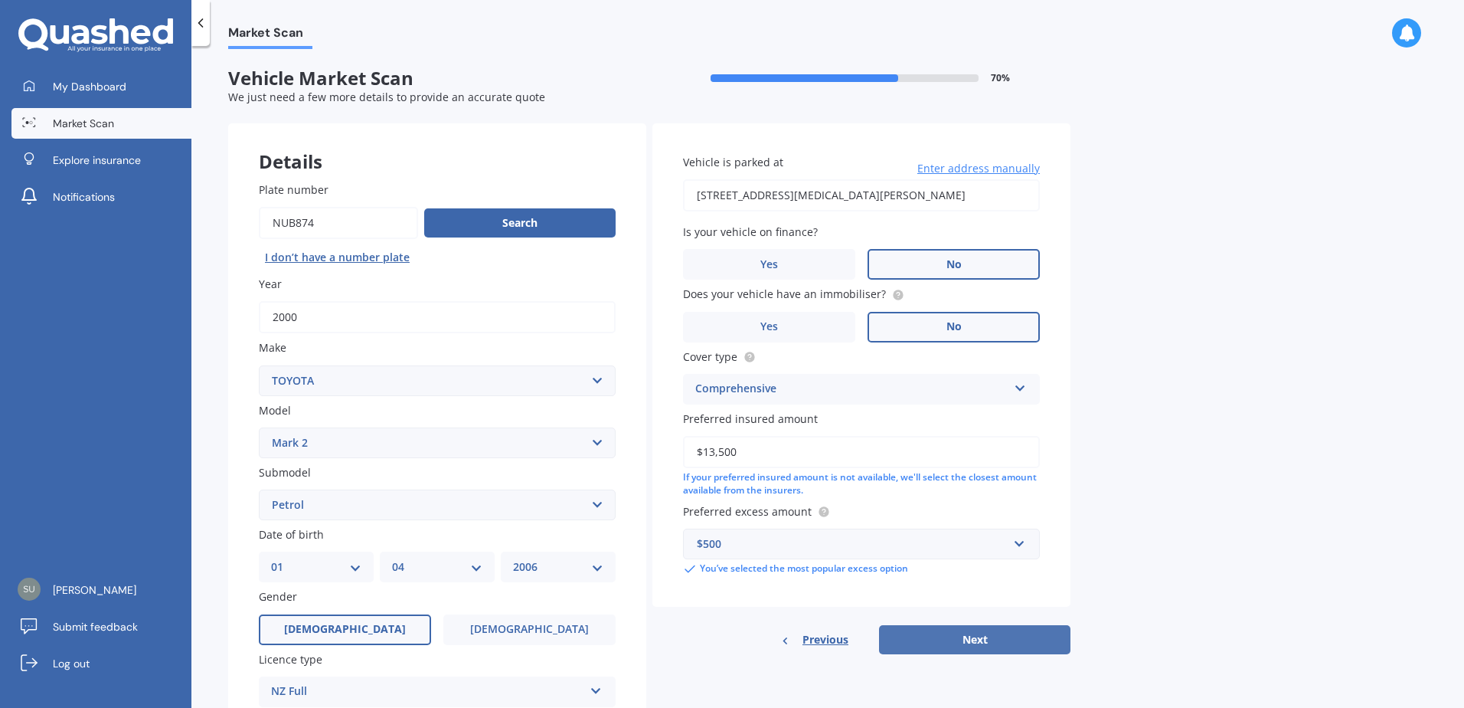
click at [980, 641] on button "Next" at bounding box center [974, 639] width 191 height 29
select select "01"
select select "04"
select select "2006"
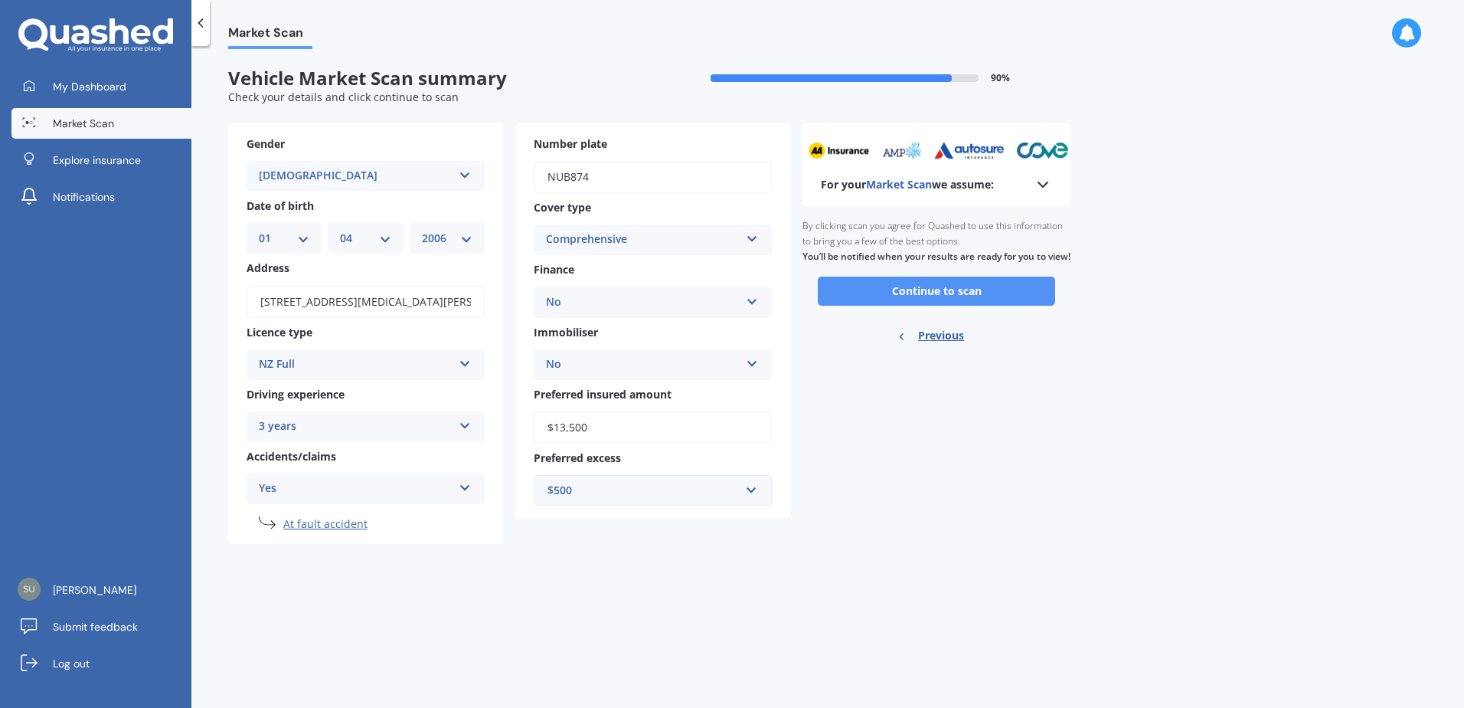
click at [930, 303] on button "Continue to scan" at bounding box center [936, 290] width 237 height 29
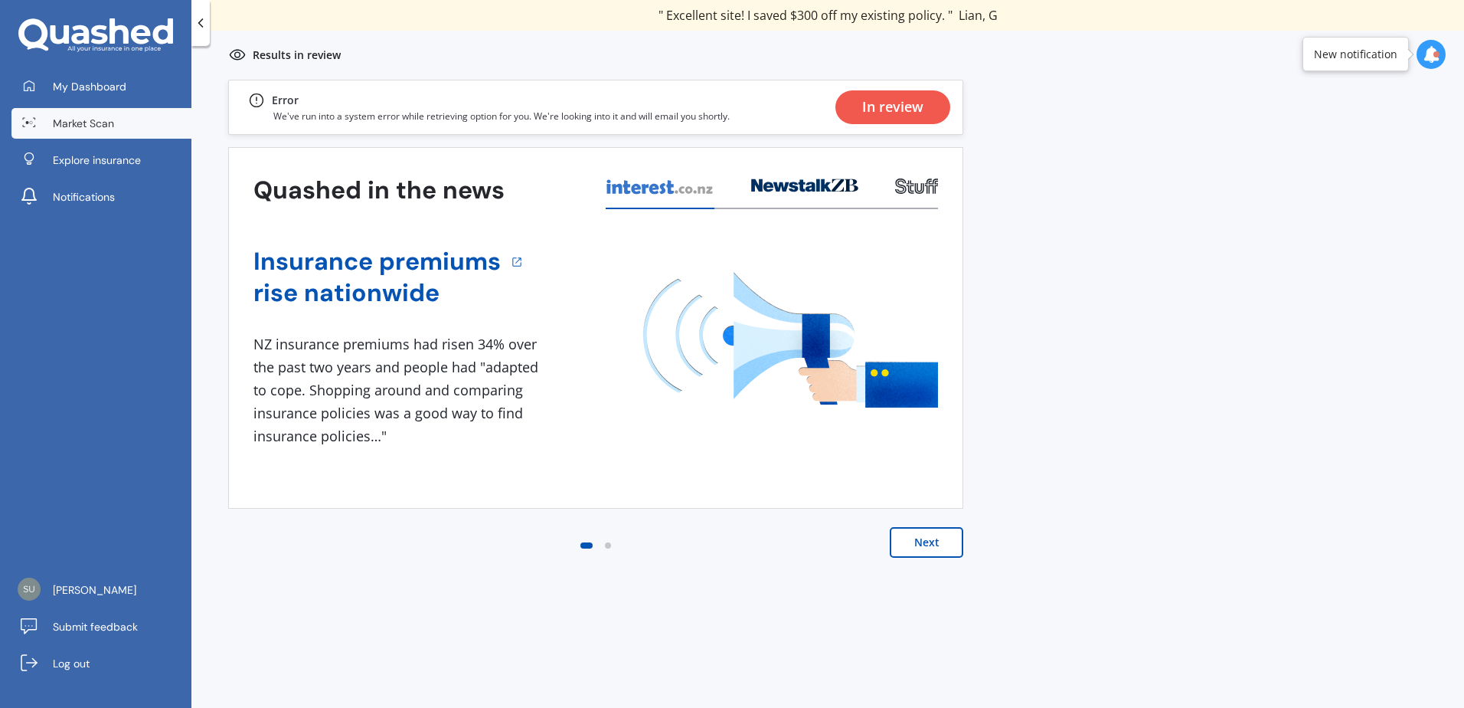
click at [923, 543] on button "Next" at bounding box center [927, 542] width 74 height 31
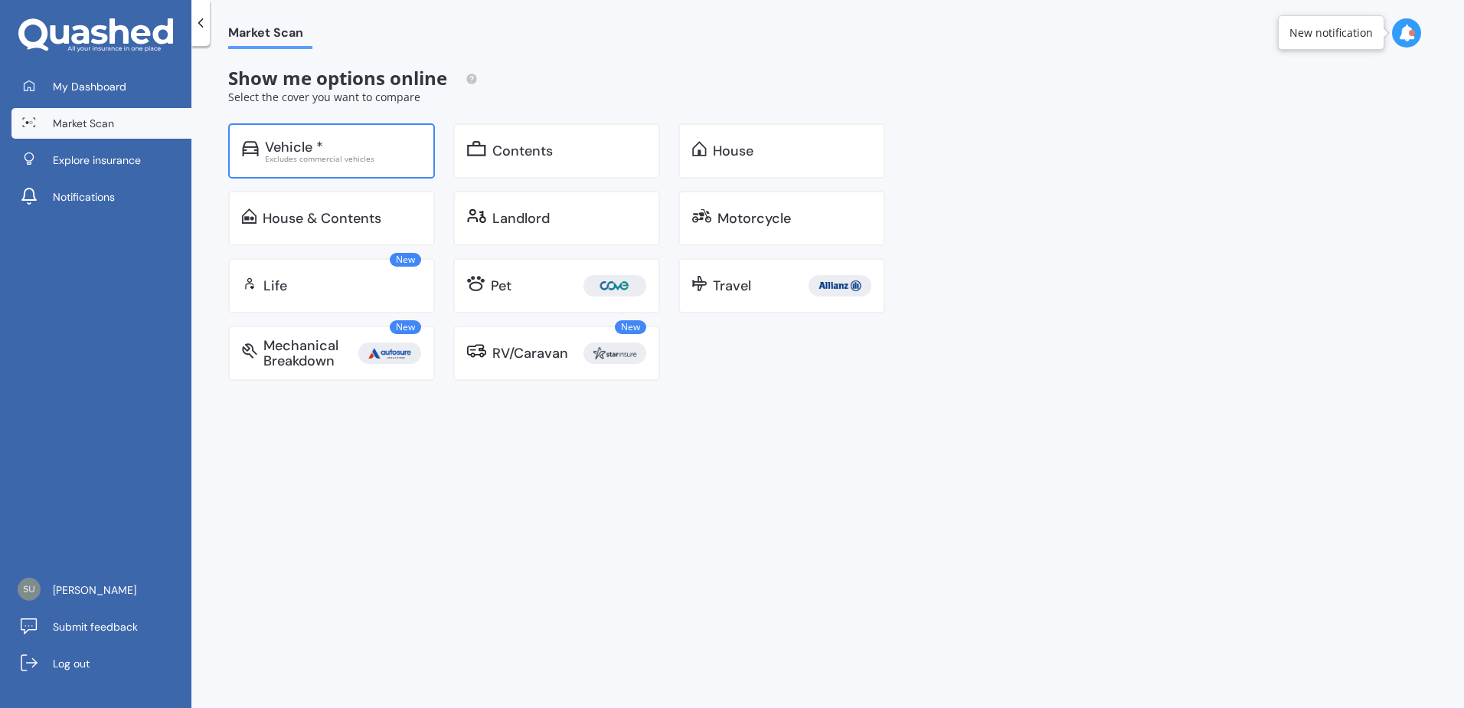
click at [291, 151] on div "Vehicle *" at bounding box center [294, 146] width 58 height 15
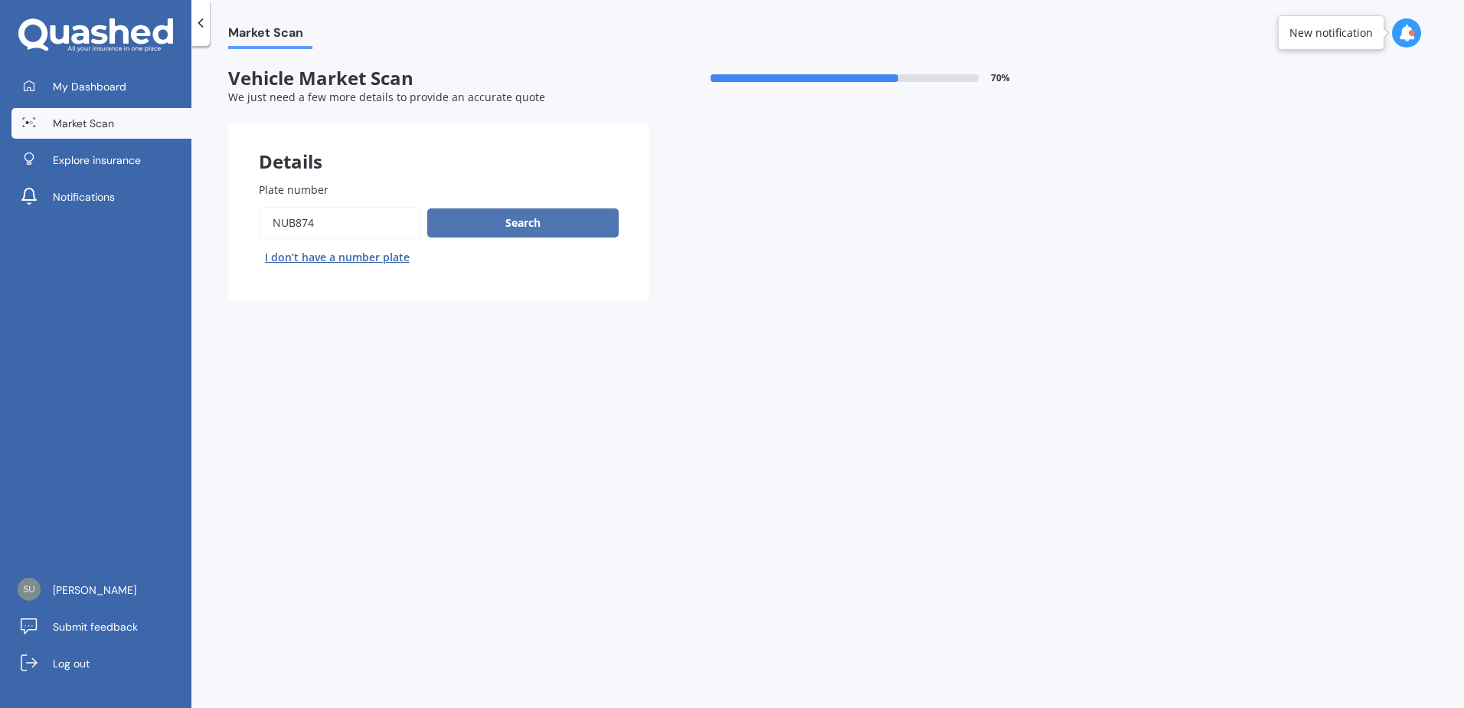
click at [528, 225] on button "Search" at bounding box center [522, 222] width 191 height 29
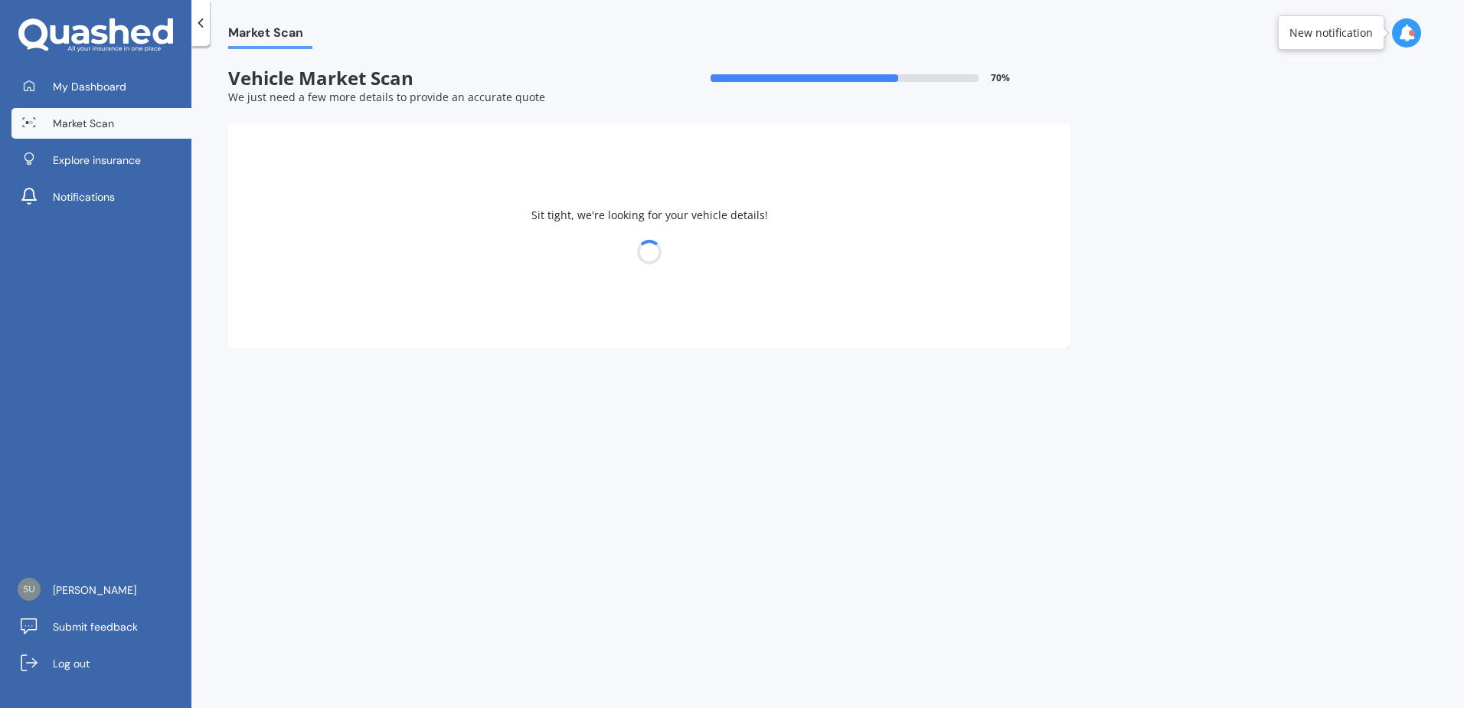
select select "TOYOTA"
select select "01"
select select "04"
select select "2006"
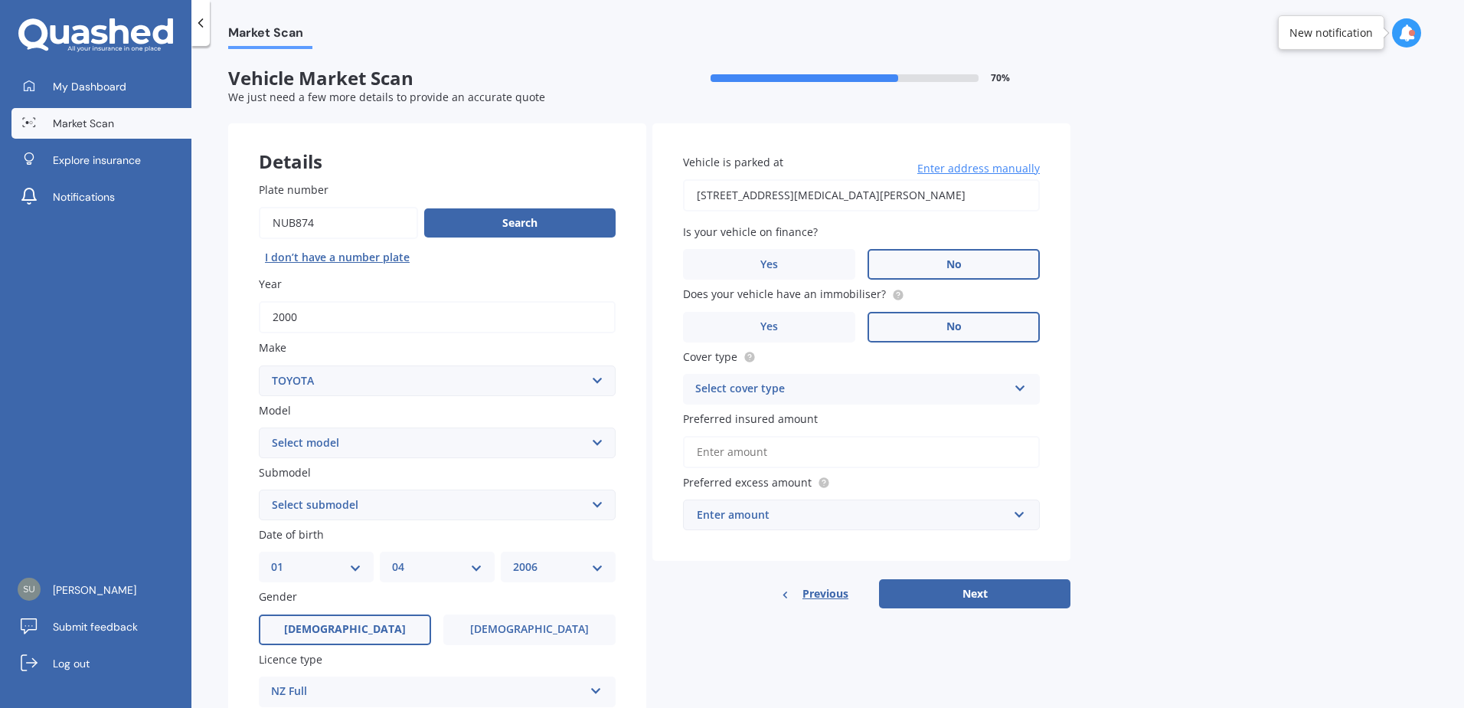
scroll to position [230, 0]
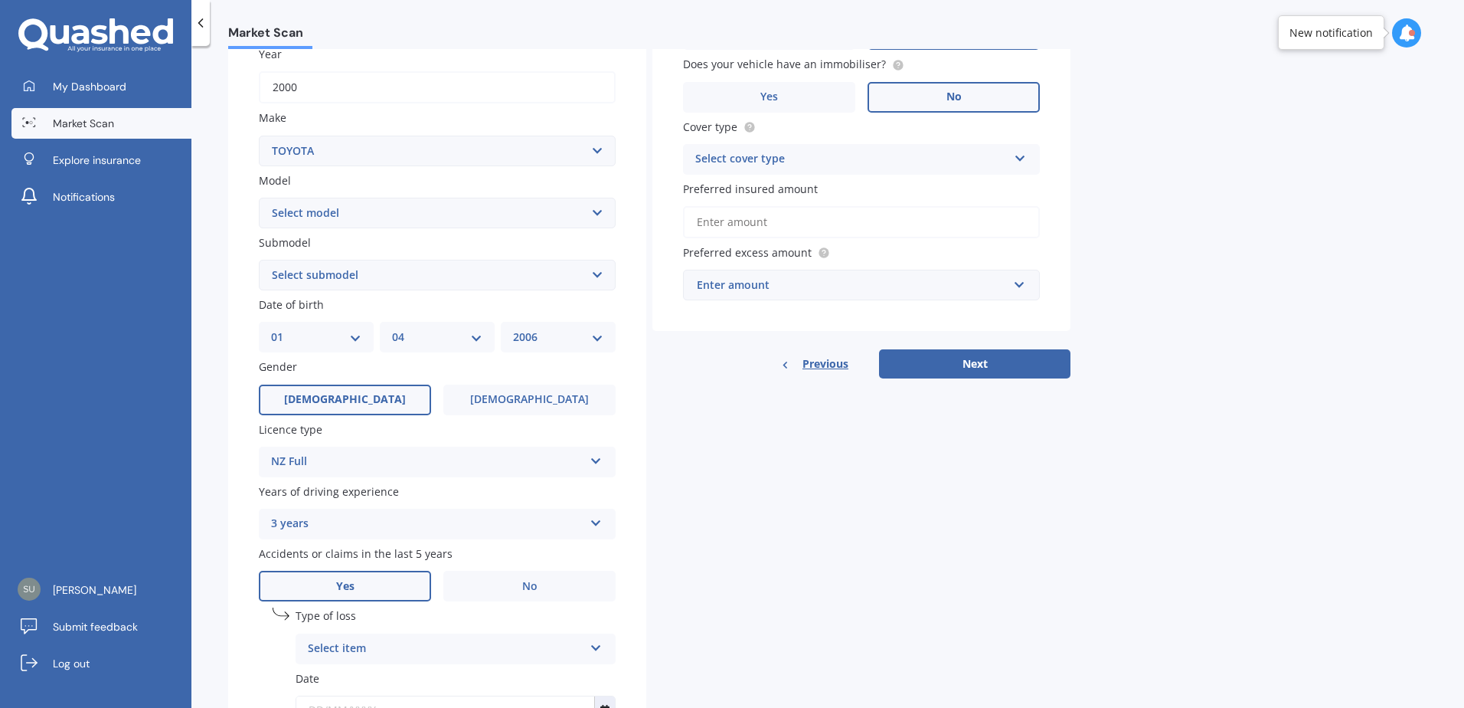
click at [394, 203] on select "Select model 4 Runner 86 Allex Allion Alphard Altezza Aqua Aristo Aurion Auris …" at bounding box center [437, 213] width 357 height 31
select select "MARK 2"
click at [259, 198] on select "Select model 4 Runner 86 Allex Allion Alphard Altezza Aqua Aristo Aurion Auris …" at bounding box center [437, 213] width 357 height 31
click at [358, 272] on select "Select submodel Diesel iR-V Petrol" at bounding box center [437, 275] width 357 height 31
select select "PETROL"
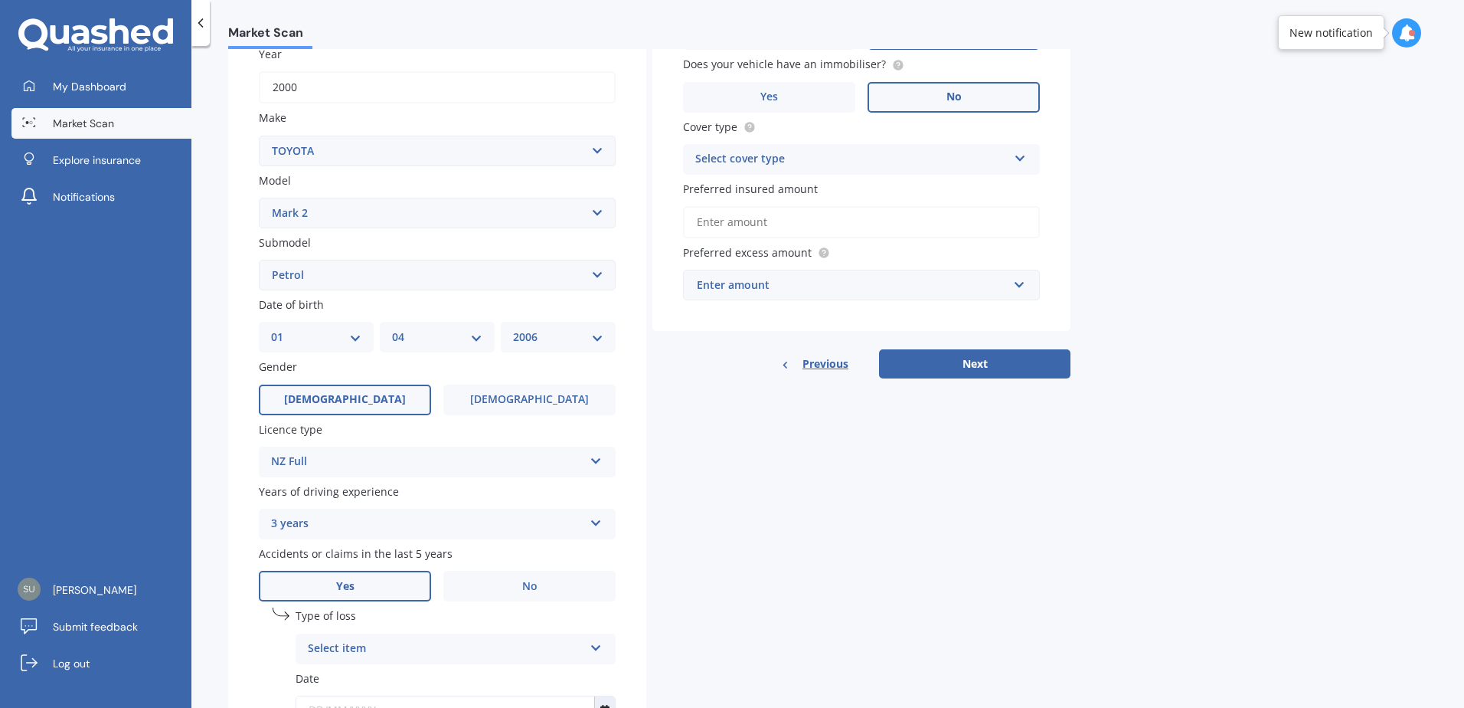
click at [259, 260] on select "Select submodel Diesel iR-V Petrol" at bounding box center [437, 275] width 357 height 31
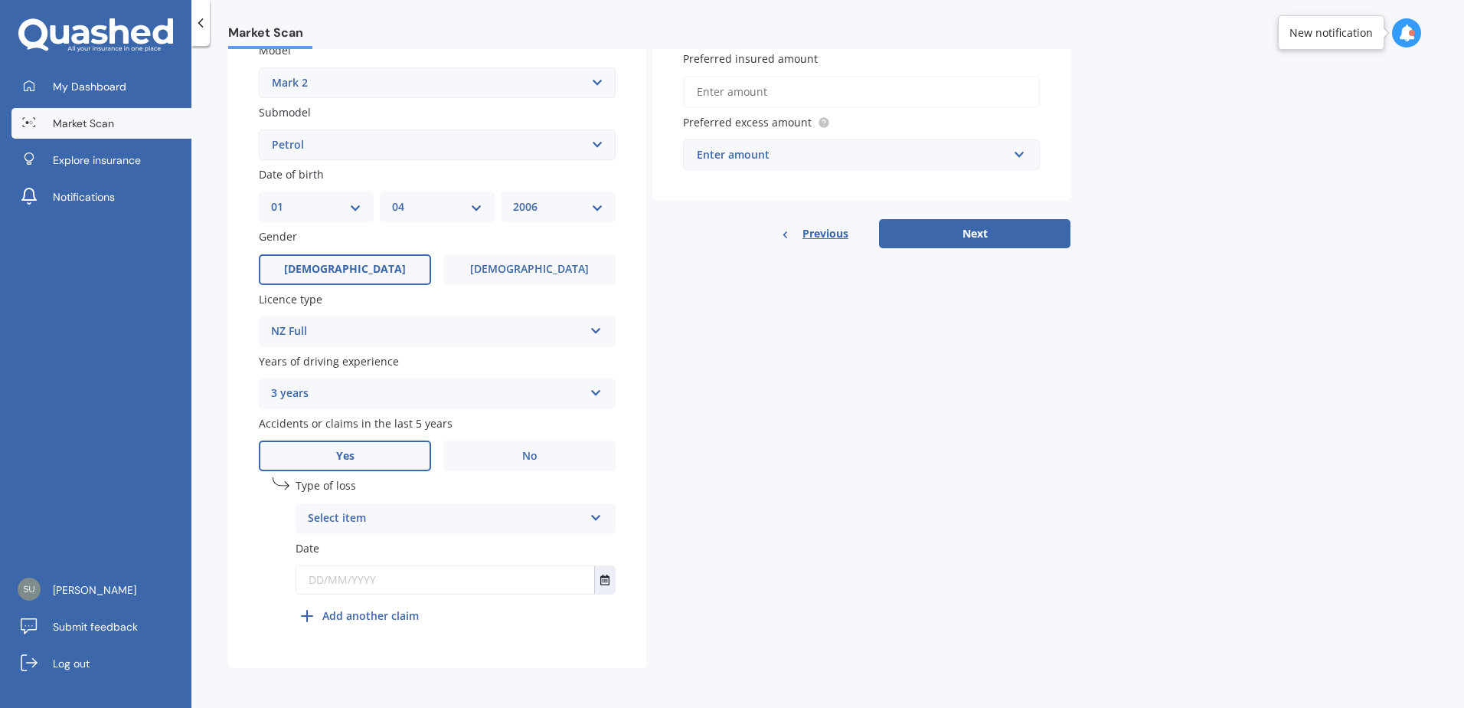
click at [374, 518] on div "Select item" at bounding box center [446, 518] width 276 height 18
click at [371, 541] on span "At fault accident" at bounding box center [352, 548] width 87 height 15
click at [603, 581] on icon "Select date" at bounding box center [604, 579] width 9 height 11
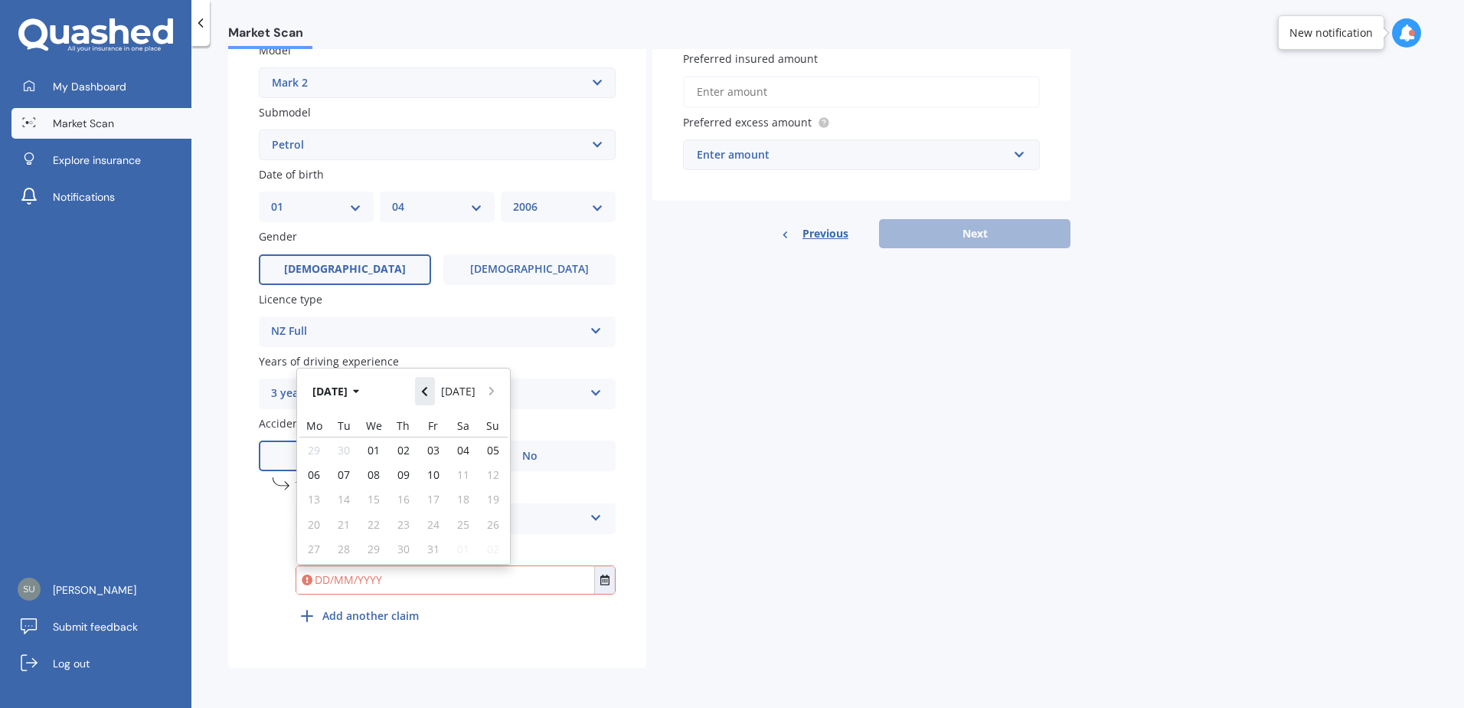
click at [434, 391] on button "Navigate back" at bounding box center [425, 391] width 20 height 28
click at [433, 391] on button "Navigate back" at bounding box center [425, 391] width 20 height 28
click at [322, 526] on div "23" at bounding box center [314, 528] width 30 height 21
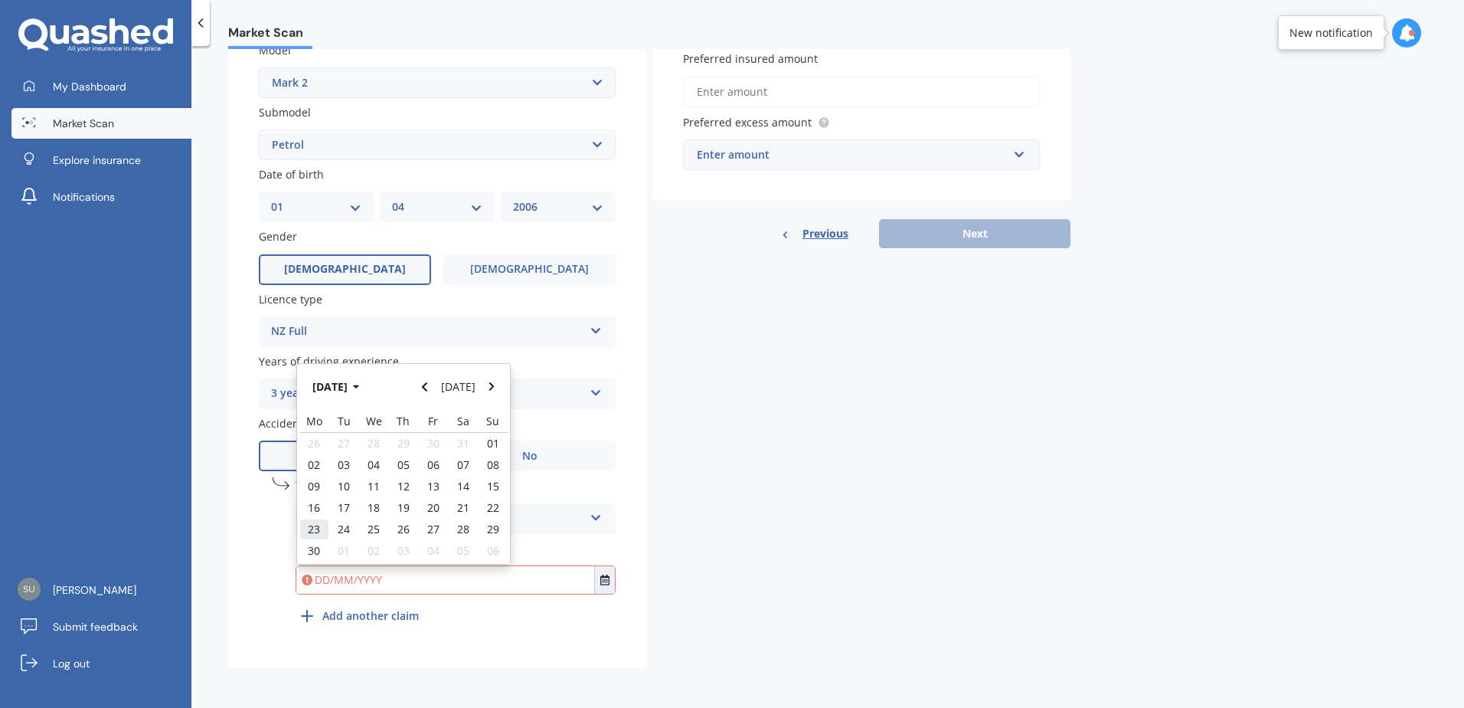
type input "23/06/2025"
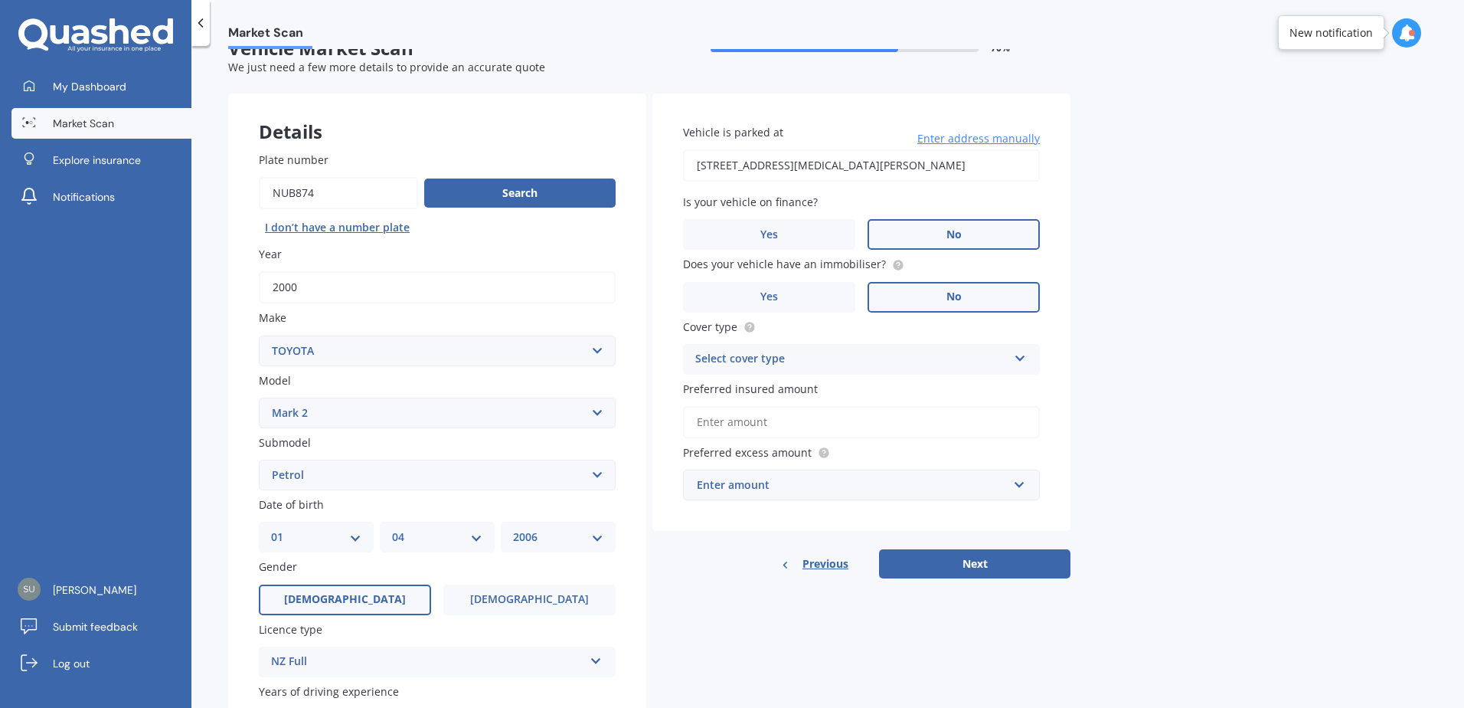
scroll to position [0, 0]
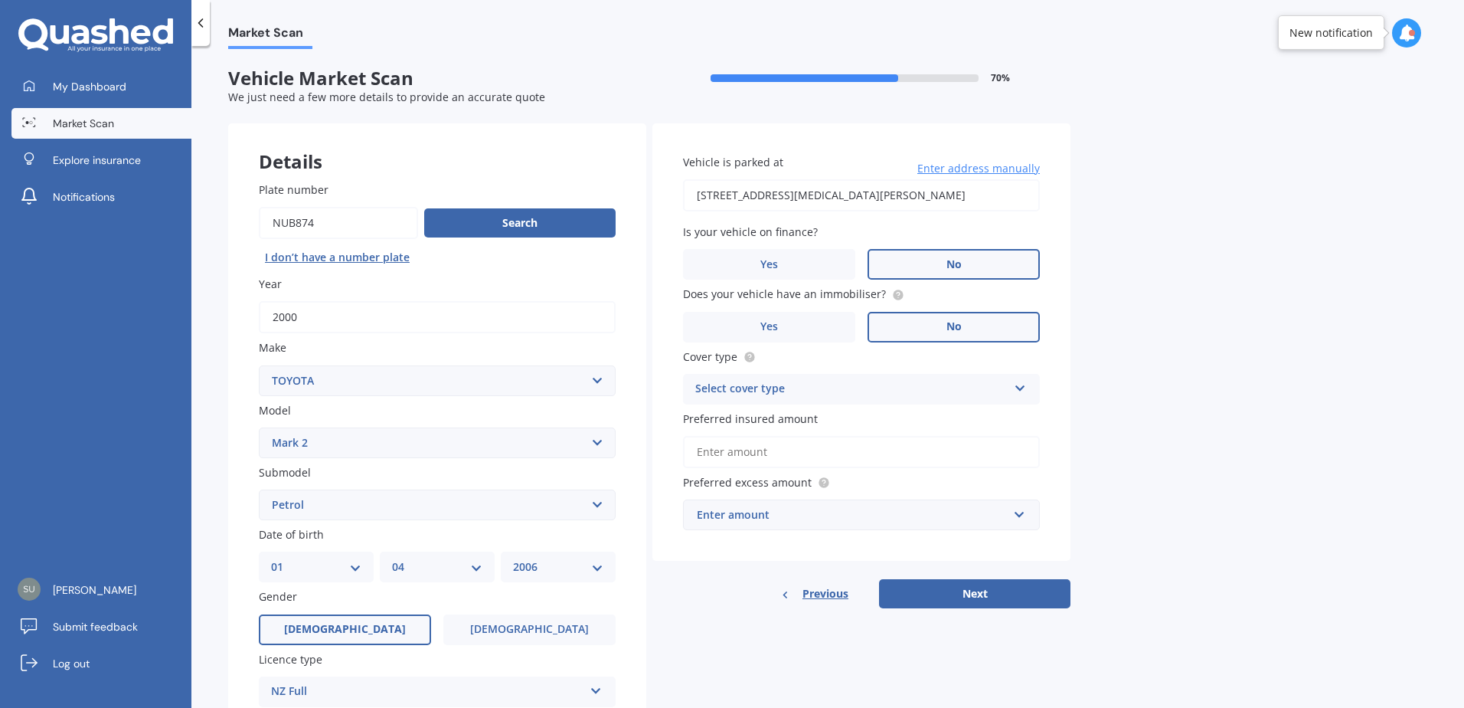
click at [824, 384] on div "Select cover type" at bounding box center [851, 389] width 312 height 18
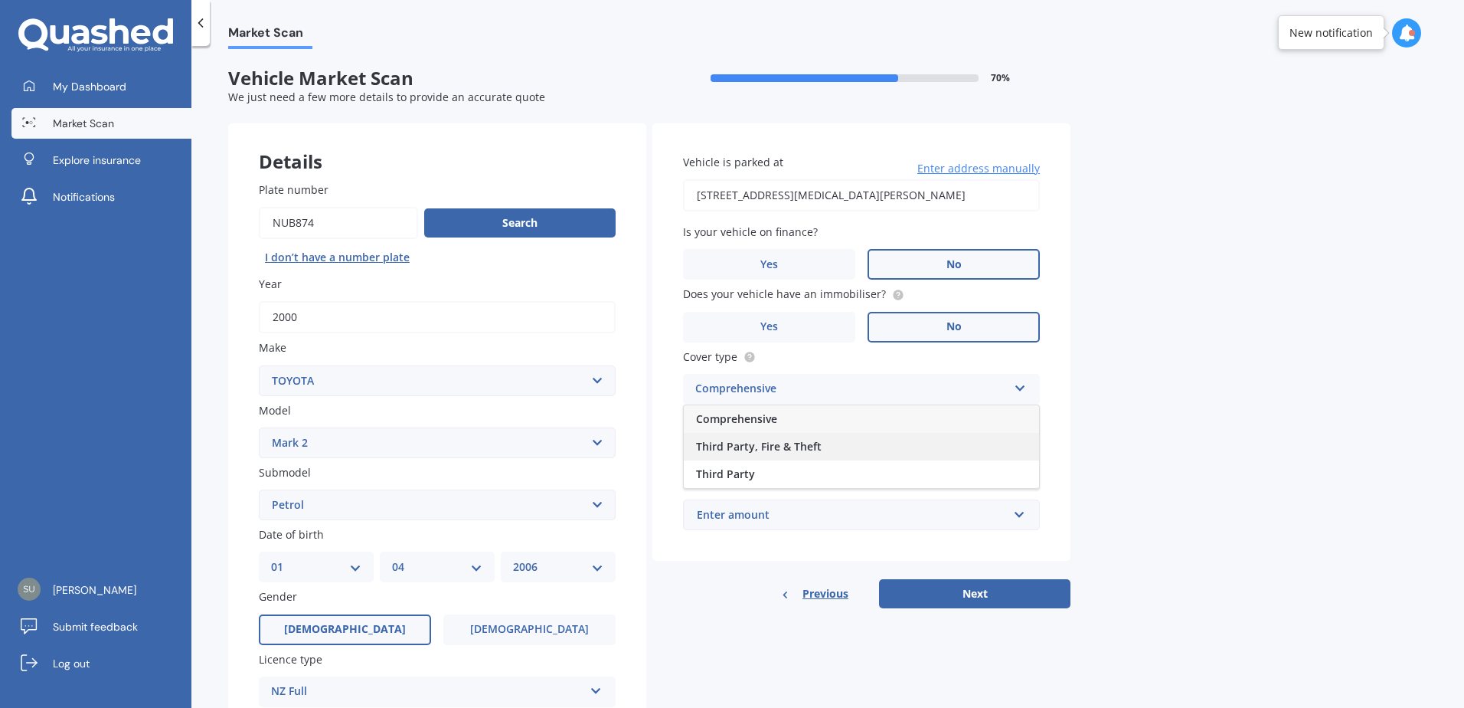
click at [785, 450] on span "Third Party, Fire & Theft" at bounding box center [759, 446] width 126 height 15
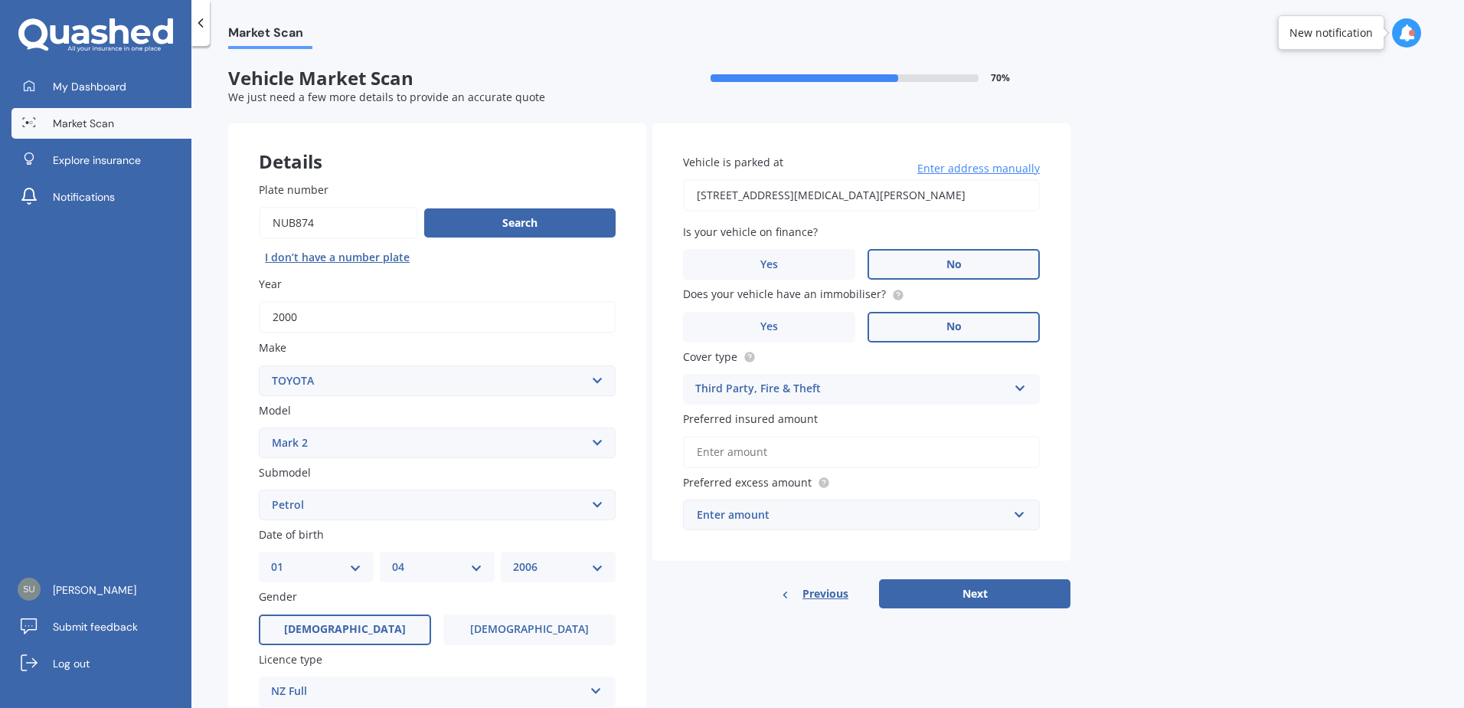
click at [764, 453] on input "Preferred insured amount" at bounding box center [861, 452] width 357 height 32
type input "$13,500"
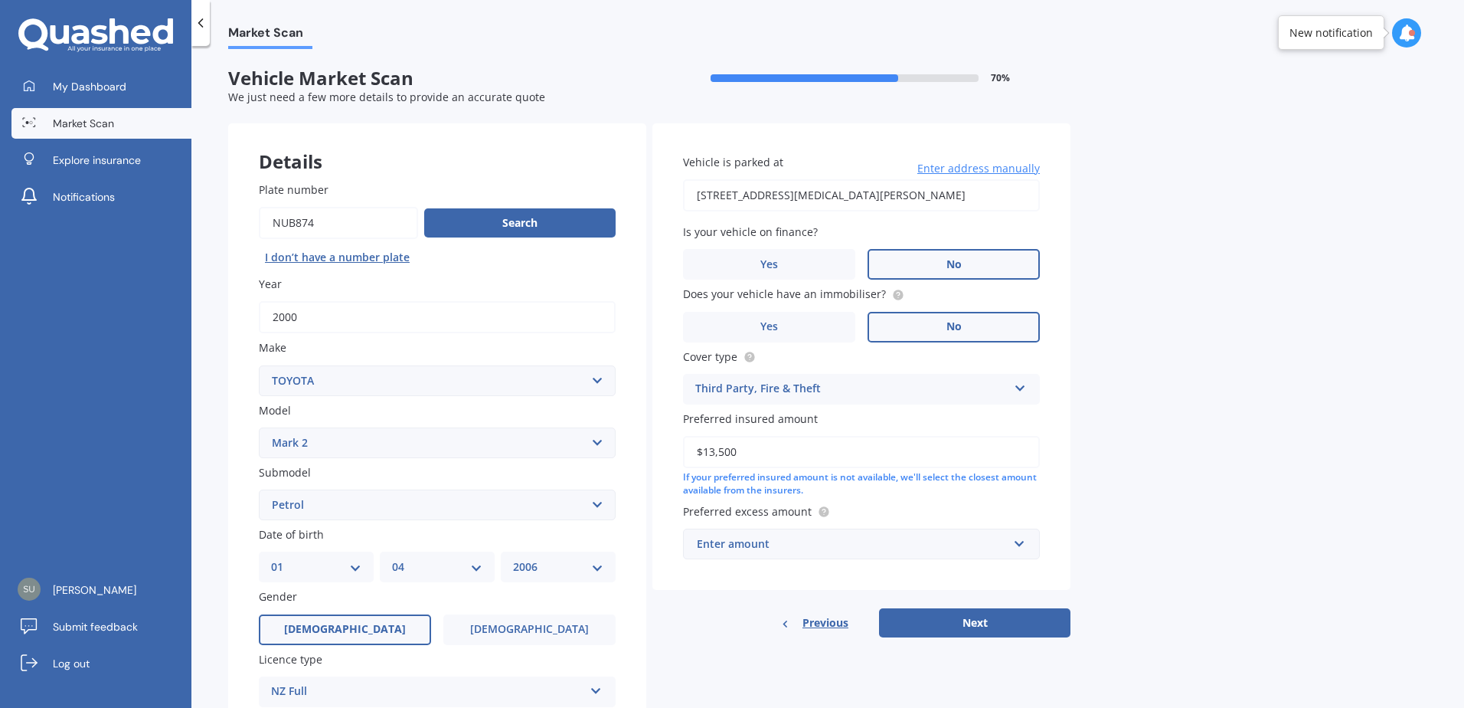
click at [858, 535] on div "Enter amount" at bounding box center [852, 543] width 311 height 17
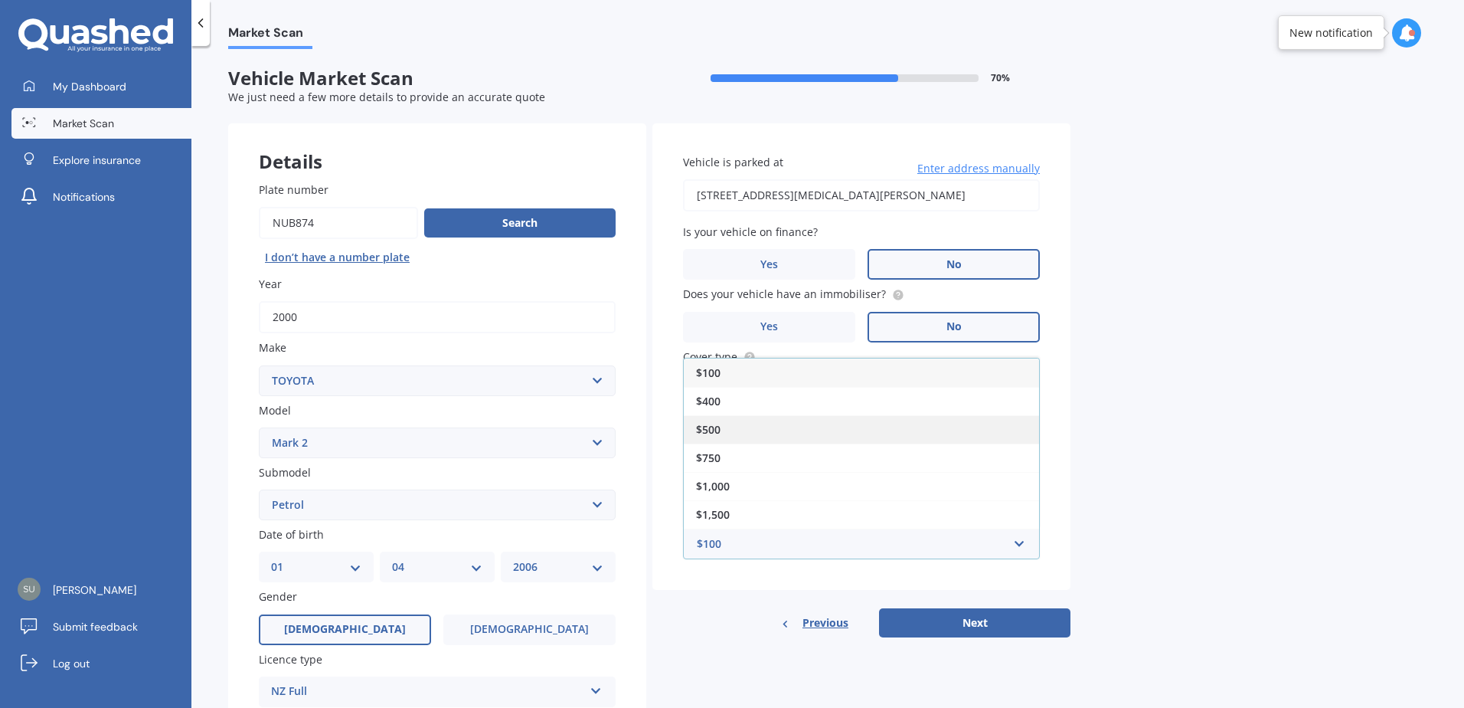
click at [722, 423] on div "$500" at bounding box center [861, 429] width 355 height 28
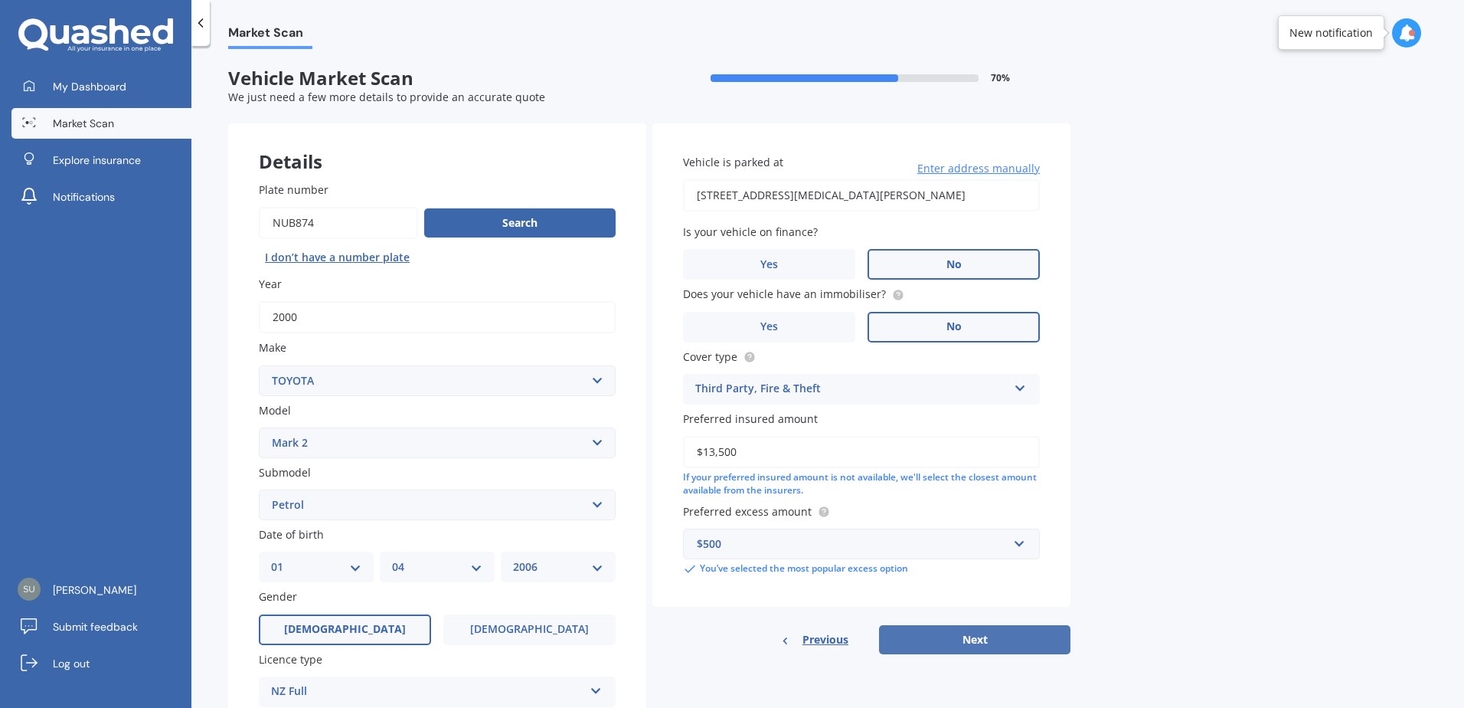
click at [987, 637] on button "Next" at bounding box center [974, 639] width 191 height 29
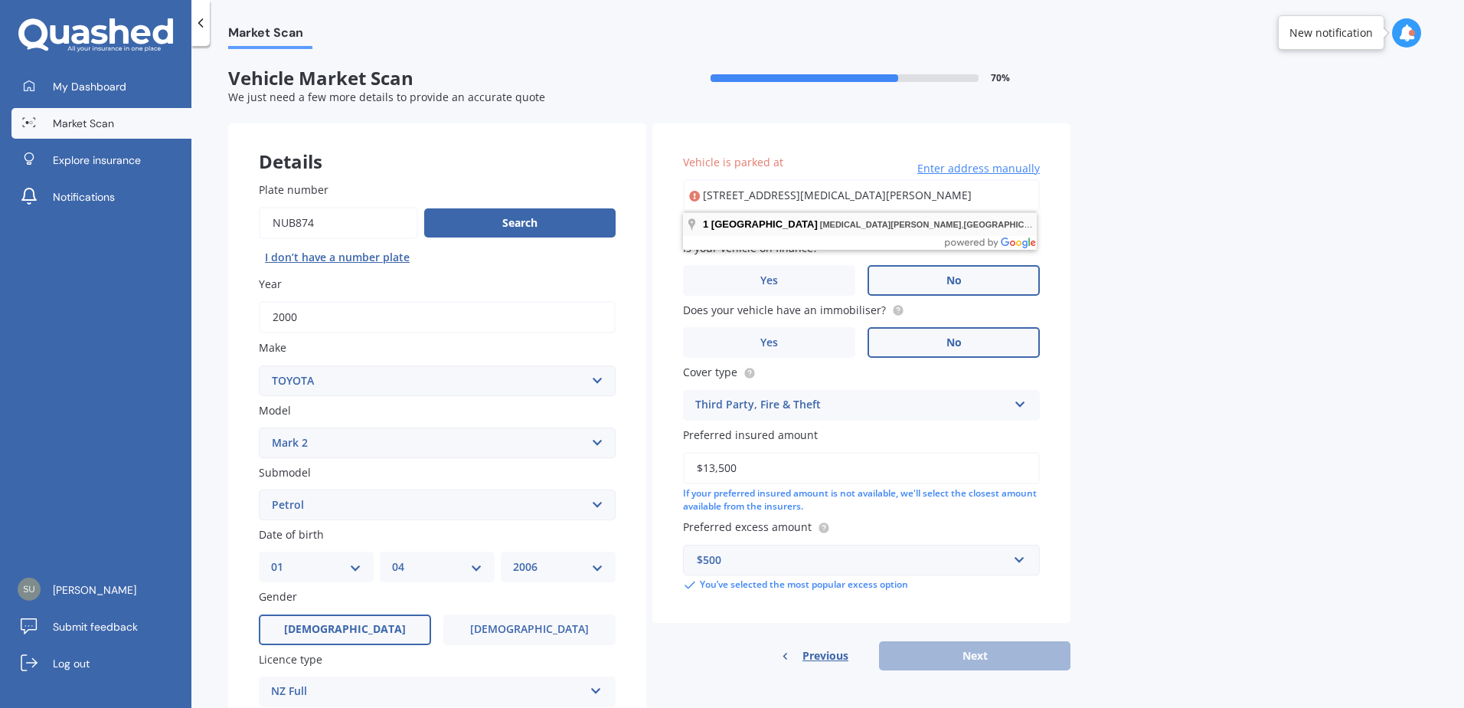
type input "1 Puttick Road, Linton Camp, Palmerston North 4820"
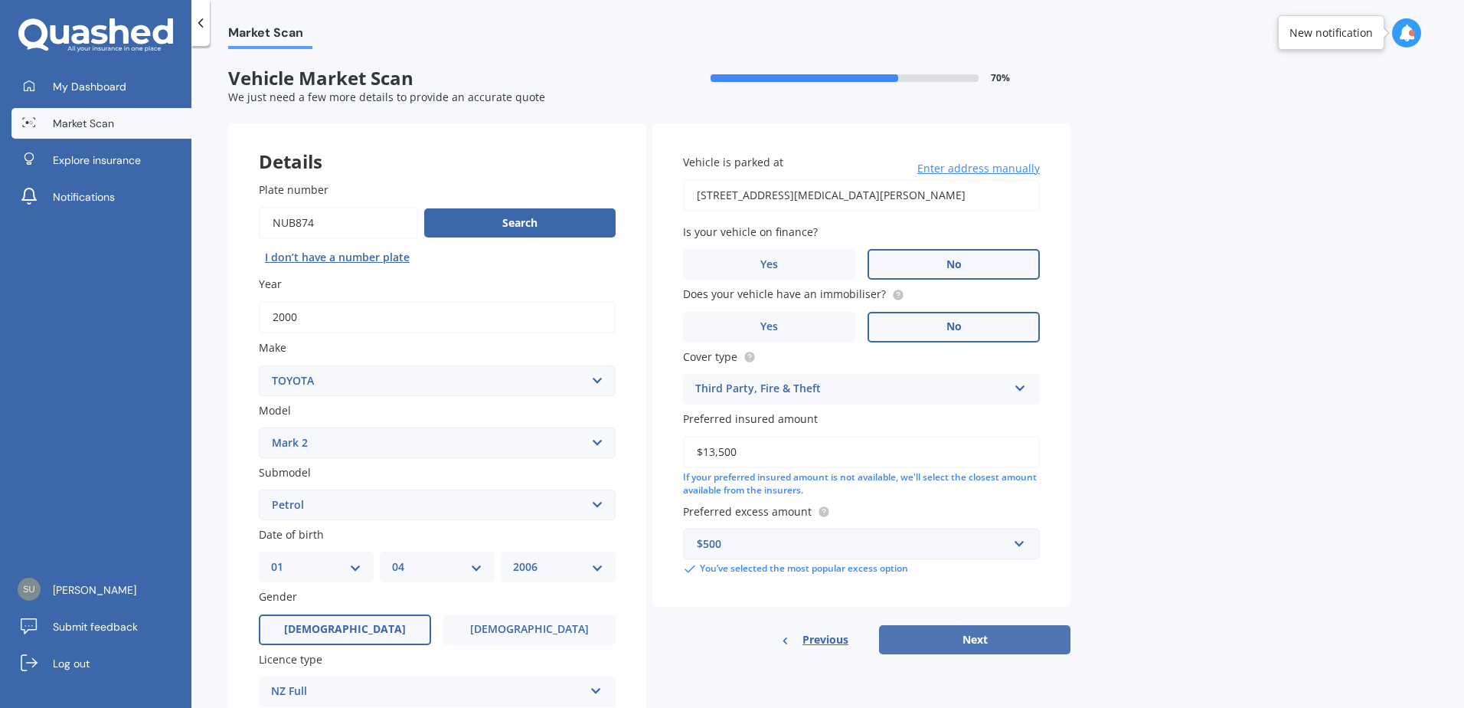
click at [964, 636] on button "Next" at bounding box center [974, 639] width 191 height 29
select select "01"
select select "04"
select select "2006"
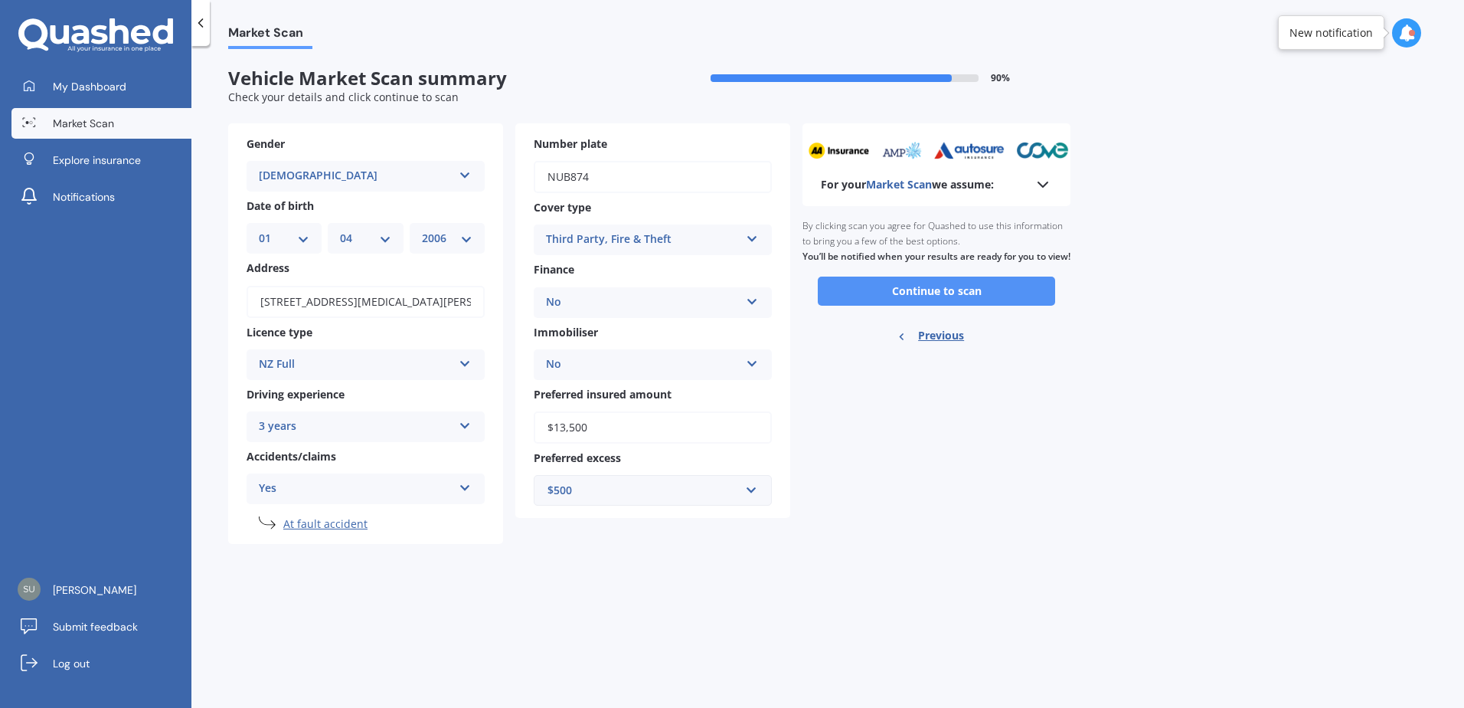
click at [929, 306] on button "Continue to scan" at bounding box center [936, 290] width 237 height 29
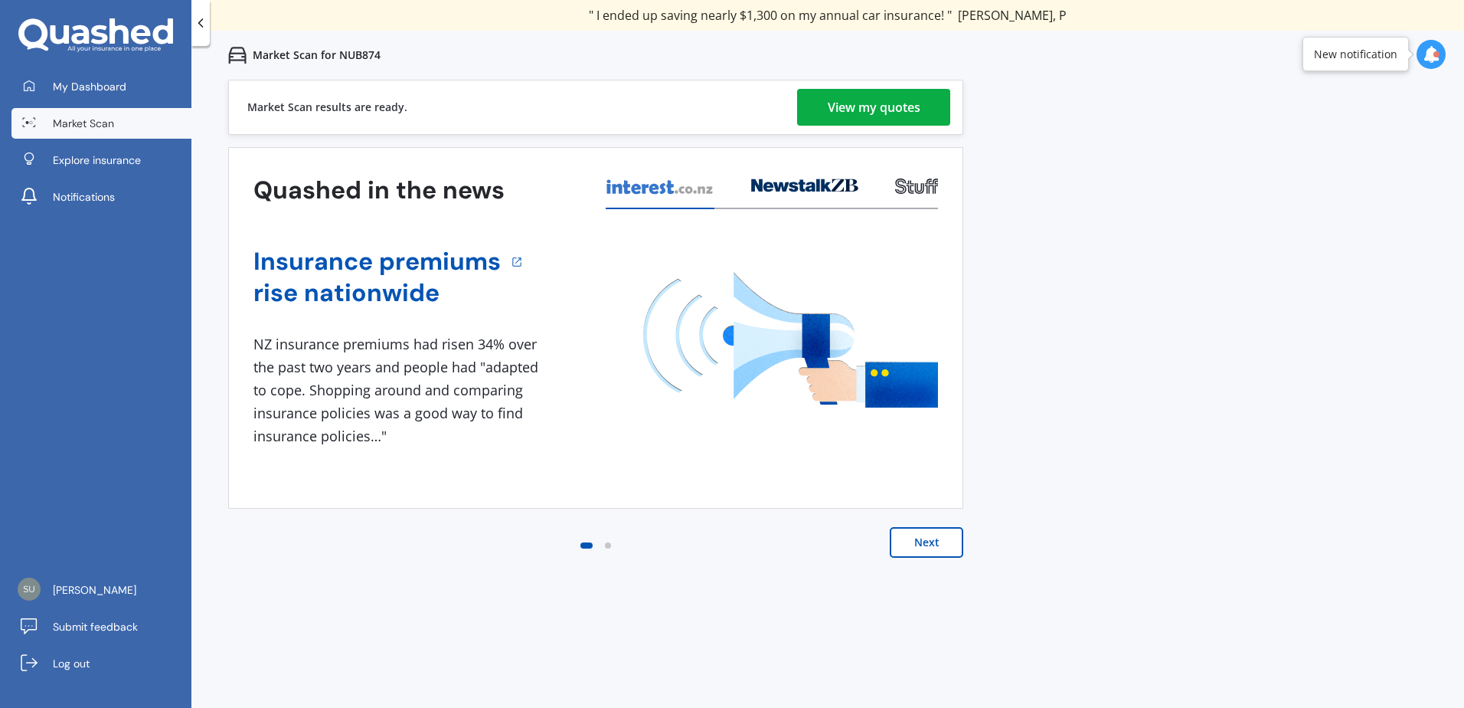
click at [874, 104] on div "View my quotes" at bounding box center [874, 107] width 93 height 37
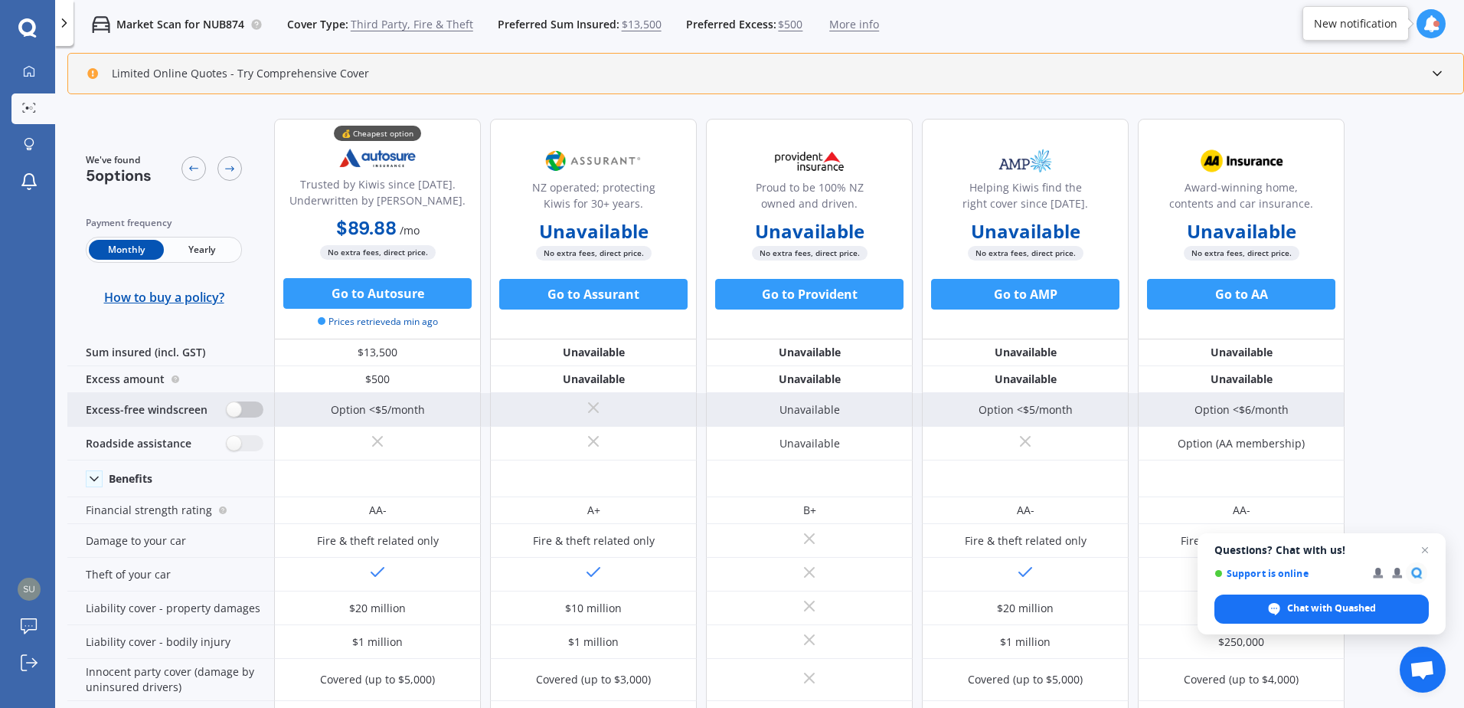
click at [250, 410] on label at bounding box center [245, 409] width 38 height 16
radio input "true"
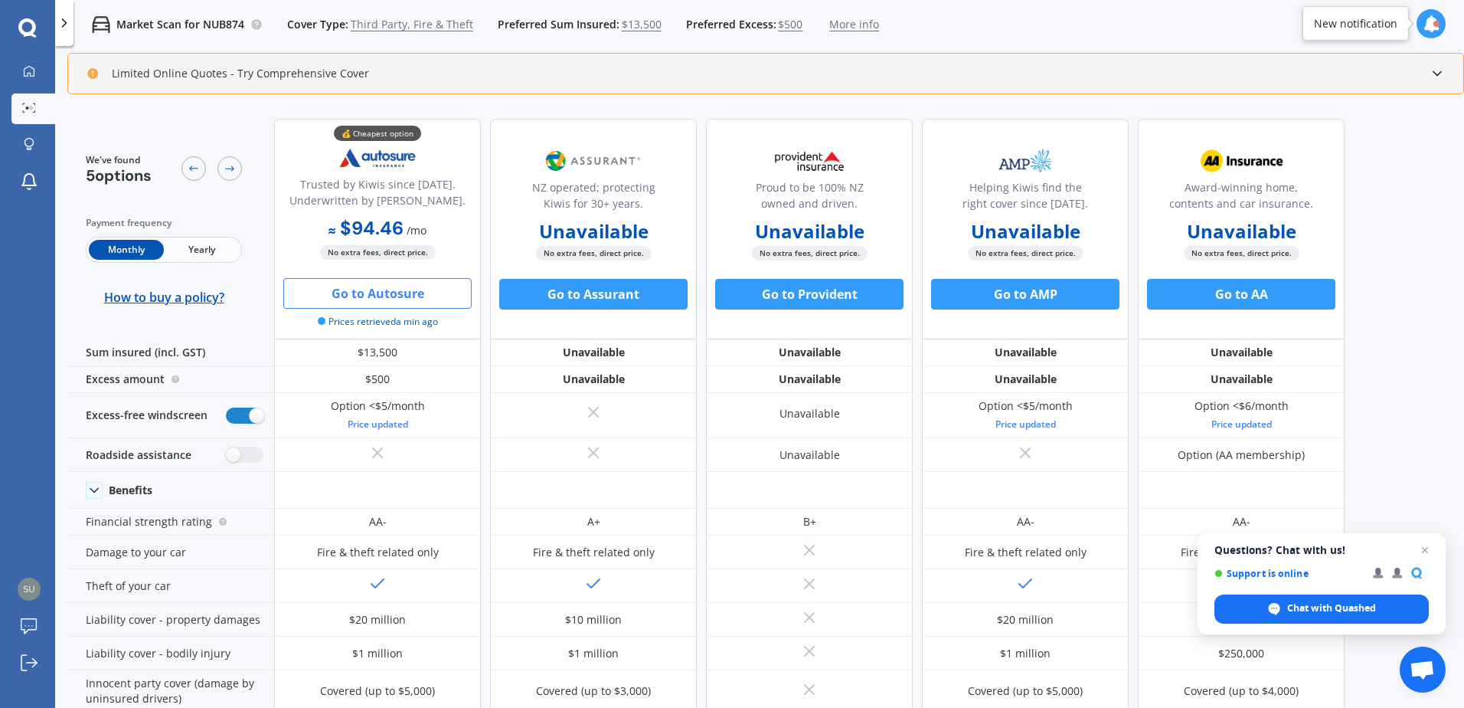
click at [396, 291] on button "Go to Autosure" at bounding box center [377, 293] width 188 height 31
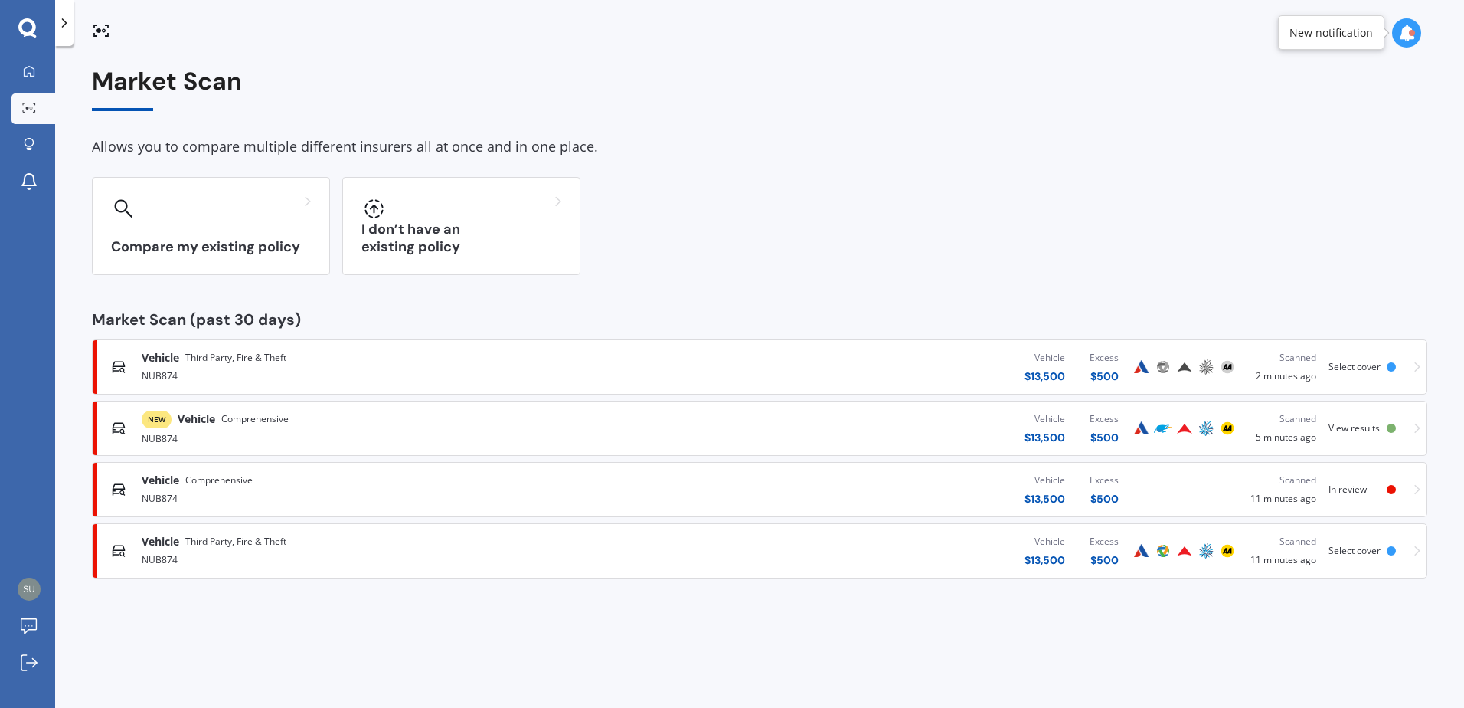
click at [205, 417] on span "Vehicle" at bounding box center [197, 418] width 38 height 15
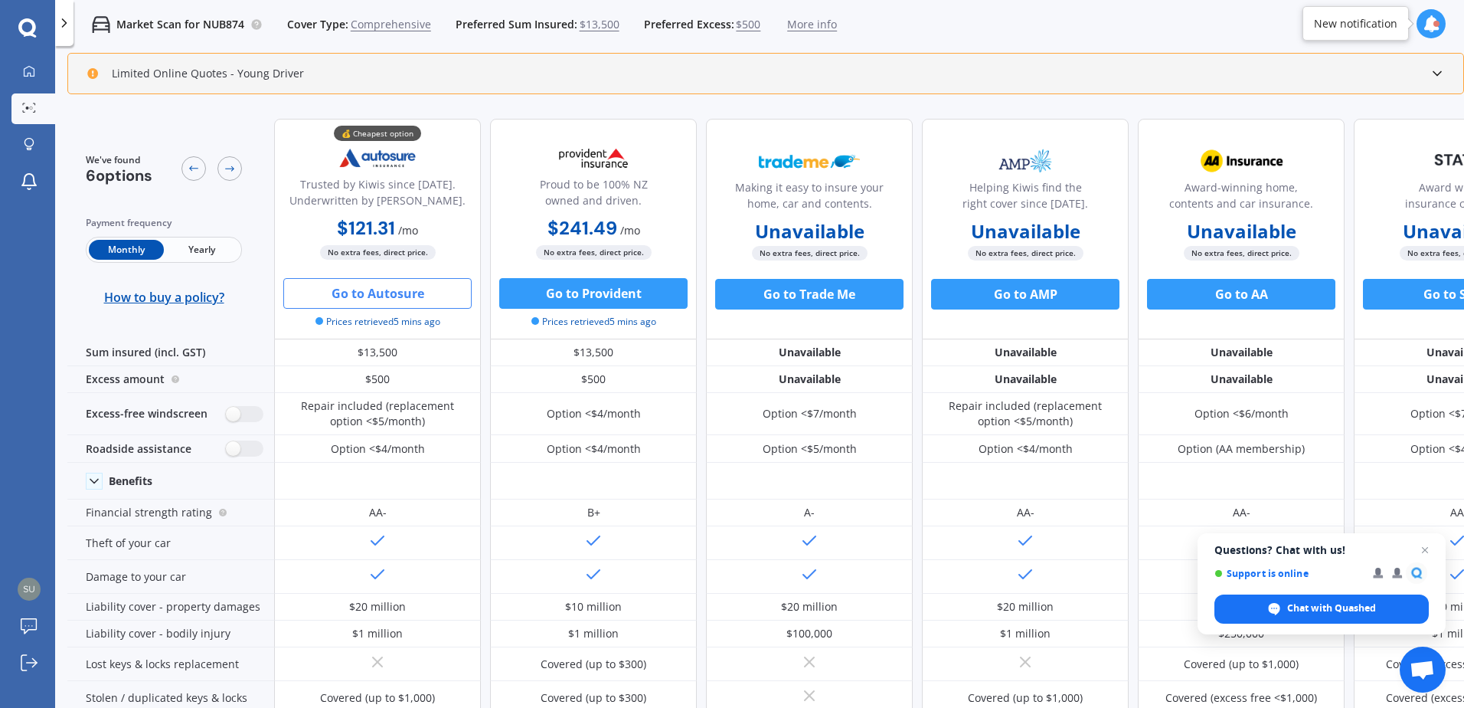
click at [377, 296] on button "Go to Autosure" at bounding box center [377, 293] width 188 height 31
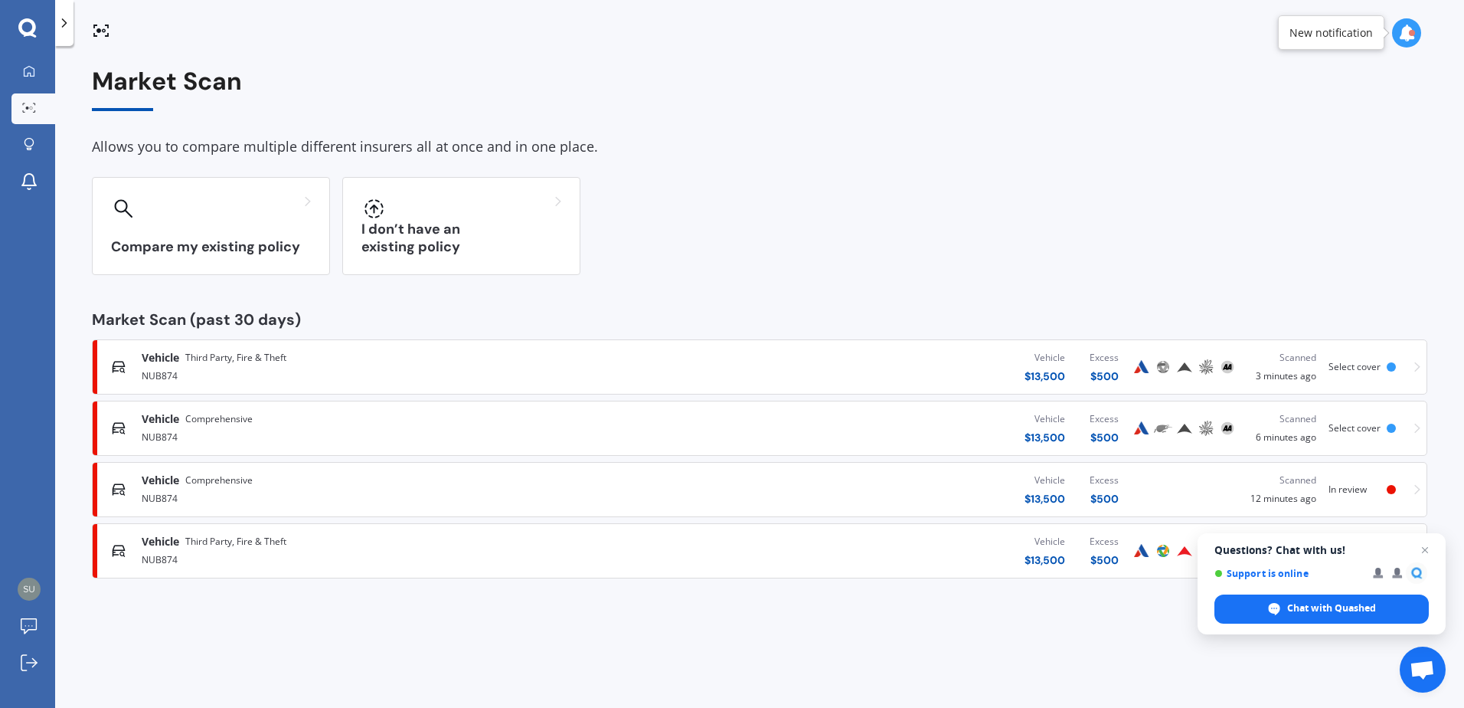
click at [210, 427] on div "NUB874" at bounding box center [381, 436] width 479 height 18
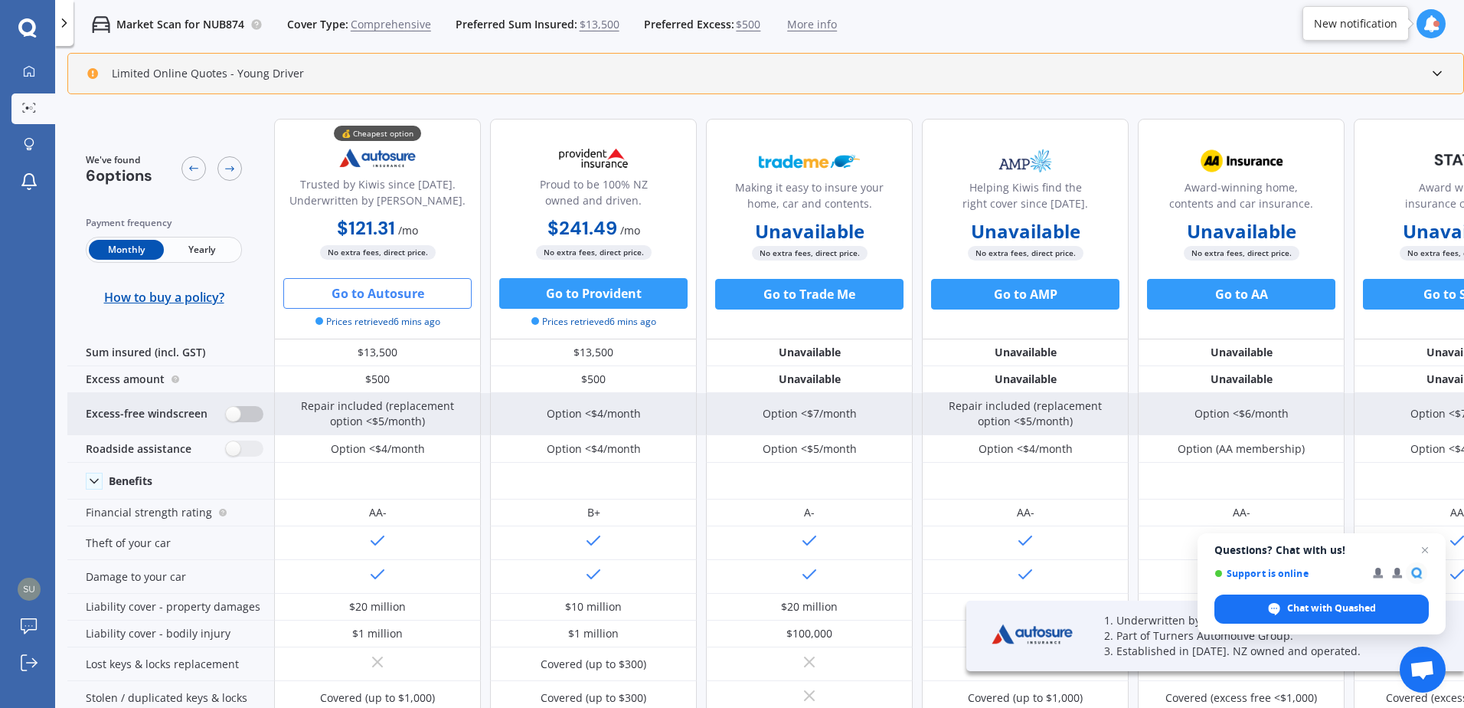
click at [240, 414] on label at bounding box center [245, 414] width 38 height 16
radio input "true"
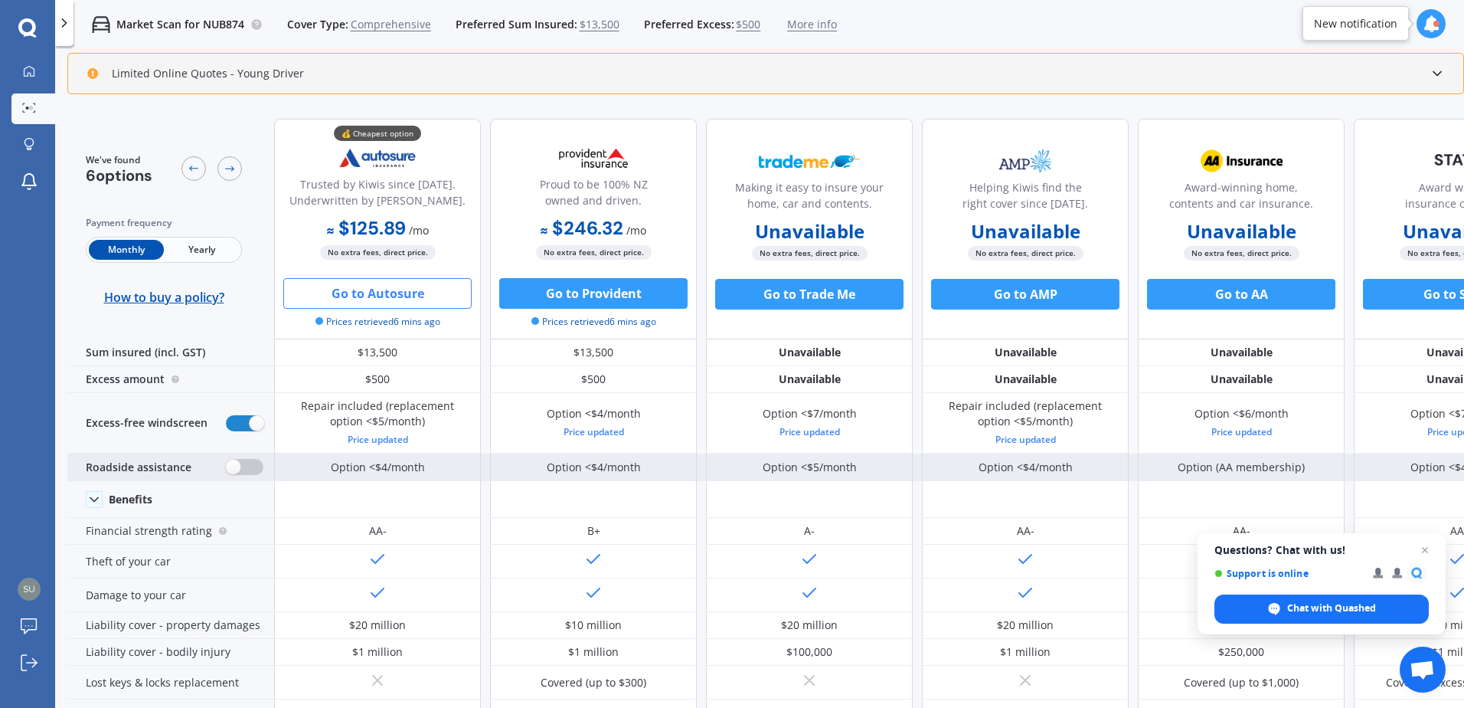
click at [254, 472] on label at bounding box center [245, 467] width 38 height 16
radio input "true"
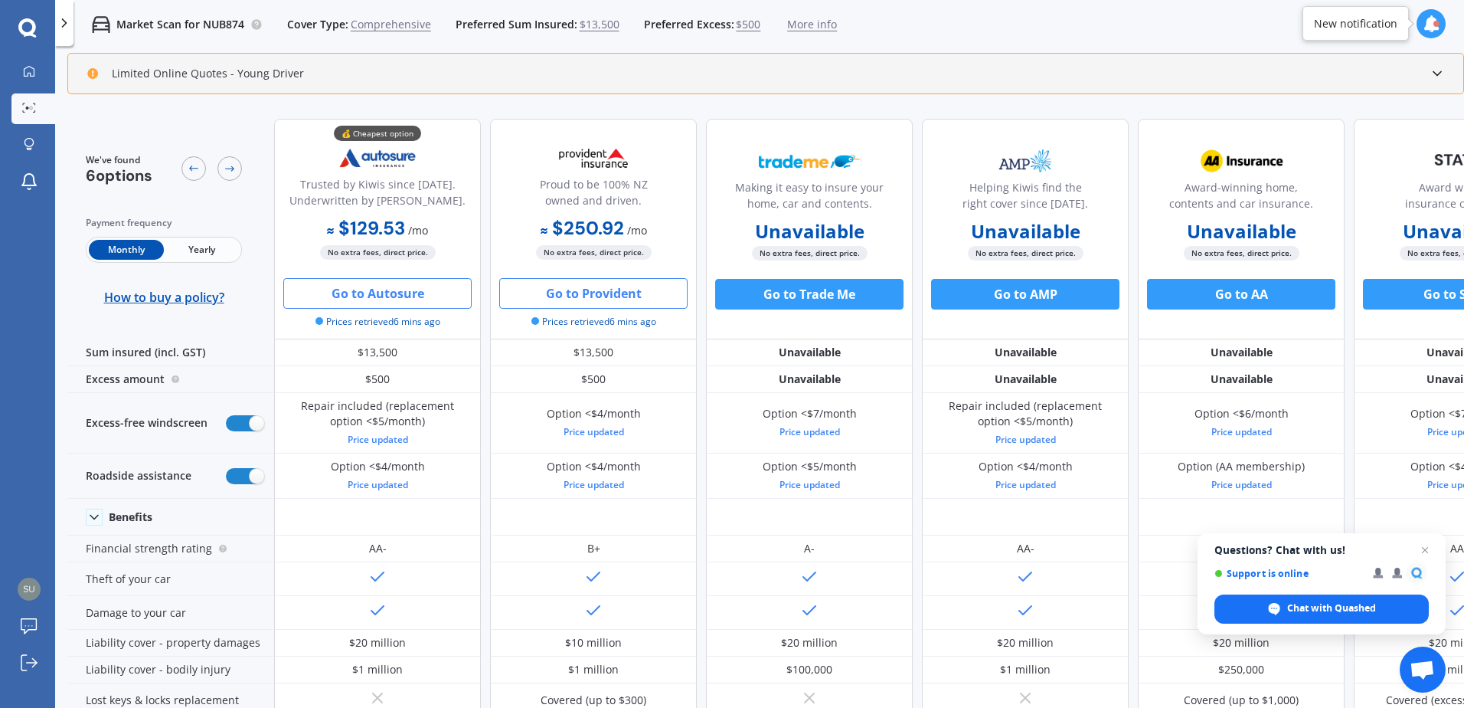
click at [606, 299] on button "Go to Provident" at bounding box center [593, 293] width 188 height 31
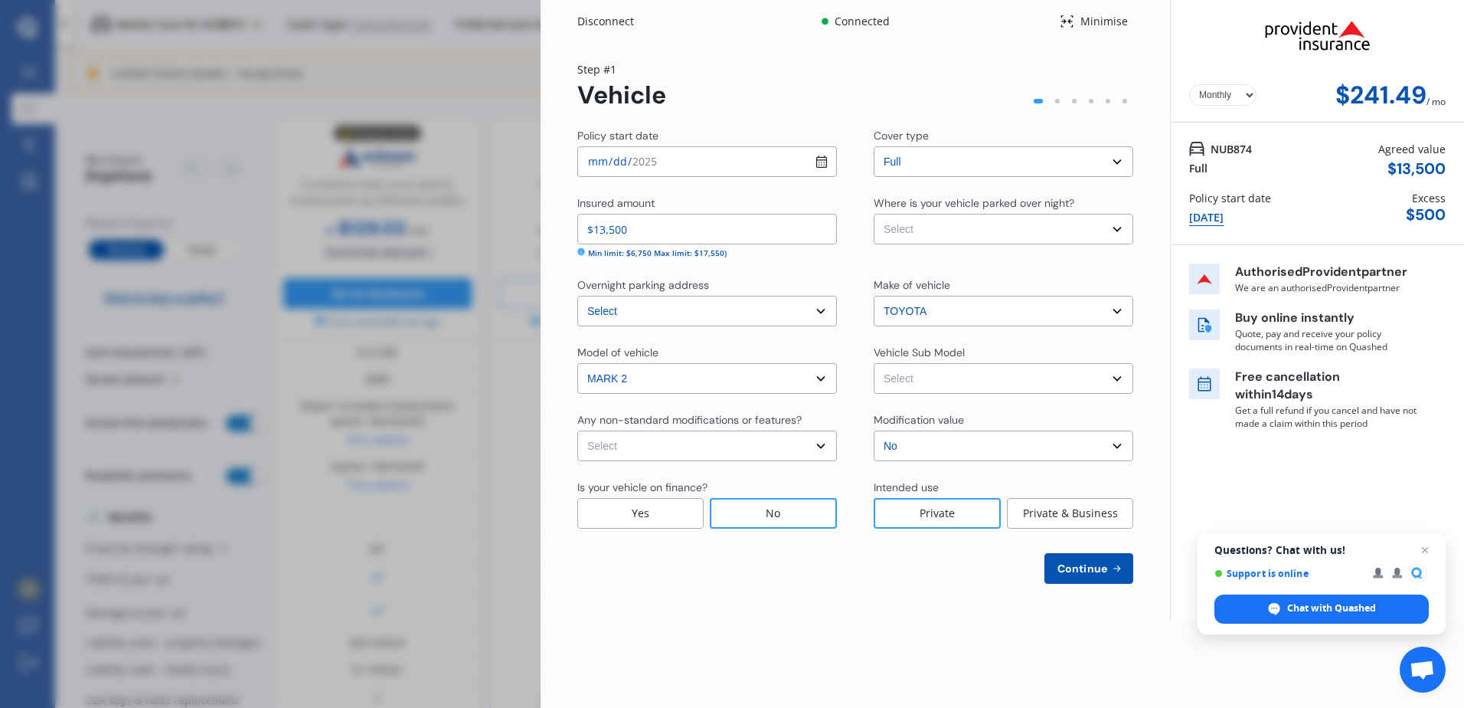
click at [927, 155] on select "Select cover type Full" at bounding box center [1004, 161] width 260 height 31
click at [928, 155] on select "Select cover type Full" at bounding box center [1004, 161] width 260 height 31
click at [920, 227] on select "Select Garage (fully enclosed) Off Street Parking Other" at bounding box center [1004, 229] width 260 height 31
select select "OFF-STREET"
click at [874, 214] on select "Select Garage (fully enclosed) Off Street Parking Other" at bounding box center [1004, 229] width 260 height 31
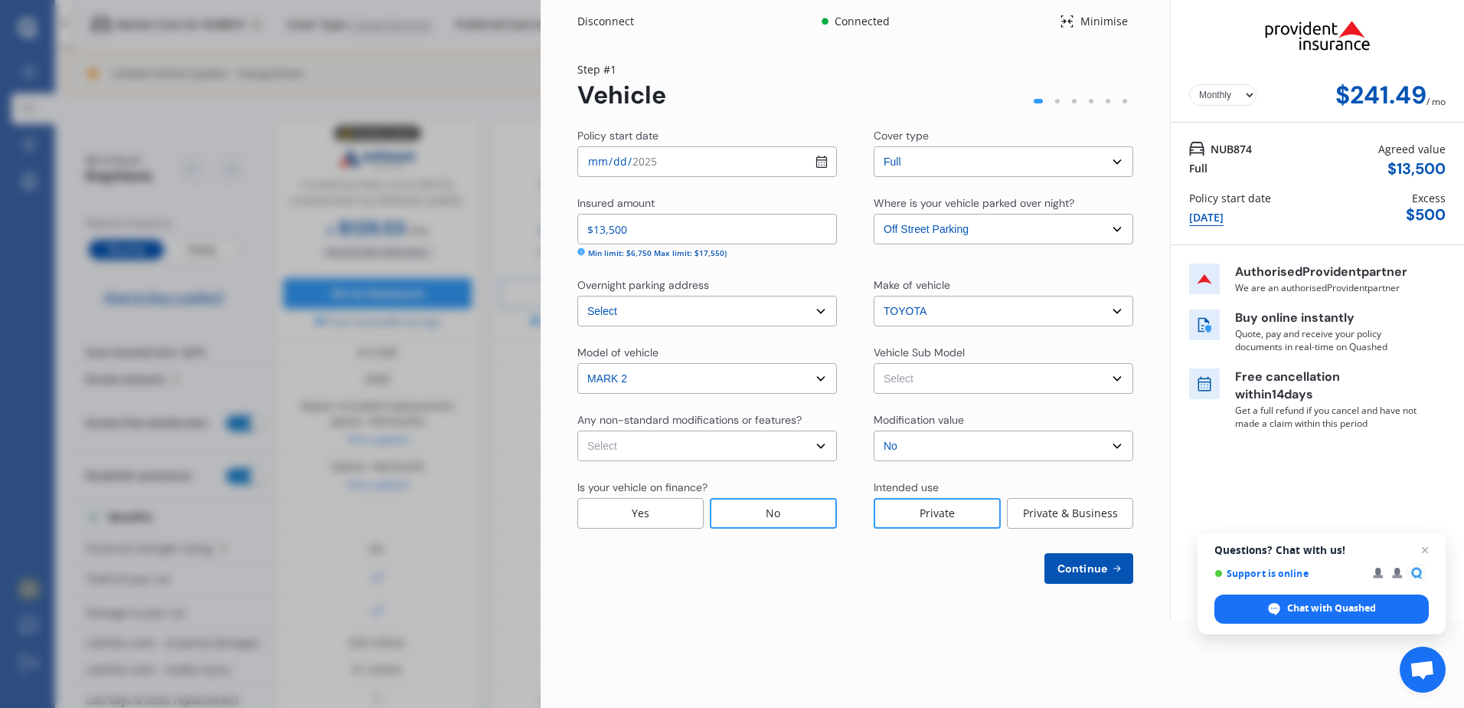
click at [922, 381] on select "Select Chaser X100 Tourer S Sedan 4dr Auto 4sp 2.5i [IMP]" at bounding box center [1004, 378] width 260 height 31
click at [923, 382] on select "Select Chaser X100 Tourer S Sedan 4dr Auto 4sp 2.5i [IMP]" at bounding box center [1004, 378] width 260 height 31
click at [712, 446] on select "Select None Nitrous Oxide System(NOS) Roll Cage Full Racing Harness" at bounding box center [707, 445] width 260 height 31
select select "none"
click at [577, 430] on select "Select None Nitrous Oxide System(NOS) Roll Cage Full Racing Harness" at bounding box center [707, 445] width 260 height 31
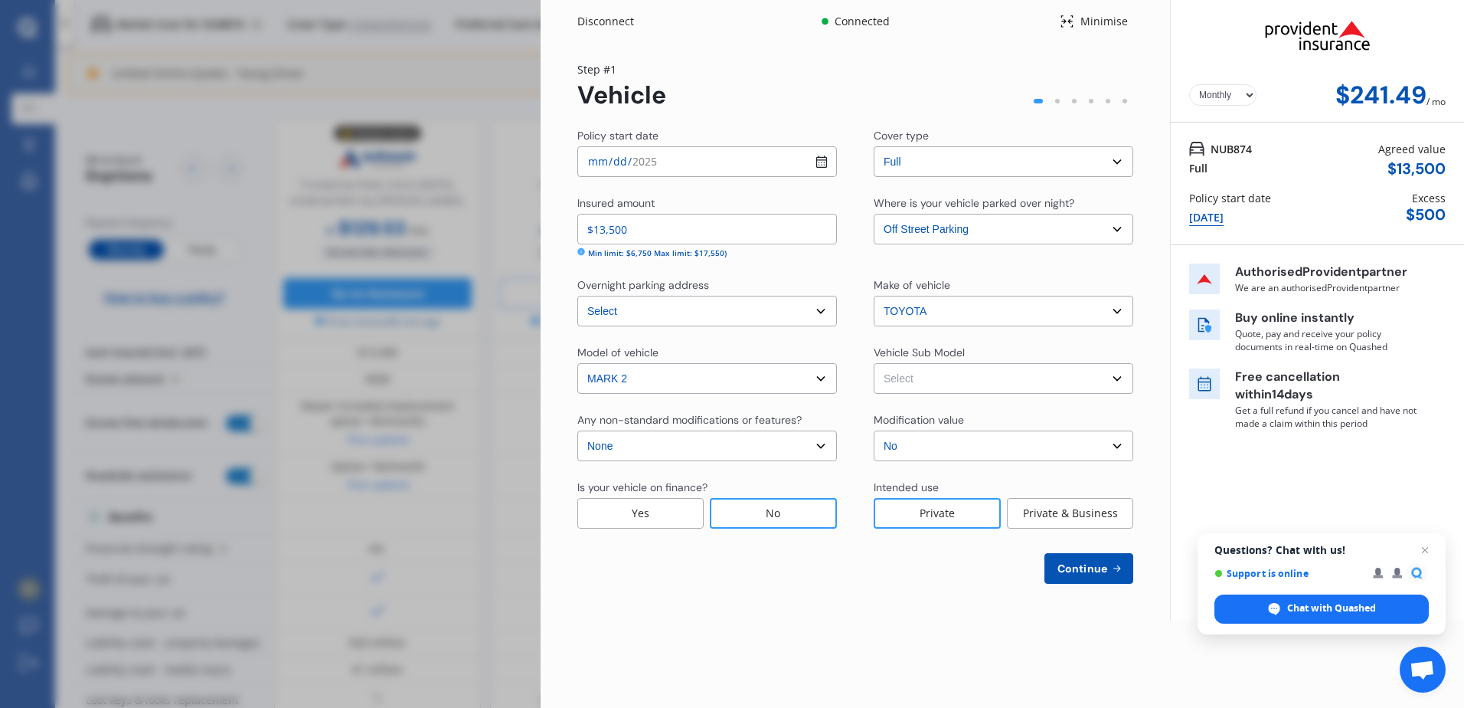
click at [1090, 565] on span "Continue" at bounding box center [1082, 568] width 56 height 12
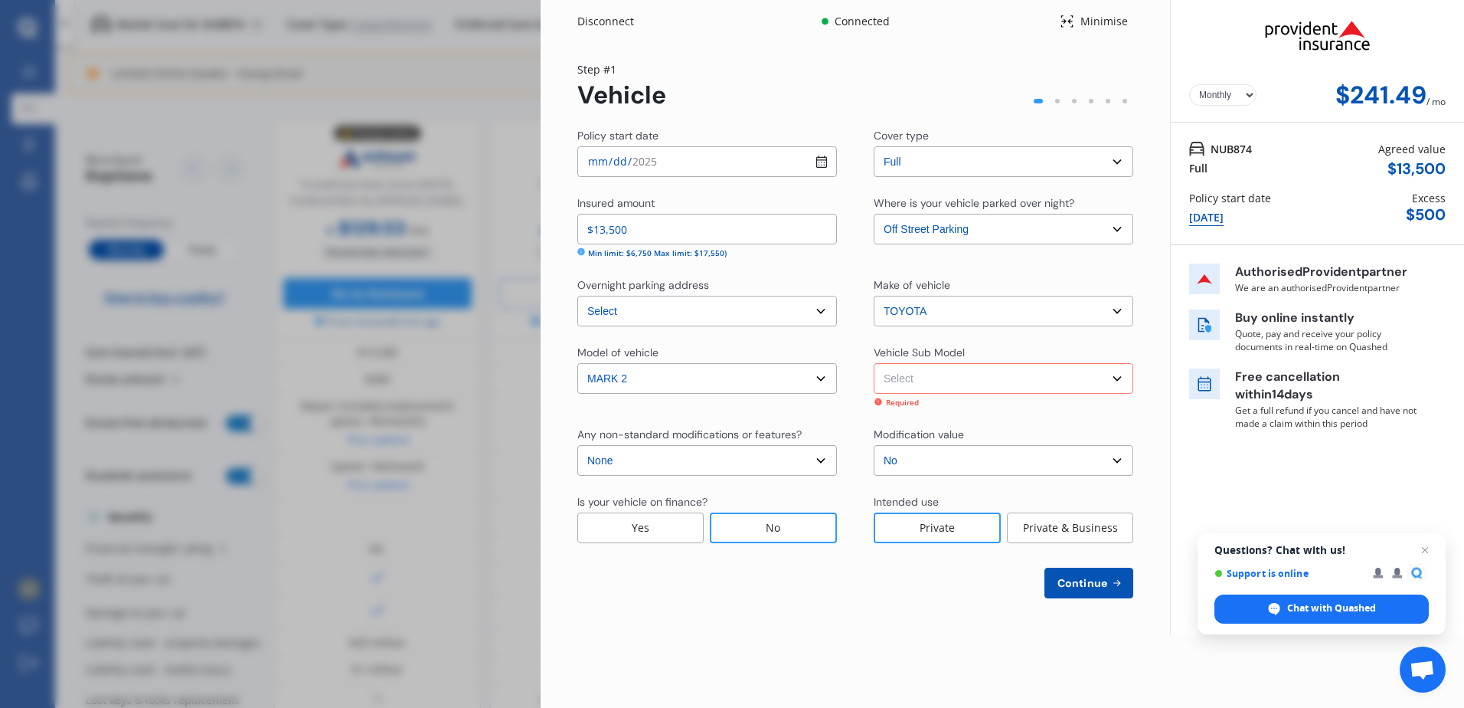
click at [967, 376] on select "Select Chaser X100 Tourer S Sedan 4dr Auto 4sp 2.5i [IMP]" at bounding box center [1004, 378] width 260 height 31
select select "NZVTOYO2000AENY"
click at [874, 363] on select "Select Chaser X100 Tourer S Sedan 4dr Auto 4sp 2.5i [IMP]" at bounding box center [1004, 378] width 260 height 31
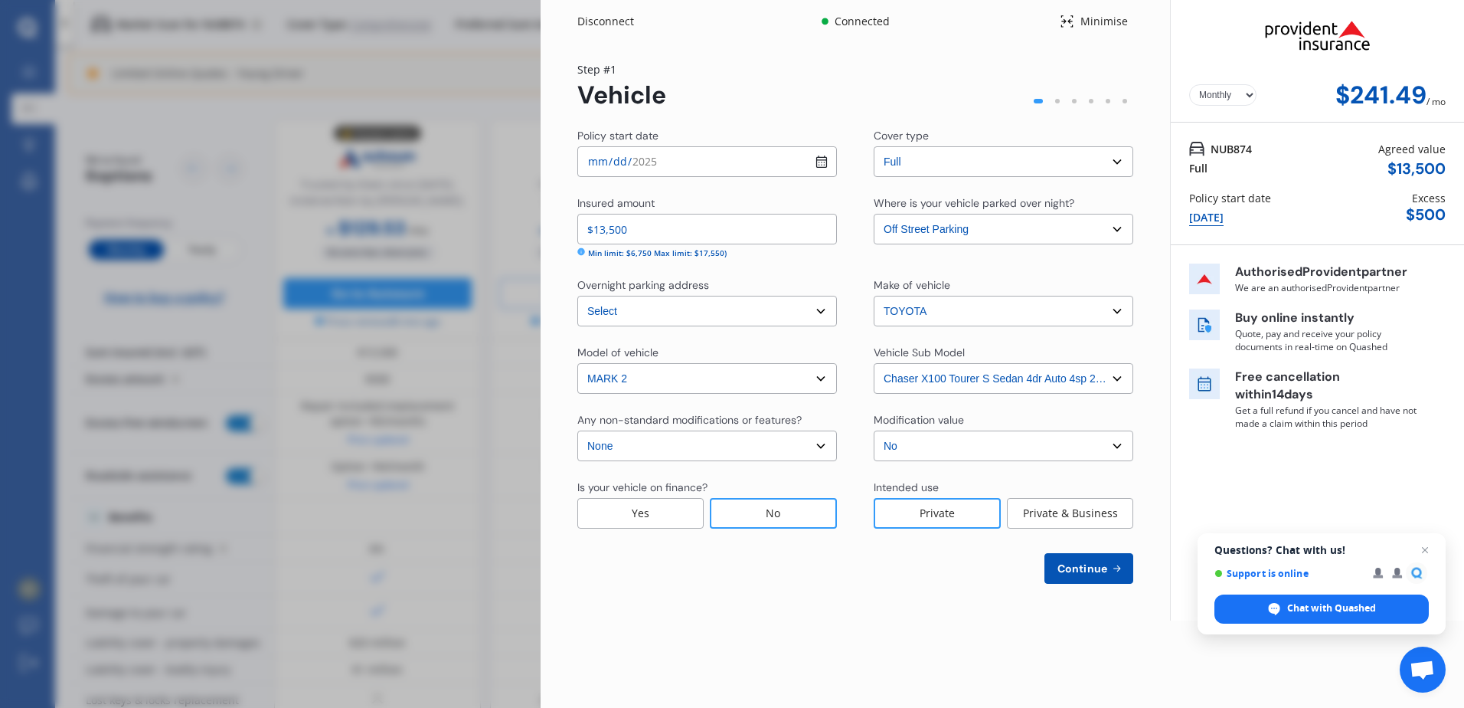
click at [718, 446] on select "Select None Nitrous Oxide System(NOS) Roll Cage Full Racing Harness" at bounding box center [707, 445] width 260 height 31
click at [577, 430] on select "Select None Nitrous Oxide System(NOS) Roll Cage Full Racing Harness" at bounding box center [707, 445] width 260 height 31
click at [1081, 572] on span "Continue" at bounding box center [1082, 568] width 56 height 12
select select "01"
select select "04"
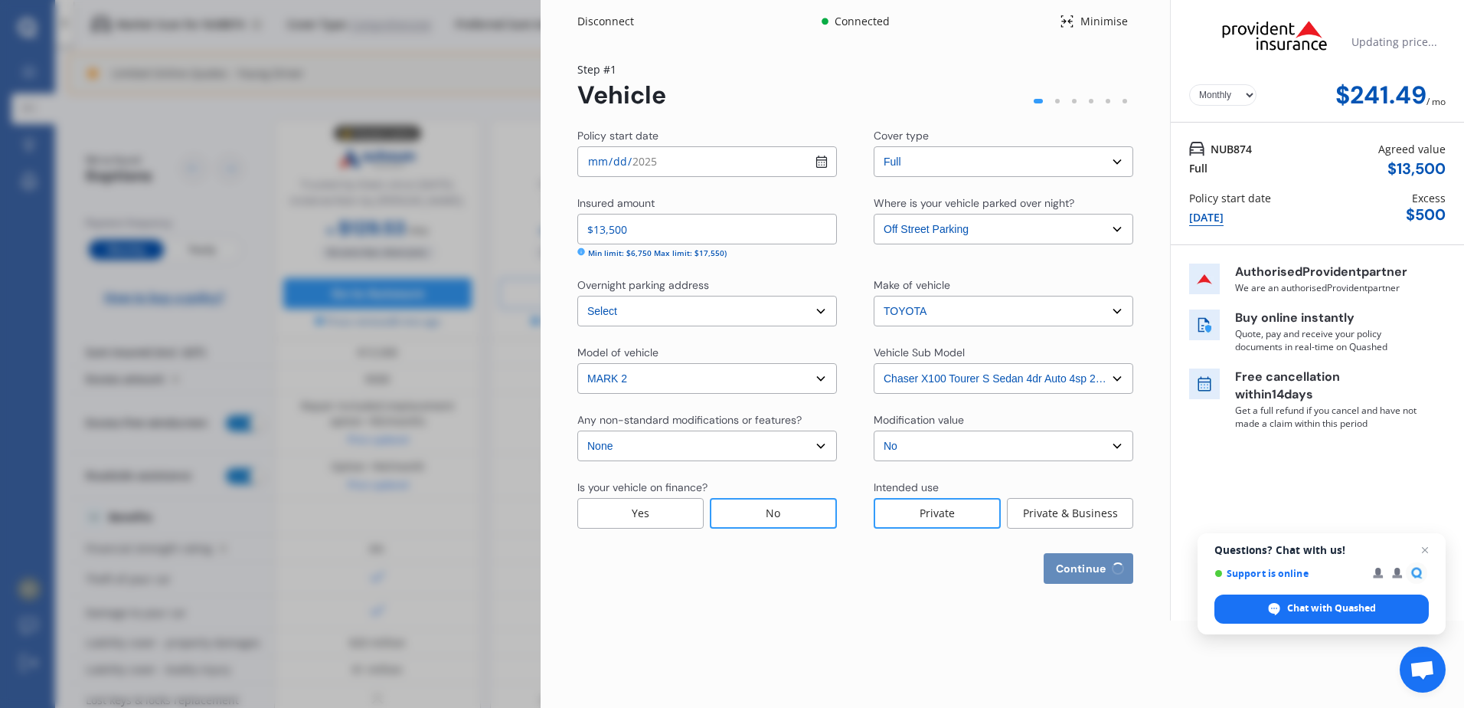
select select "2006"
select select "NZ_FULL"
select select "1"
select select "25"
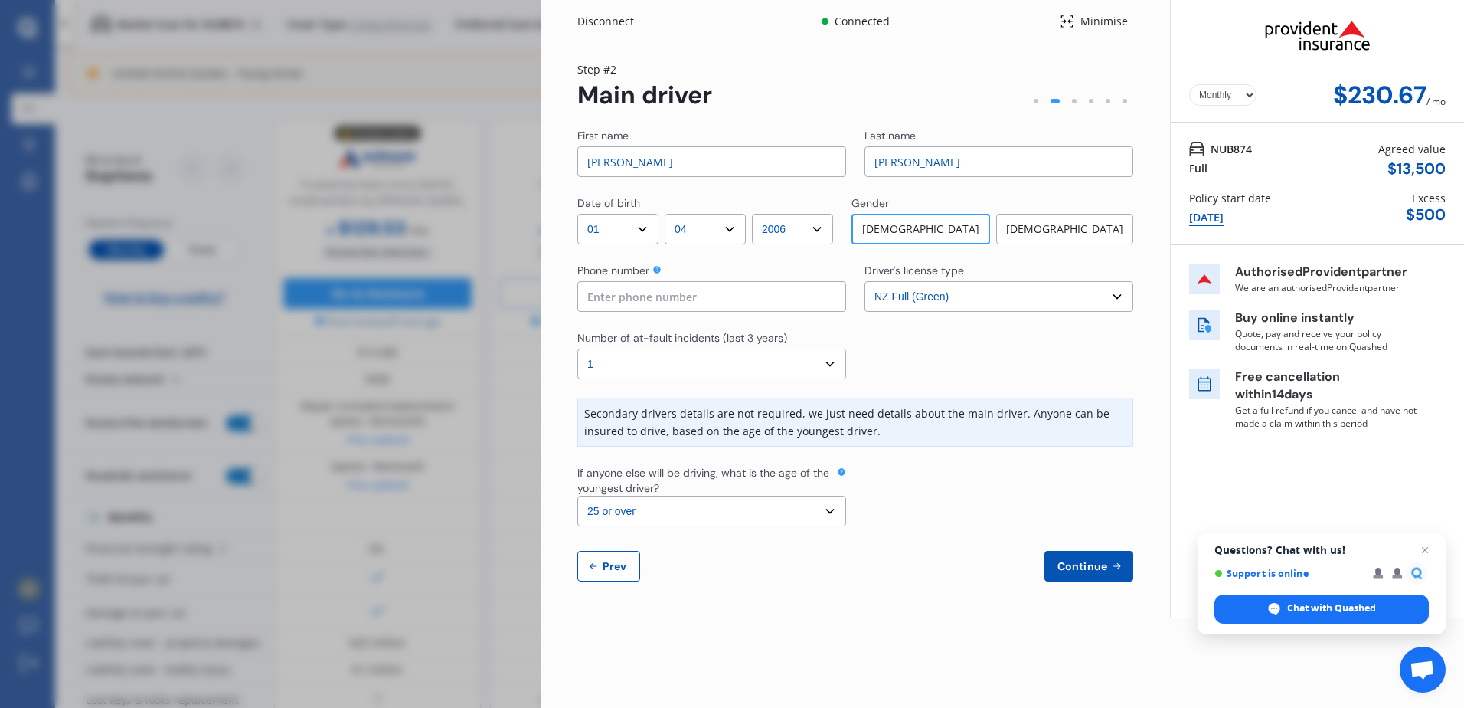
click at [678, 295] on input at bounding box center [711, 296] width 269 height 31
type input "0204585820"
click at [630, 510] on select "Select the age of the youngest driver. 16 17 18 19 20 21 22 23 24 25 or over" at bounding box center [711, 510] width 269 height 31
click at [1088, 565] on span "Continue" at bounding box center [1082, 566] width 56 height 12
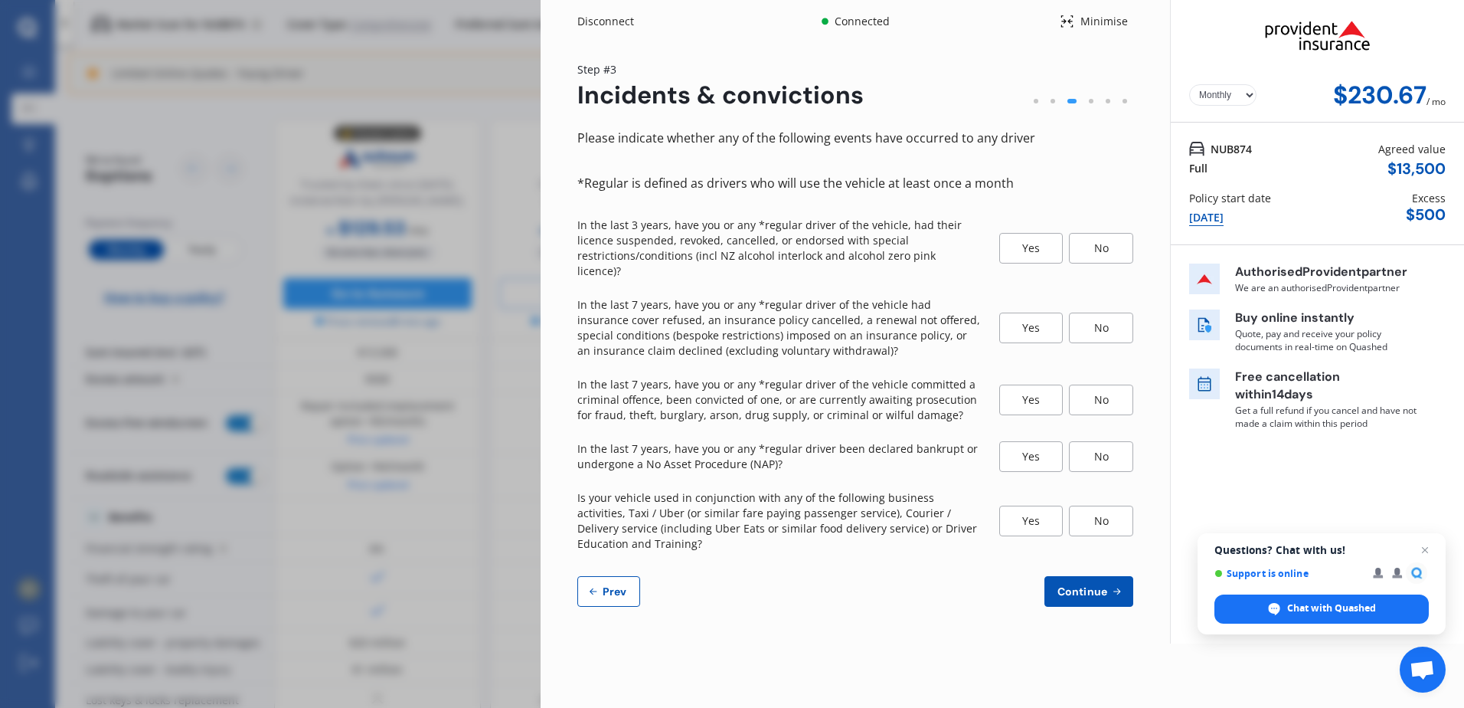
click at [1103, 241] on div "No" at bounding box center [1101, 248] width 64 height 31
click at [1110, 312] on div "No" at bounding box center [1101, 327] width 64 height 31
click at [1096, 384] on div "No" at bounding box center [1101, 399] width 64 height 31
click at [1093, 441] on div "No" at bounding box center [1101, 456] width 64 height 31
click at [1091, 505] on div "No" at bounding box center [1101, 520] width 64 height 31
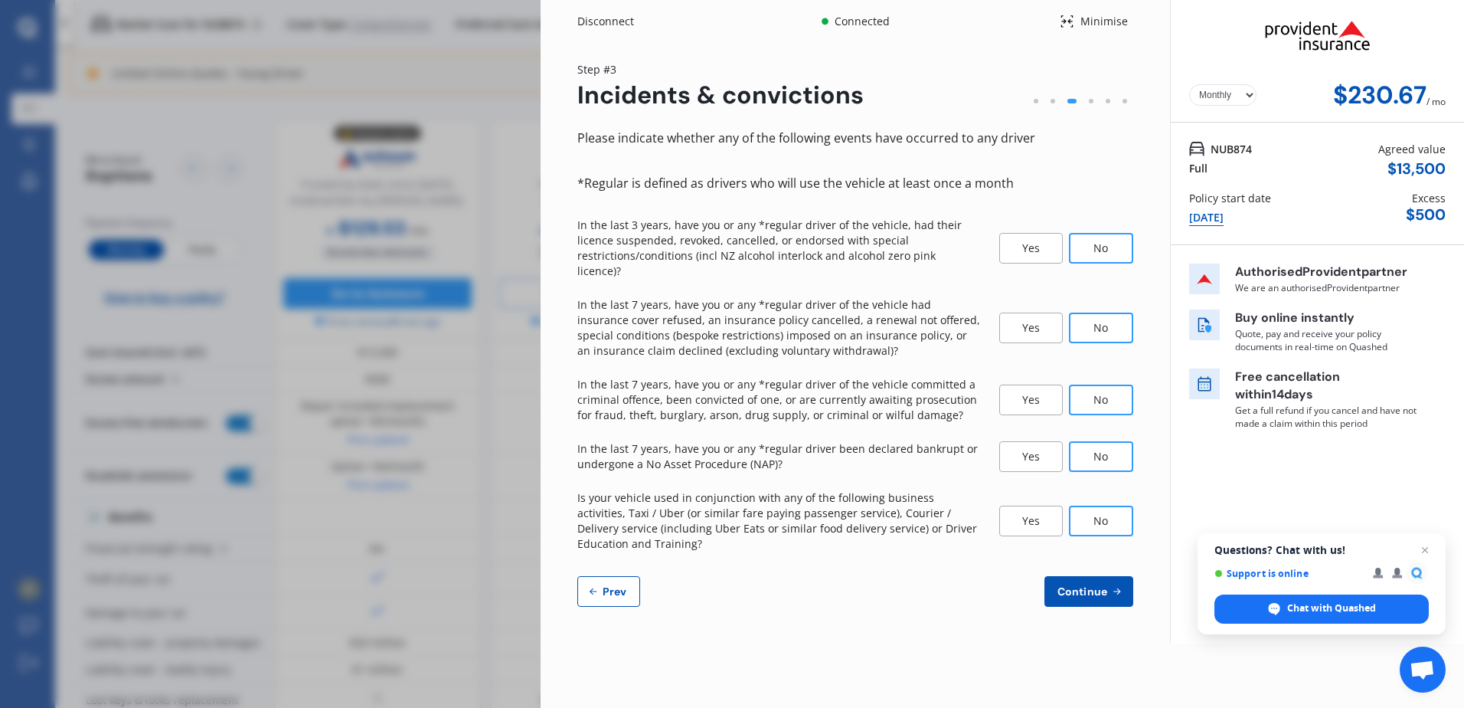
click at [1077, 585] on span "Continue" at bounding box center [1082, 591] width 56 height 12
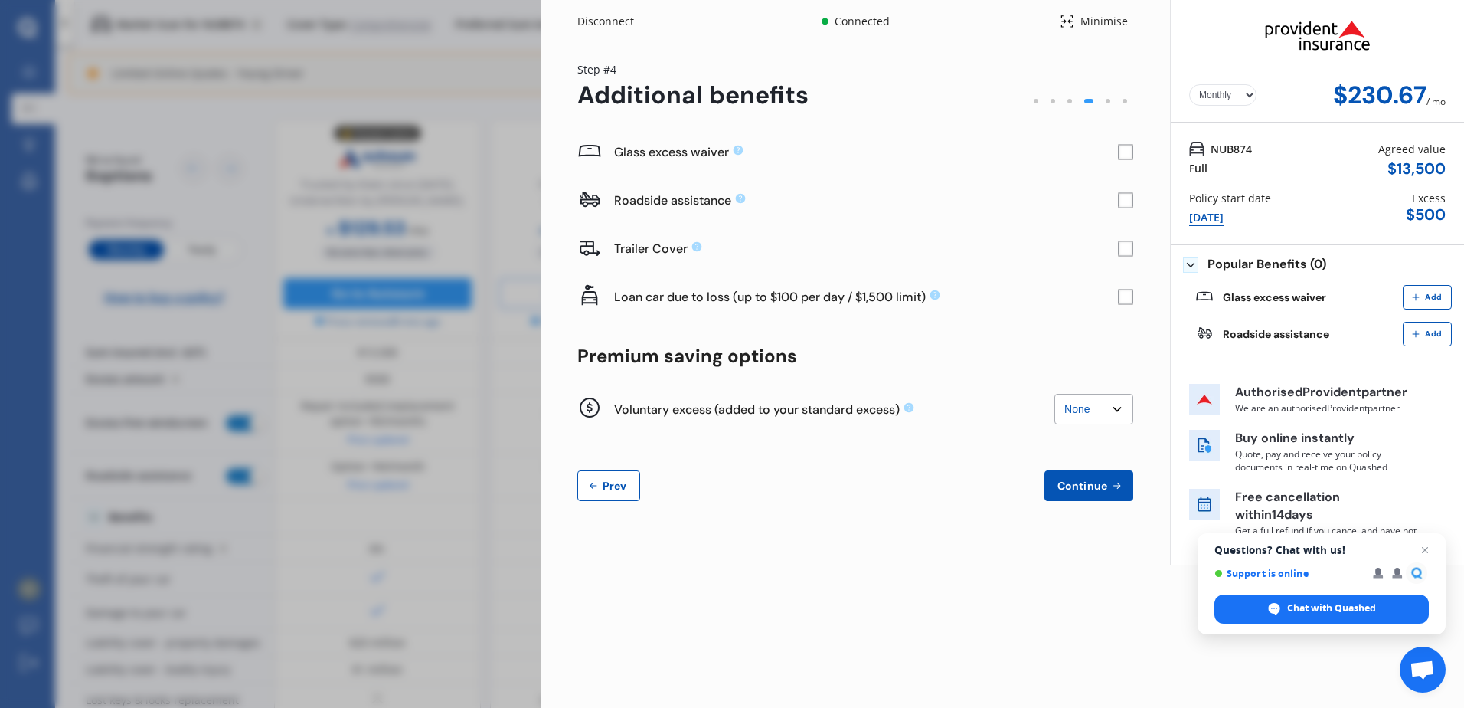
click at [1126, 151] on rect at bounding box center [1125, 152] width 15 height 15
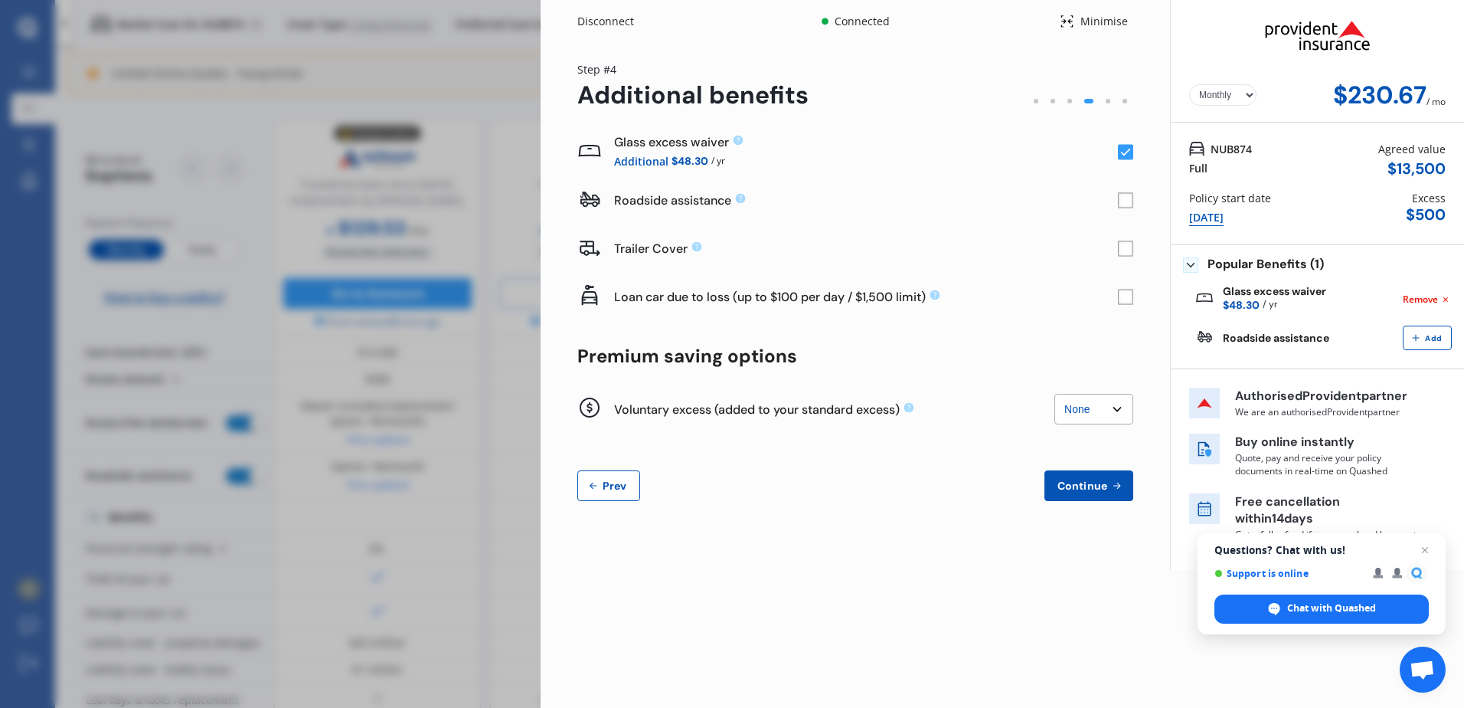
click at [1128, 198] on rect at bounding box center [1125, 200] width 15 height 15
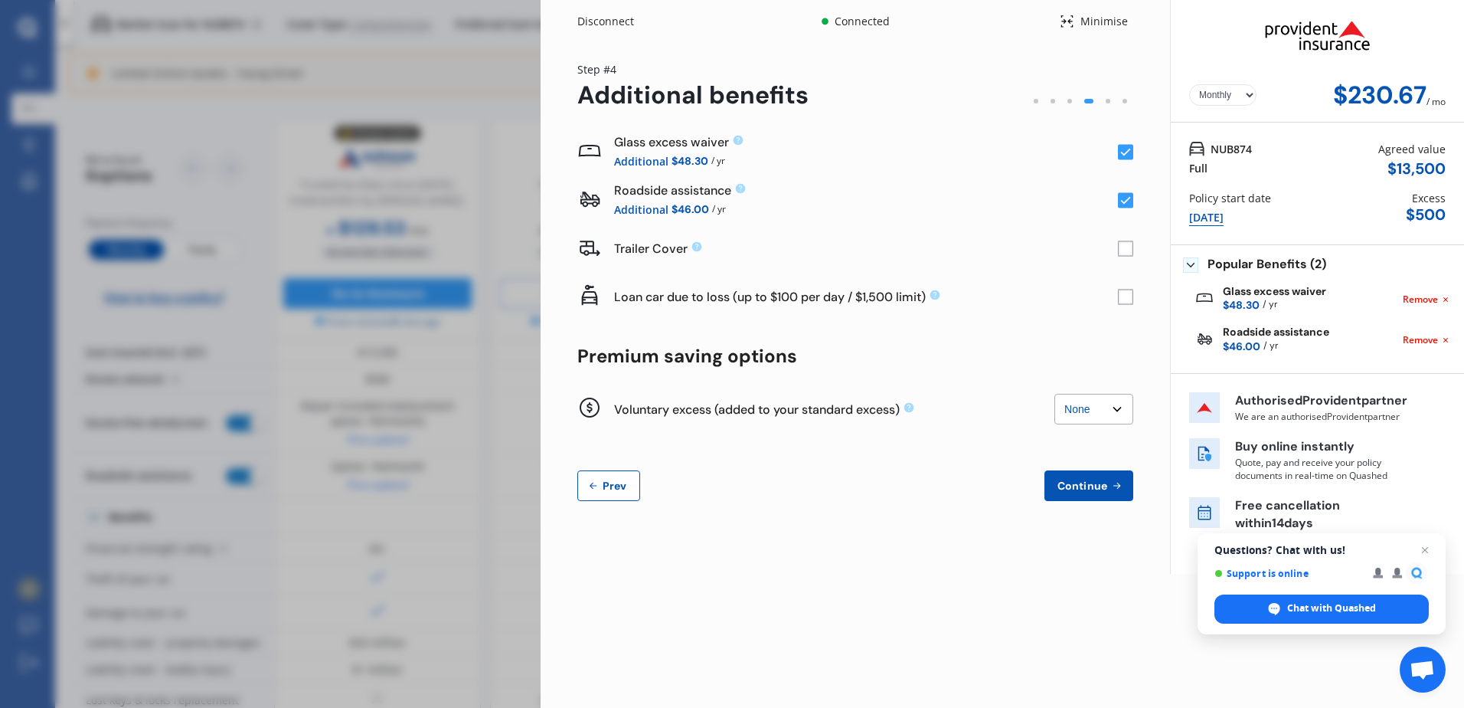
click at [1077, 401] on select "None $200 $450 $700 $950 $1,200 $1,700" at bounding box center [1093, 409] width 79 height 31
click at [1091, 479] on span "Continue" at bounding box center [1082, 485] width 56 height 12
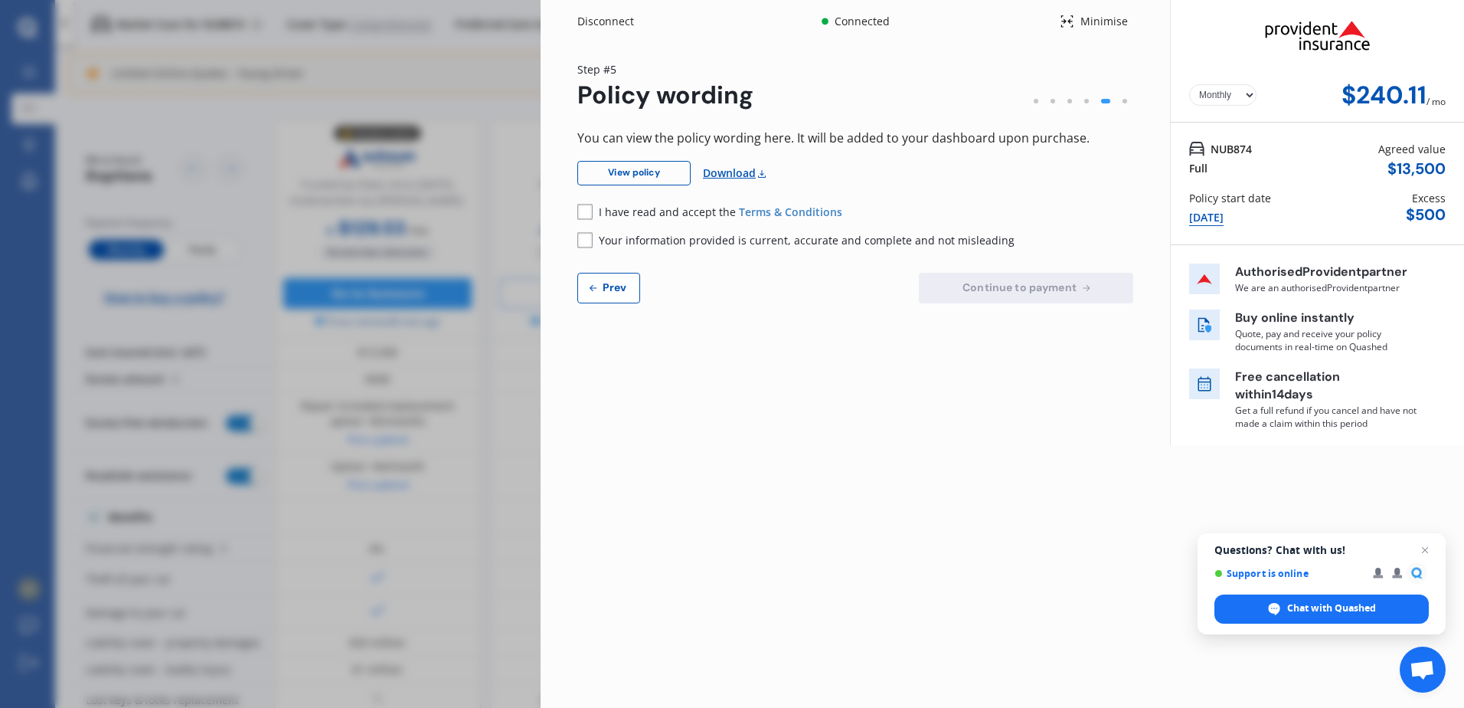
click at [584, 207] on rect at bounding box center [584, 211] width 15 height 15
click at [590, 237] on rect at bounding box center [584, 239] width 15 height 15
click at [731, 170] on link "Download" at bounding box center [735, 173] width 65 height 25
click at [1019, 290] on span "Continue to payment" at bounding box center [1019, 287] width 120 height 12
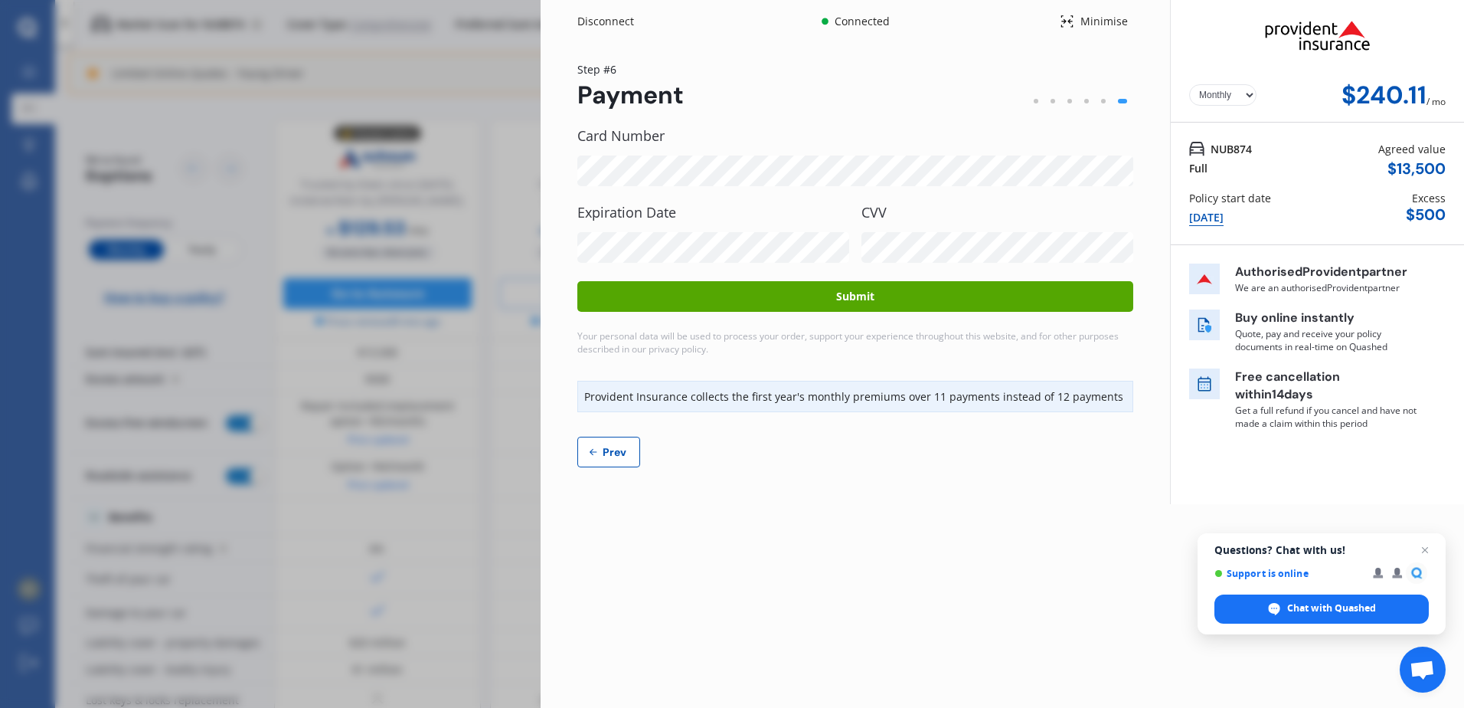
click at [847, 293] on button "Submit" at bounding box center [855, 296] width 556 height 31
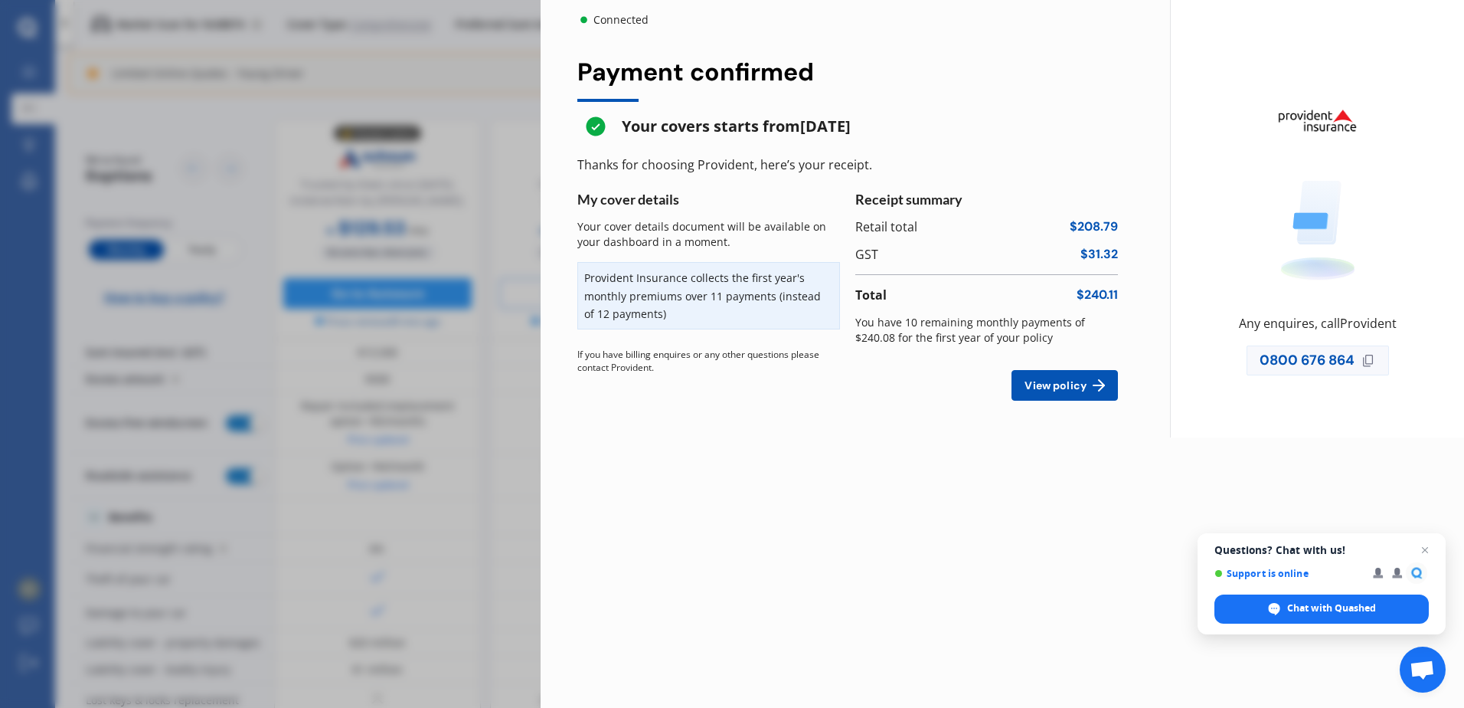
click at [804, 338] on div "My cover details Your cover details document will be available on your dashboar…" at bounding box center [716, 296] width 278 height 210
click at [1081, 381] on span "View policy" at bounding box center [1056, 385] width 68 height 12
